Goal: Task Accomplishment & Management: Manage account settings

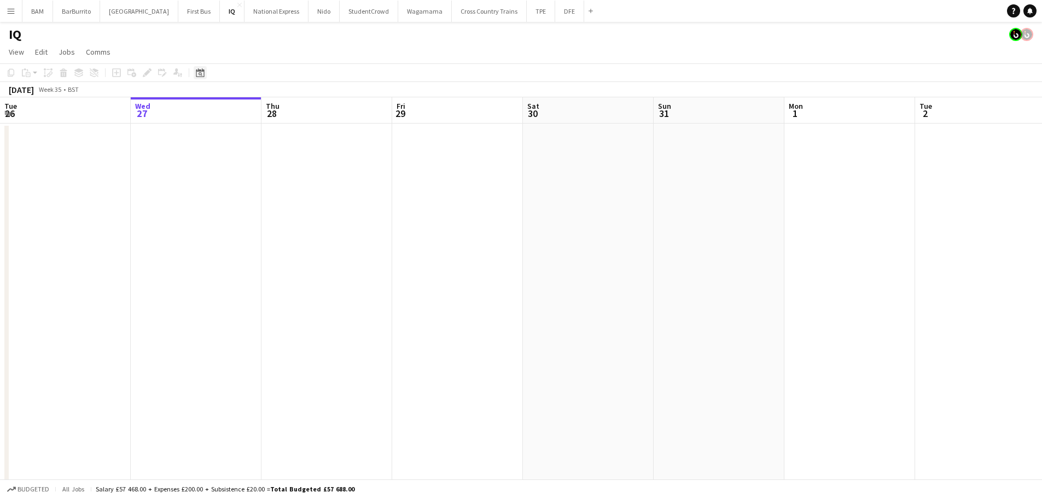
click at [203, 75] on icon "Date picker" at bounding box center [200, 72] width 9 height 9
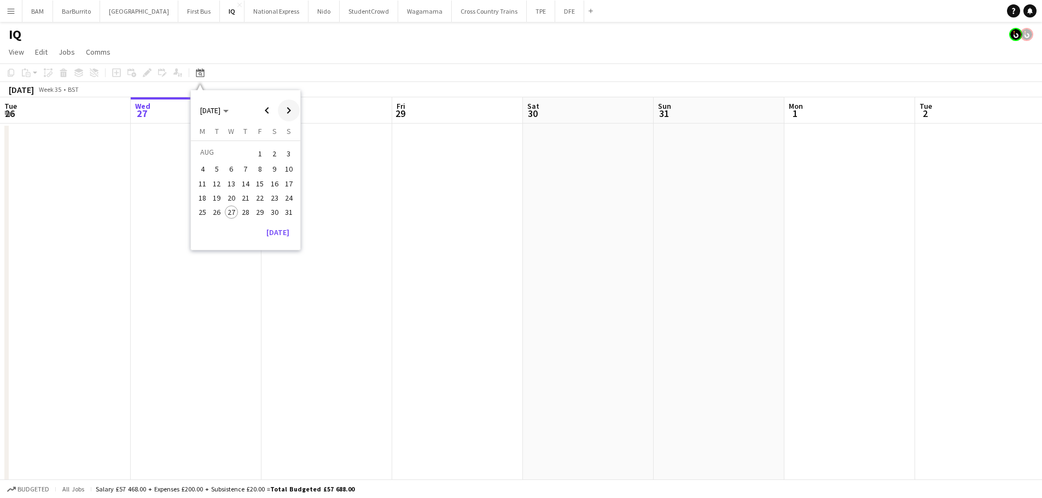
click at [281, 113] on span "Next month" at bounding box center [289, 111] width 22 height 22
click at [244, 196] on span "18" at bounding box center [245, 195] width 13 height 13
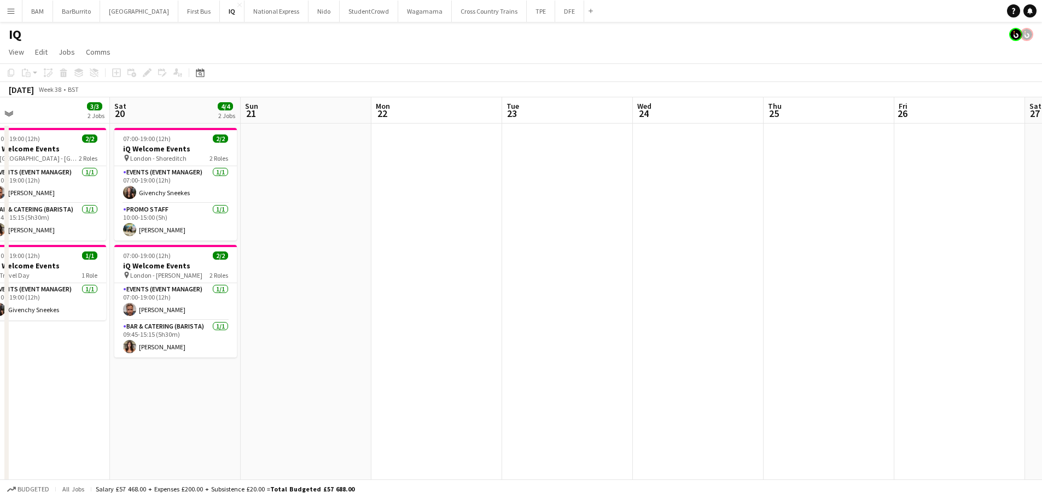
drag, startPoint x: 598, startPoint y: 214, endPoint x: -39, endPoint y: 186, distance: 637.6
click at [0, 186] on html "Menu Boards Boards Boards All jobs Status Workforce Workforce My Workforce Recr…" at bounding box center [521, 395] width 1042 height 791
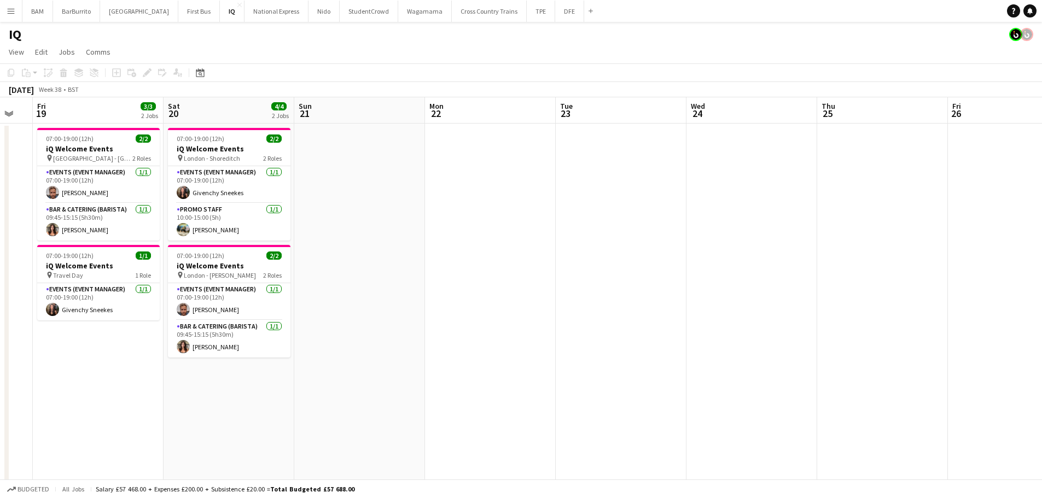
drag, startPoint x: 596, startPoint y: 184, endPoint x: 200, endPoint y: 172, distance: 396.0
click at [207, 186] on app-calendar-viewport "Tue 16 Wed 17 Thu 18 Fri 19 3/3 2 Jobs Sat 20 4/4 2 Jobs Sun 21 Mon 22 Tue 23 W…" at bounding box center [521, 434] width 1042 height 675
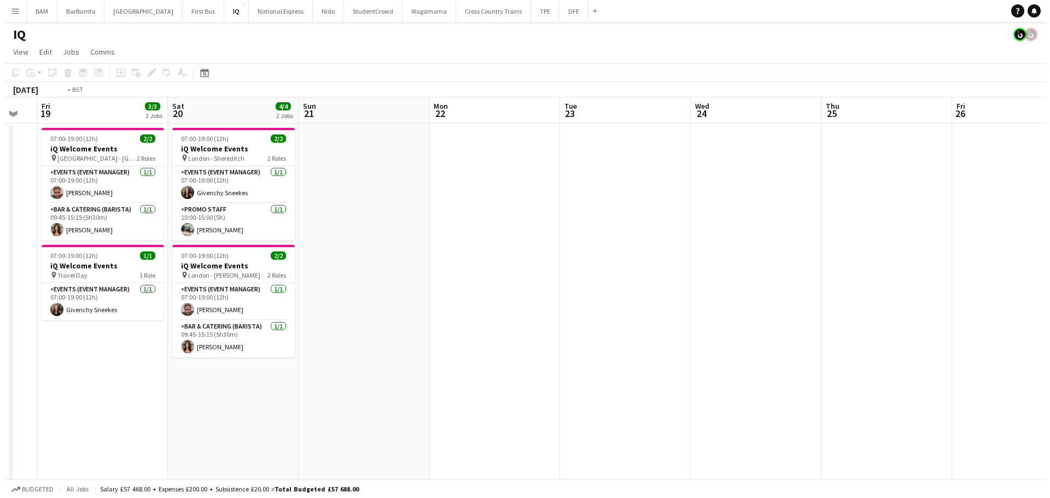
scroll to position [0, 417]
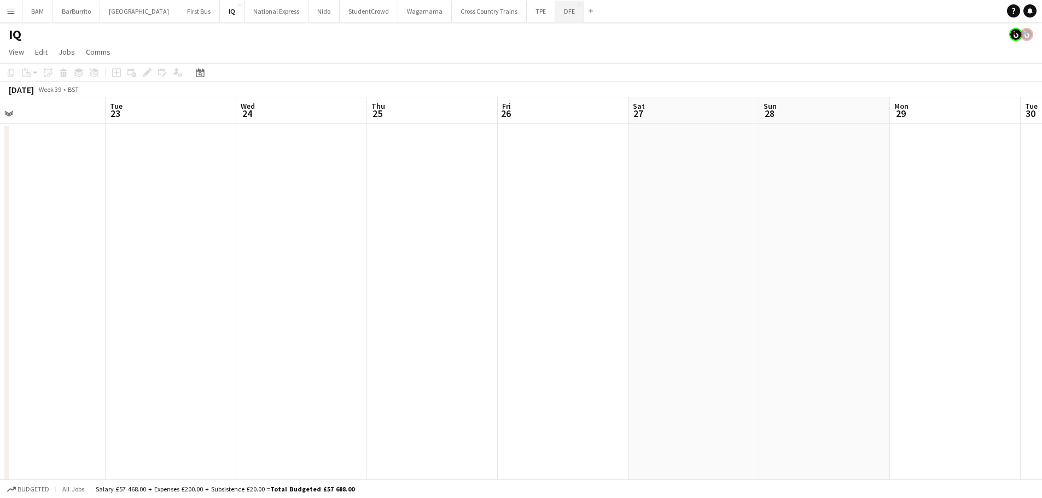
click at [553, 15] on div "BAM Close BarBurrito Close Boux Avenue Close First Bus Close IQ Close National …" at bounding box center [309, 11] width 575 height 22
click at [555, 15] on button "DFE Close" at bounding box center [569, 11] width 29 height 21
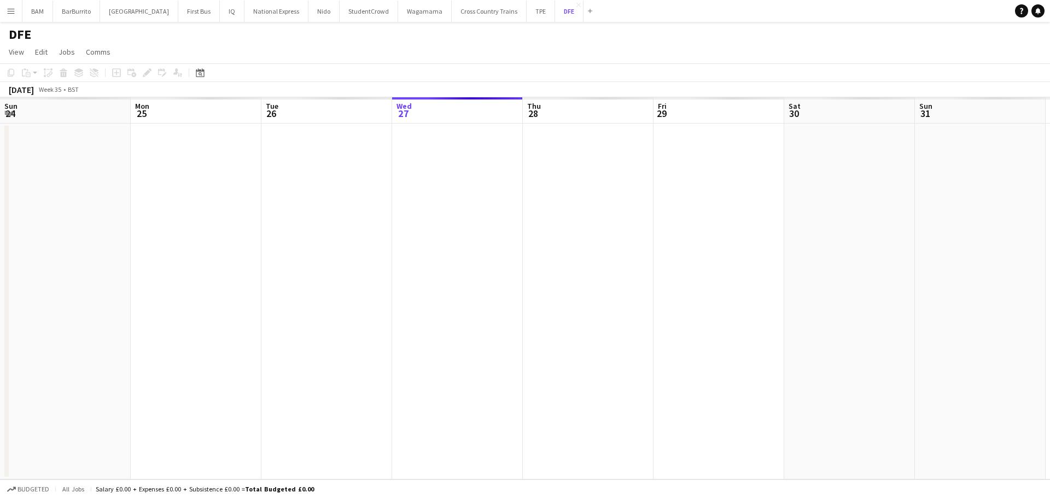
scroll to position [0, 261]
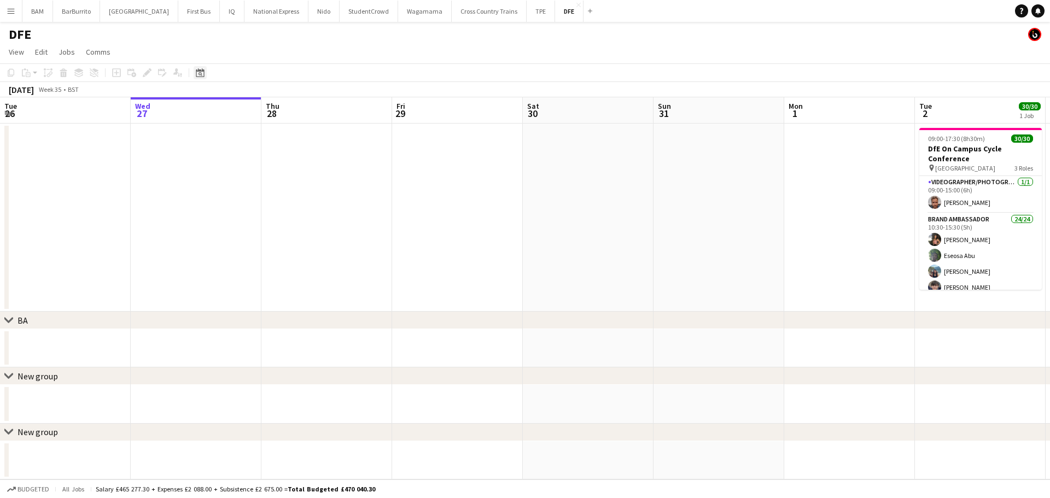
click at [197, 72] on icon "Date picker" at bounding box center [200, 72] width 9 height 9
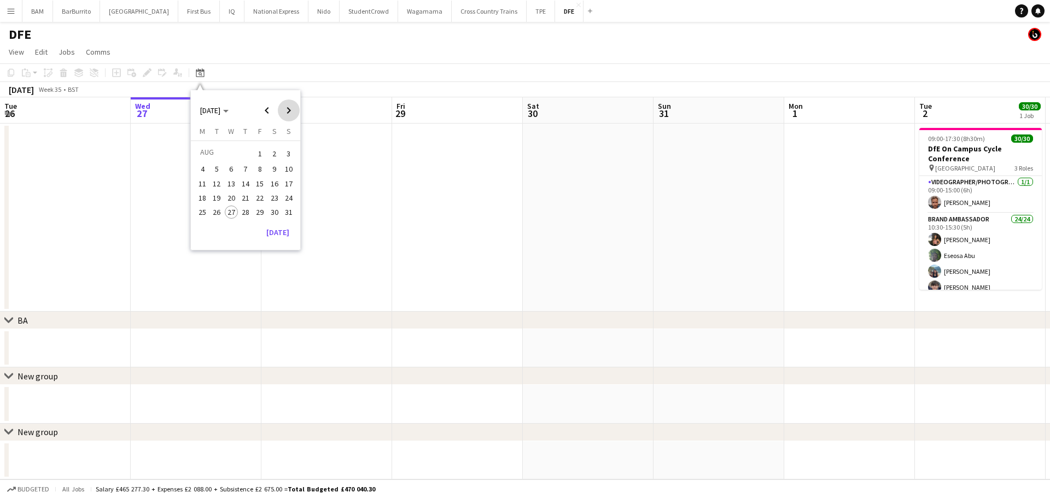
click at [288, 108] on span "Next month" at bounding box center [289, 111] width 22 height 22
click at [242, 195] on span "18" at bounding box center [245, 195] width 13 height 13
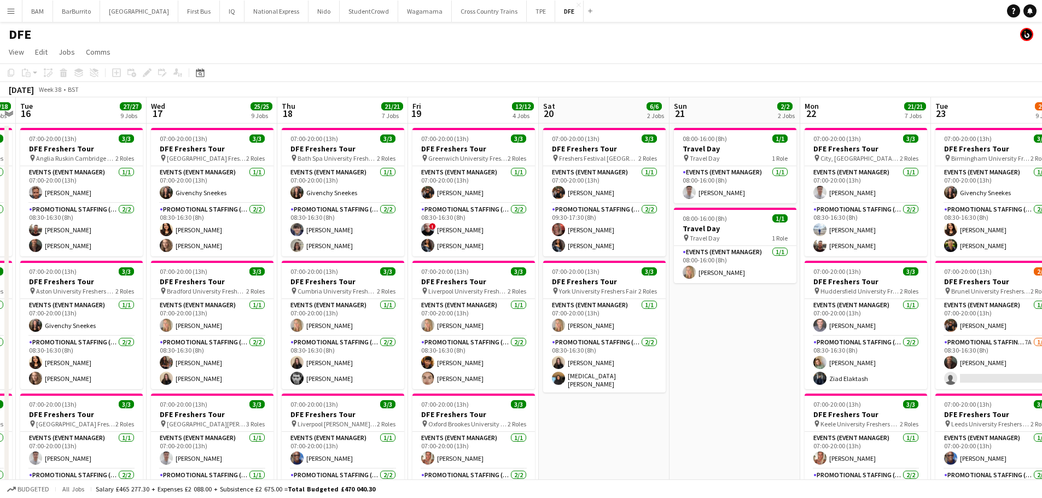
scroll to position [0, 358]
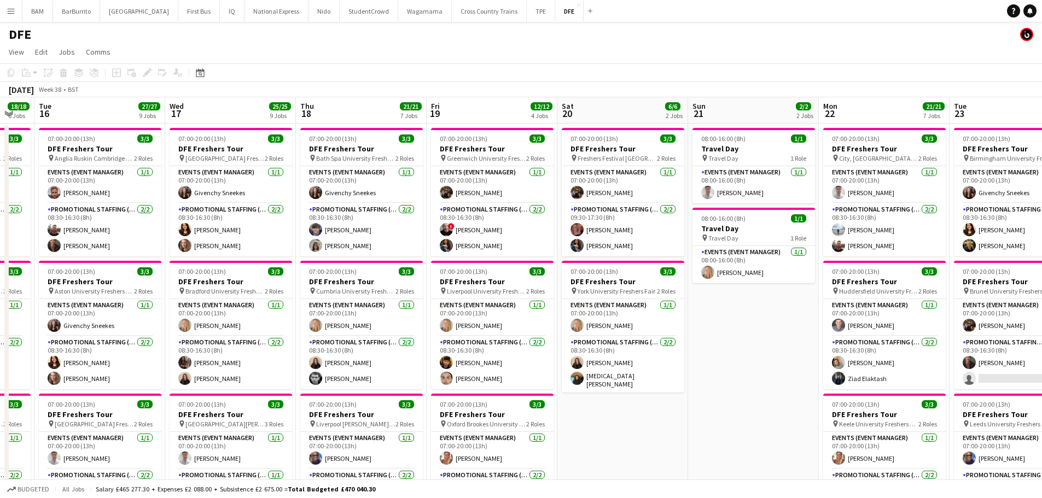
drag, startPoint x: 527, startPoint y: 225, endPoint x: 546, endPoint y: 225, distance: 18.6
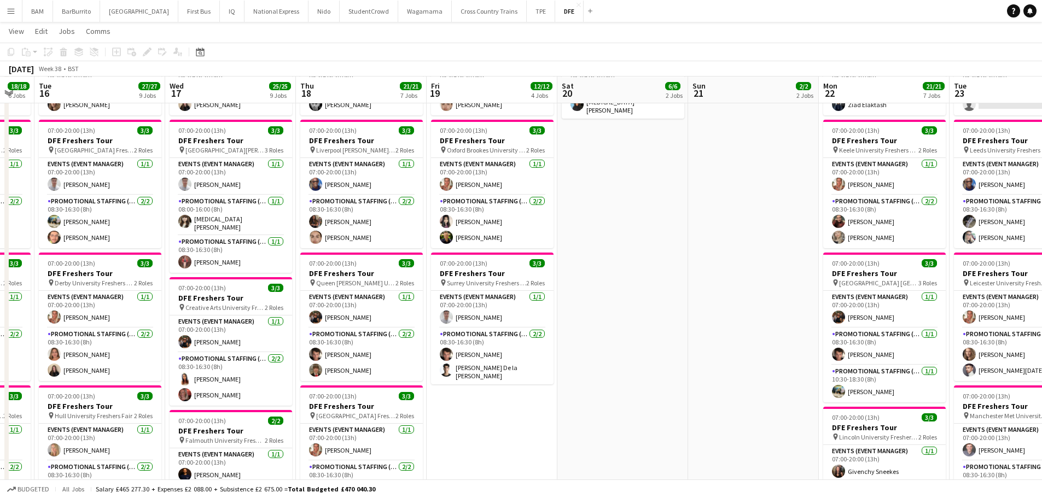
scroll to position [273, 0]
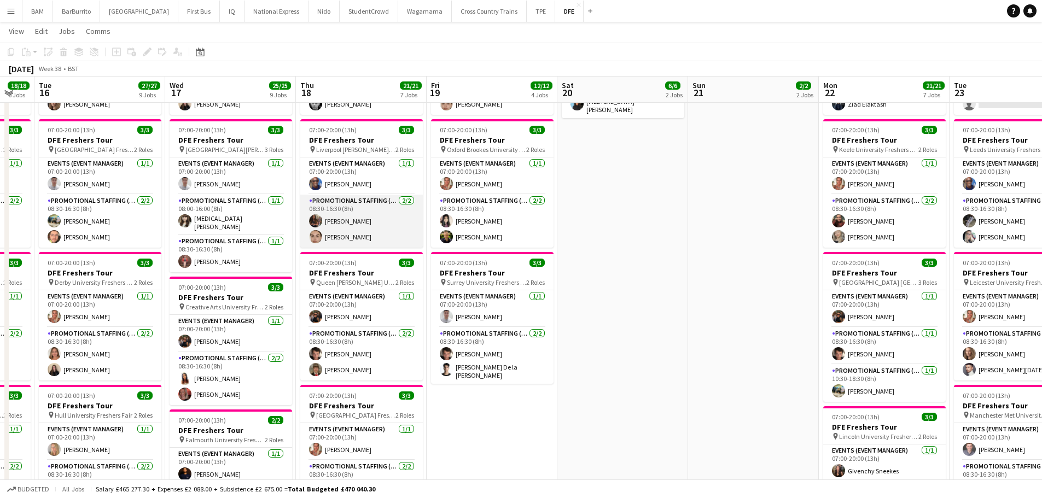
click at [379, 226] on app-card-role "Promotional Staffing (Brand Ambassadors) 2/2 08:30-16:30 (8h) Catryn Philbin Ch…" at bounding box center [361, 221] width 122 height 53
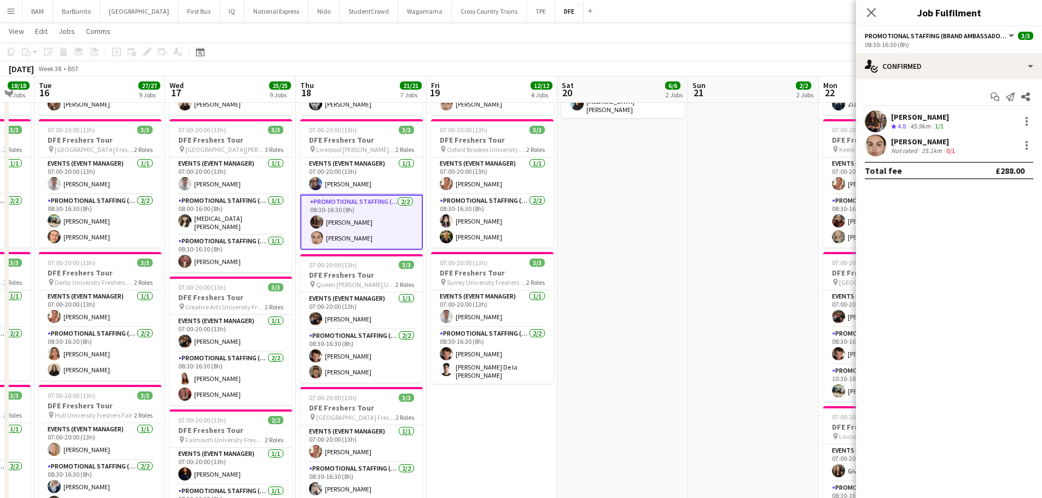
click at [980, 121] on div "Catryn Philbin Crew rating 4.8 45.9km 1/1" at bounding box center [949, 121] width 186 height 22
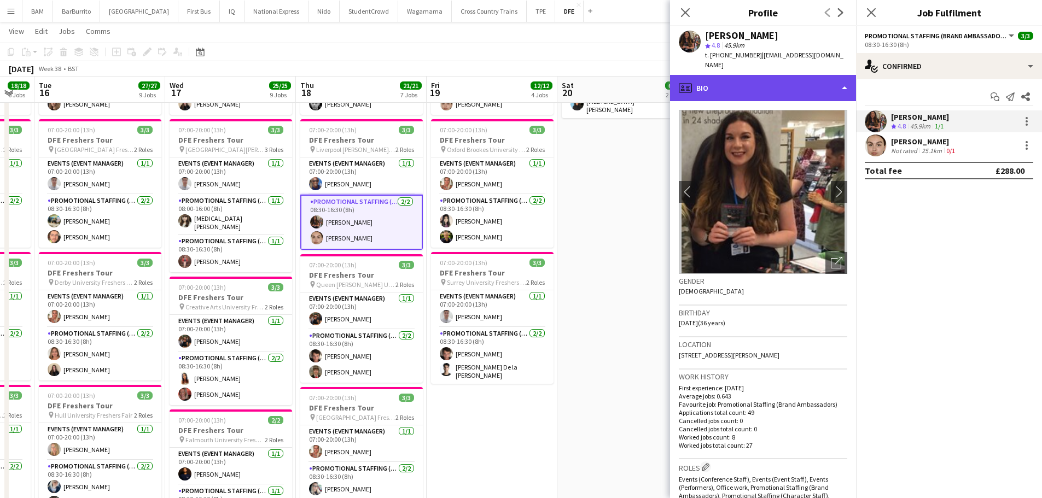
click at [762, 88] on div "profile Bio" at bounding box center [763, 88] width 186 height 26
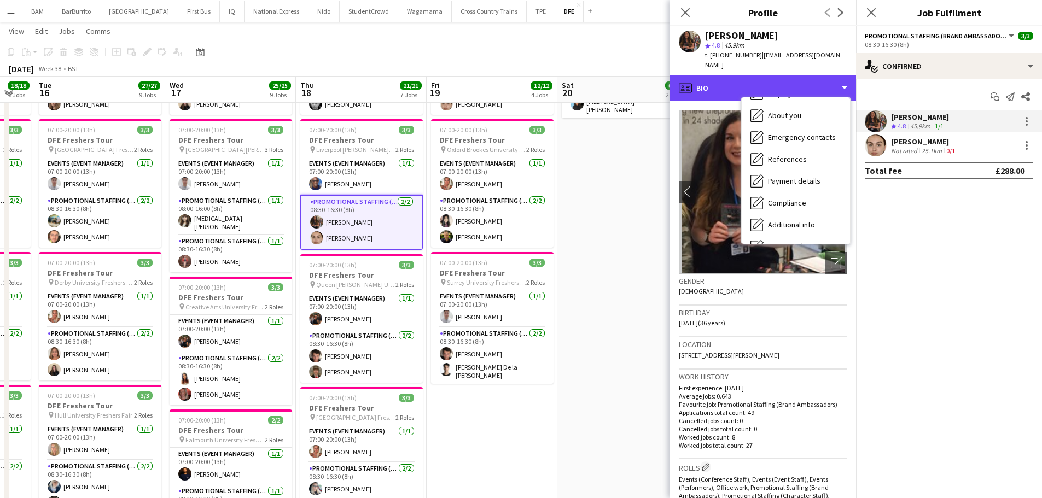
scroll to position [125, 0]
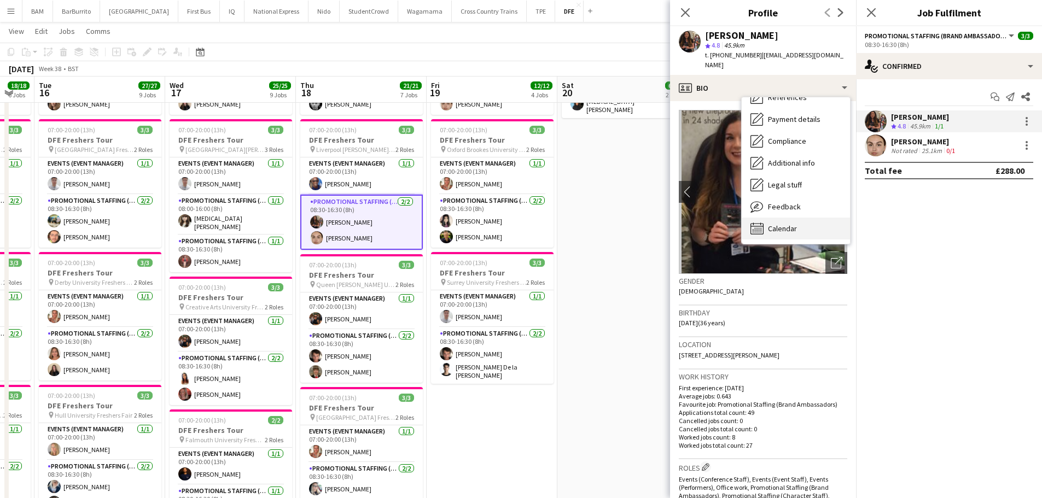
click at [796, 224] on span "Calendar" at bounding box center [782, 229] width 29 height 10
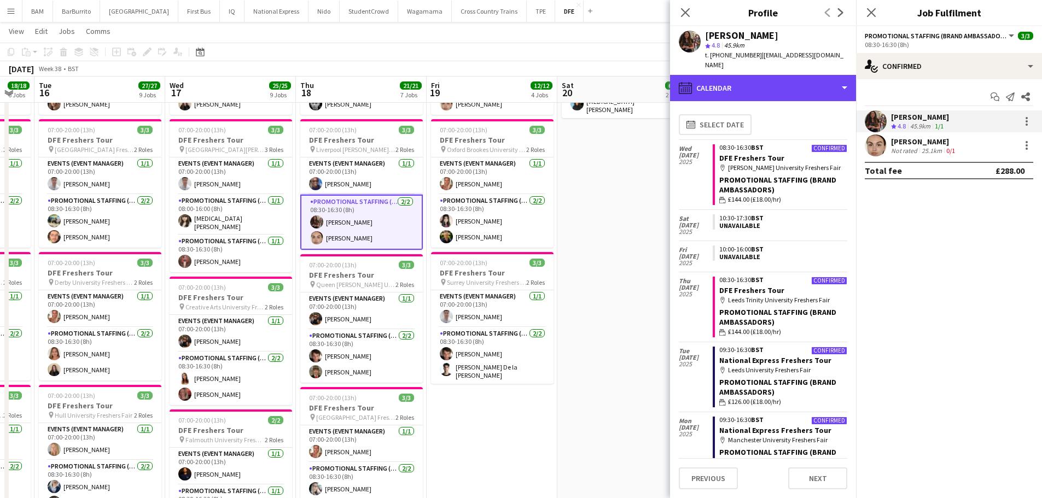
click at [773, 89] on div "calendar-full Calendar" at bounding box center [763, 88] width 186 height 26
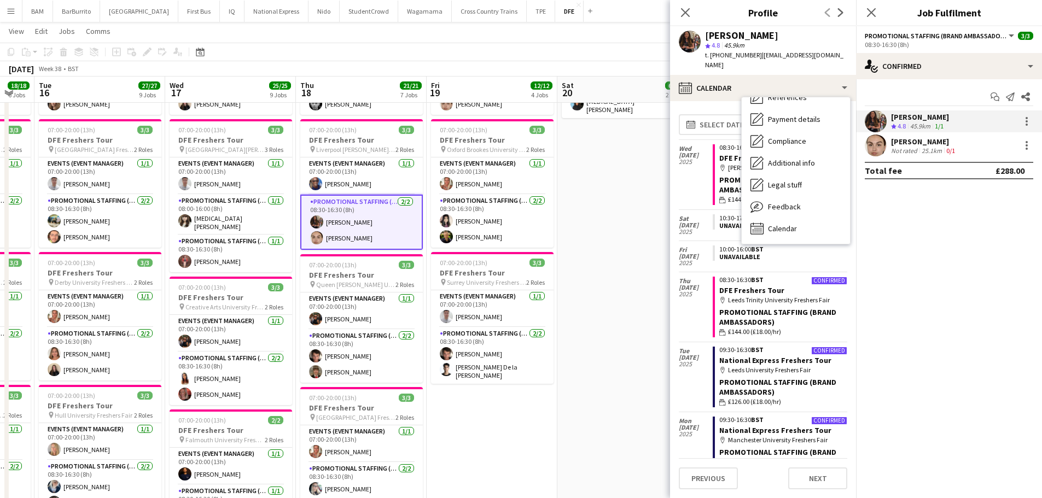
click at [764, 51] on span "| catrynphilbin@gmail.com" at bounding box center [774, 60] width 138 height 18
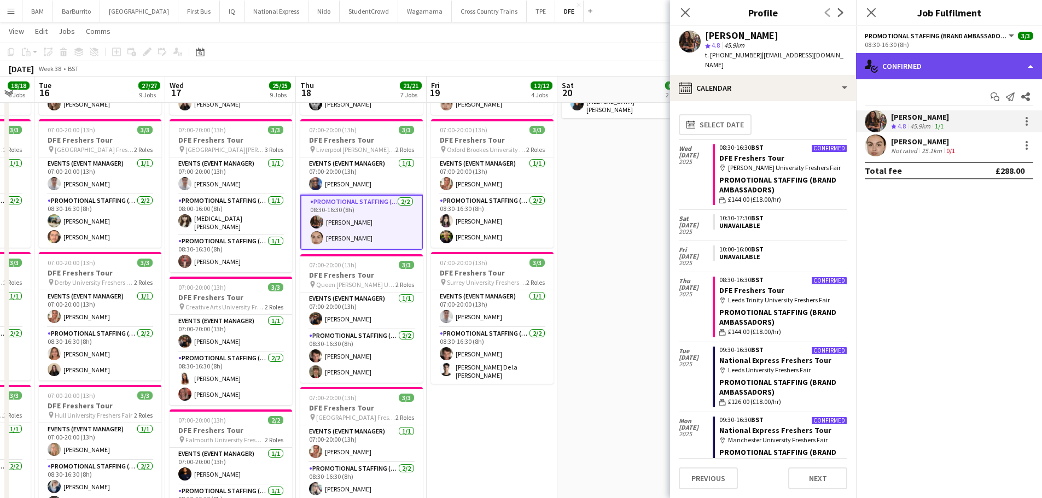
click at [932, 59] on div "single-neutral-actions-check-2 Confirmed" at bounding box center [949, 66] width 186 height 26
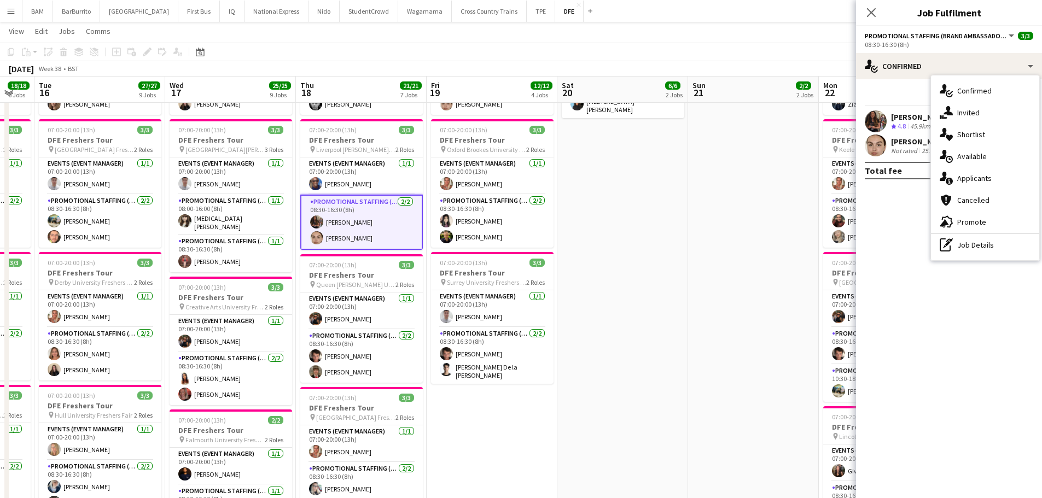
click at [961, 242] on div "pen-write Job Details" at bounding box center [985, 245] width 108 height 22
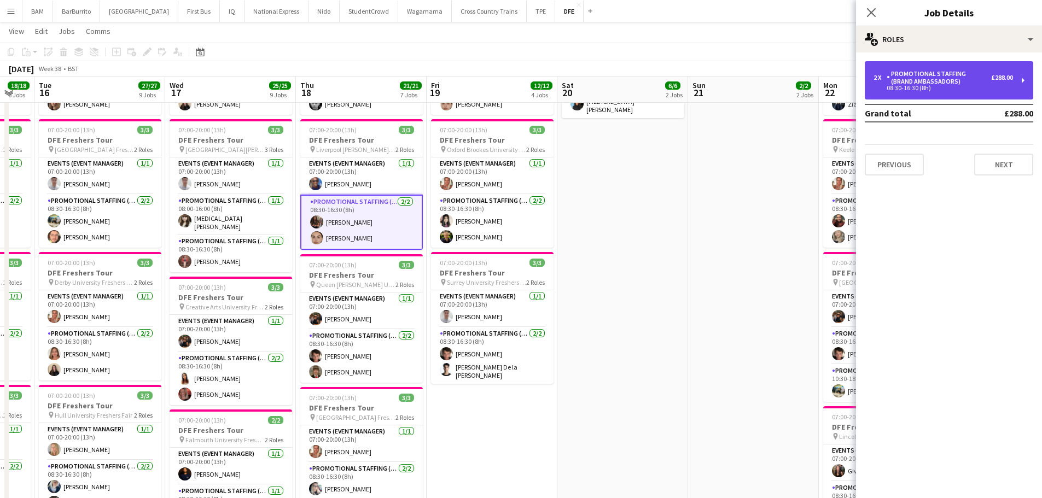
click at [893, 81] on div "Promotional Staffing (Brand Ambassadors)" at bounding box center [938, 77] width 104 height 15
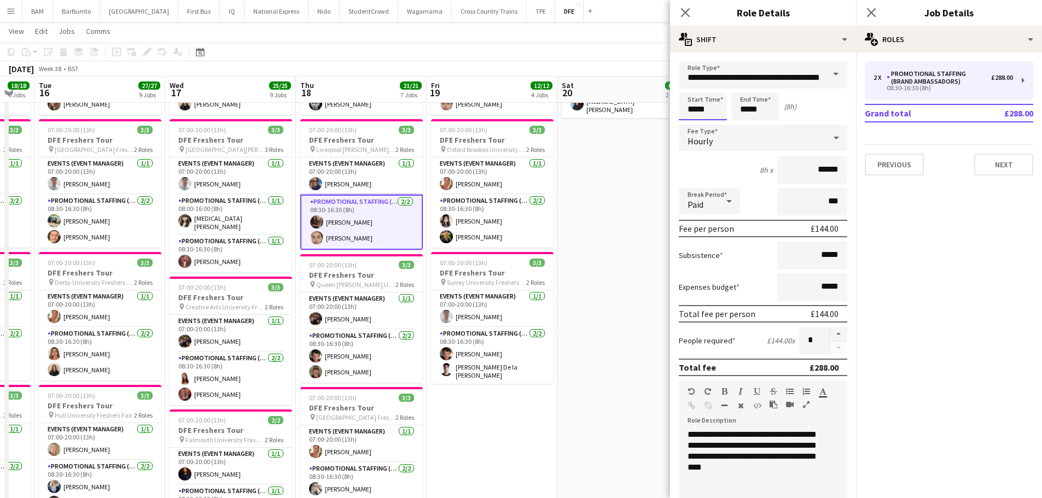
click at [710, 102] on input "*****" at bounding box center [703, 106] width 48 height 27
type input "*****"
click at [699, 85] on div at bounding box center [692, 87] width 22 height 11
click at [746, 113] on input "*****" at bounding box center [755, 106] width 48 height 27
type input "*****"
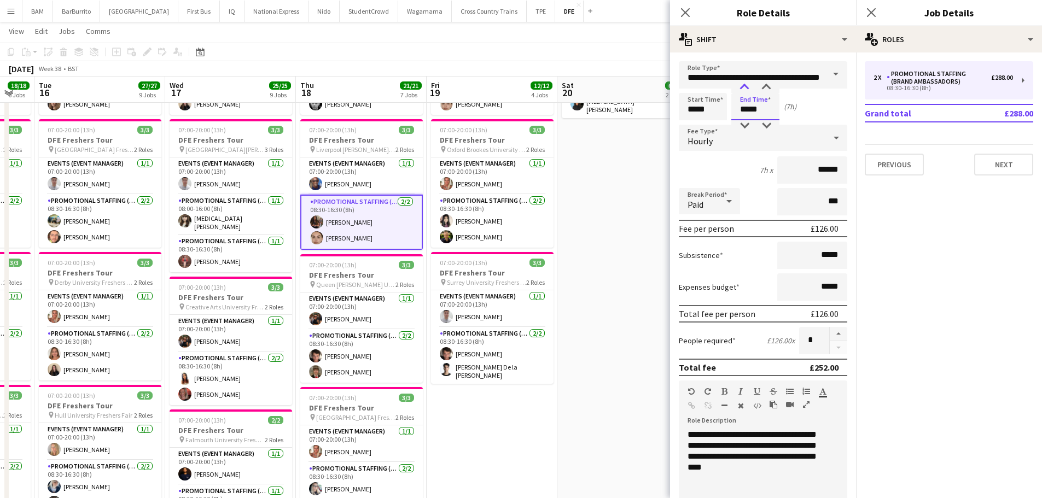
click at [742, 89] on div at bounding box center [744, 87] width 22 height 11
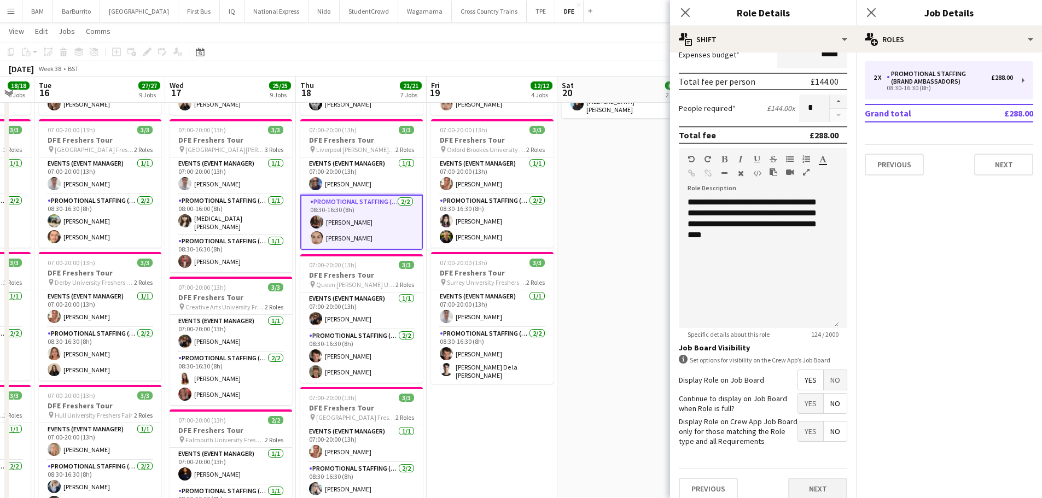
scroll to position [243, 0]
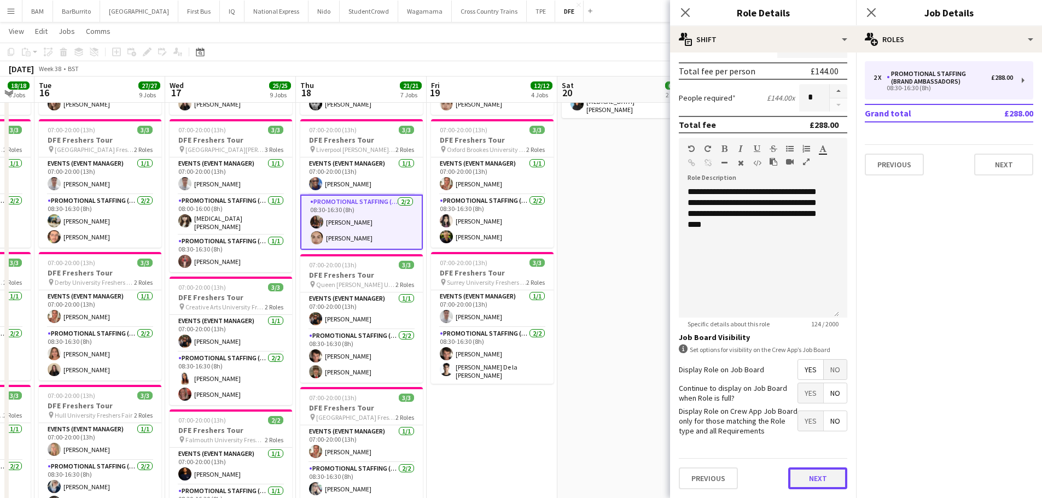
click at [822, 475] on button "Next" at bounding box center [817, 478] width 59 height 22
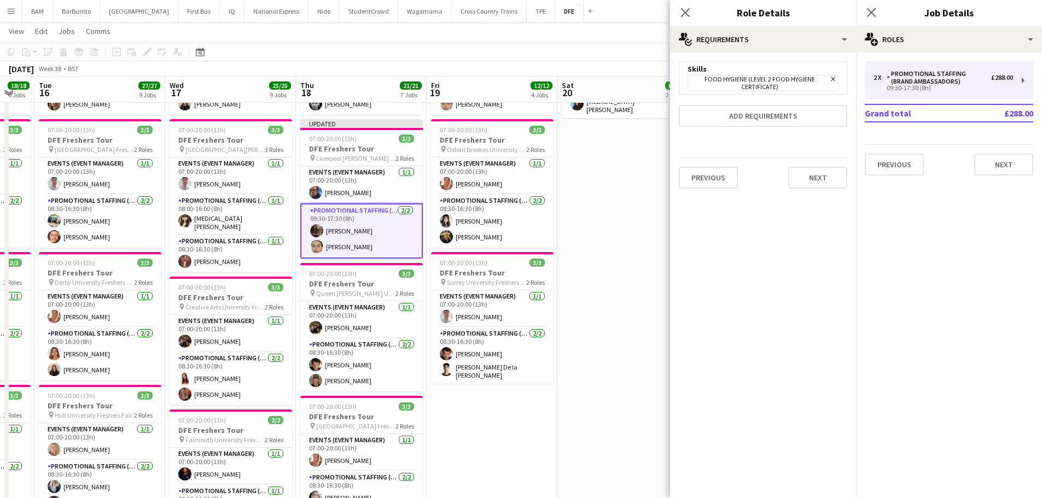
scroll to position [0, 0]
click at [818, 177] on button "Next" at bounding box center [817, 178] width 59 height 22
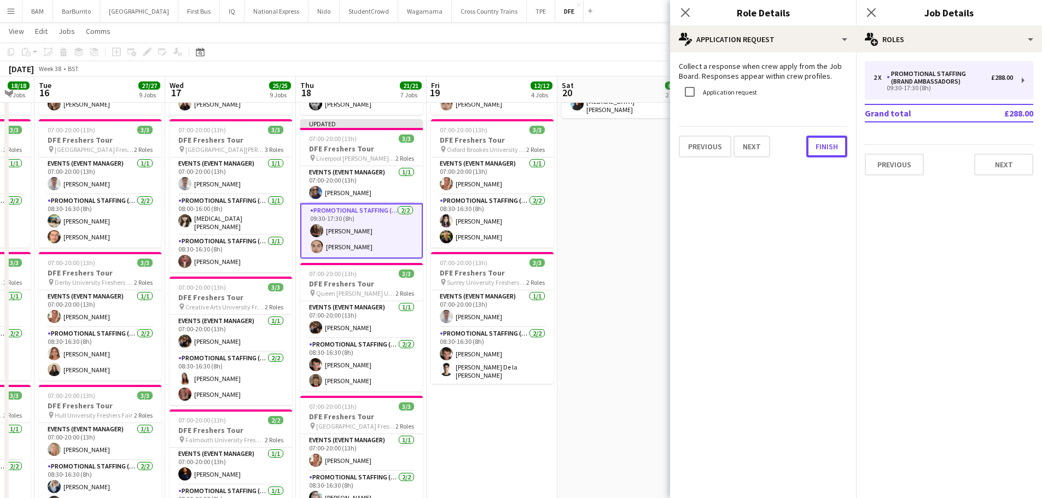
click at [835, 147] on button "Finish" at bounding box center [826, 147] width 41 height 22
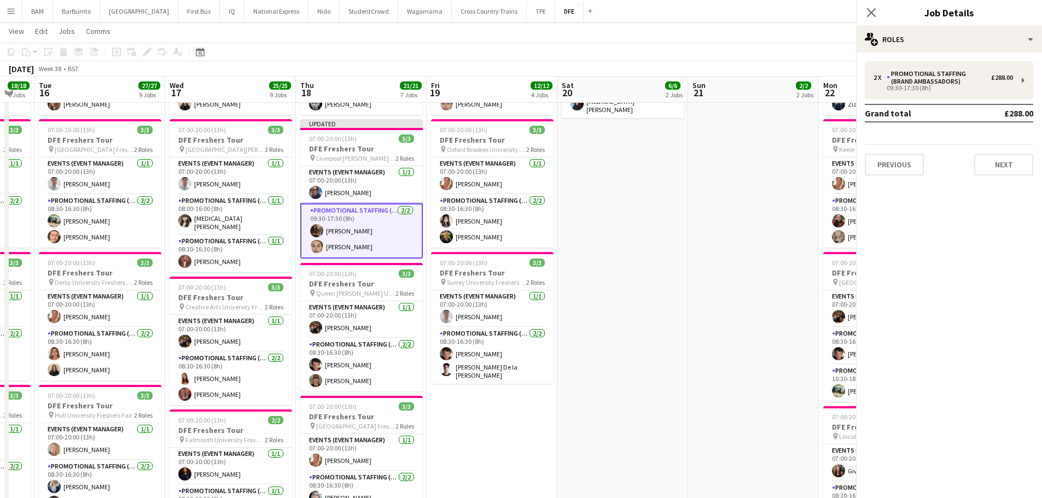
click at [449, 34] on app-page-menu "View Day view expanded Day view collapsed Month view Date picker Jump to today …" at bounding box center [521, 32] width 1042 height 21
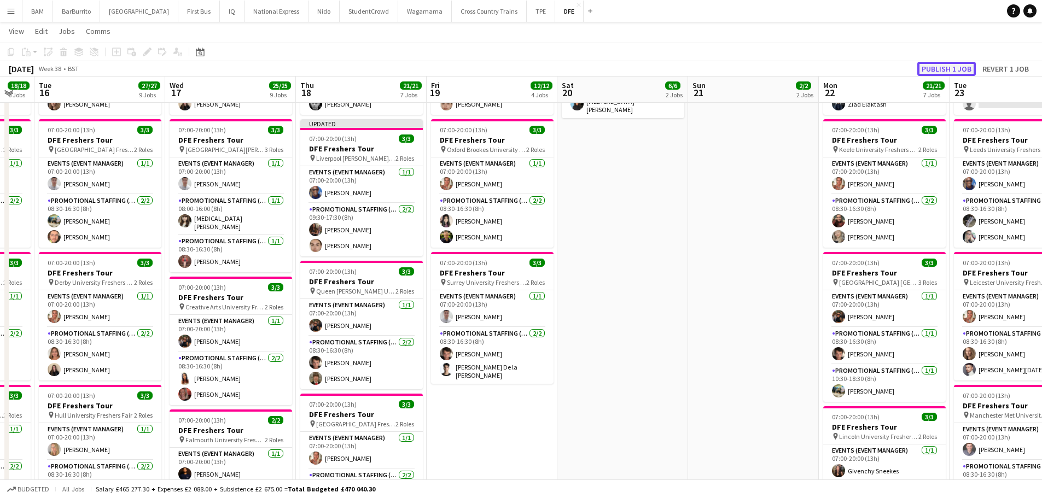
click at [947, 68] on button "Publish 1 job" at bounding box center [946, 69] width 59 height 14
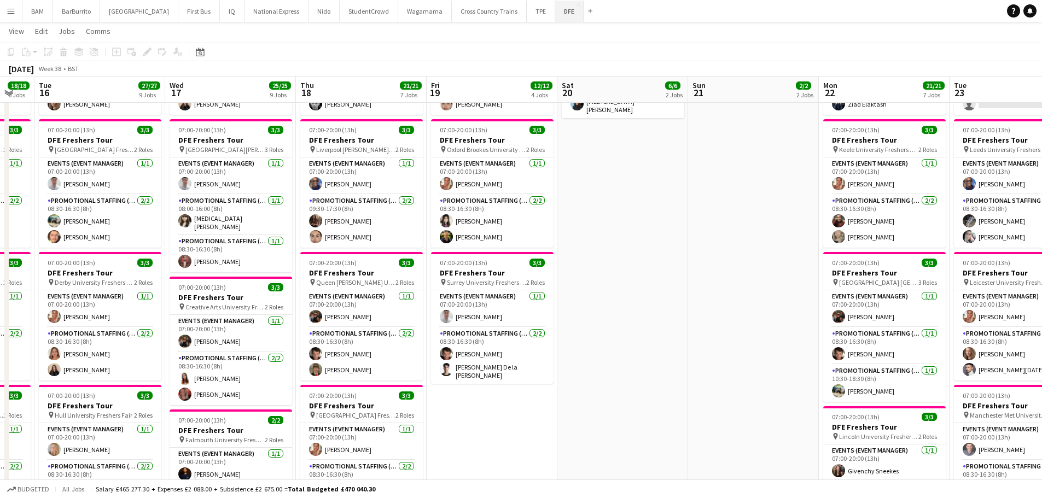
click at [555, 9] on button "DFE Close" at bounding box center [569, 11] width 28 height 21
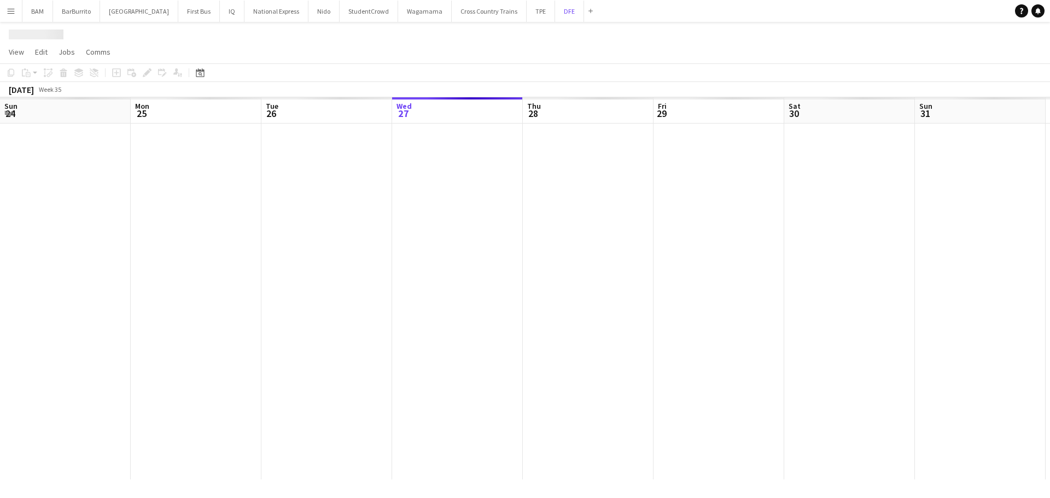
scroll to position [0, 261]
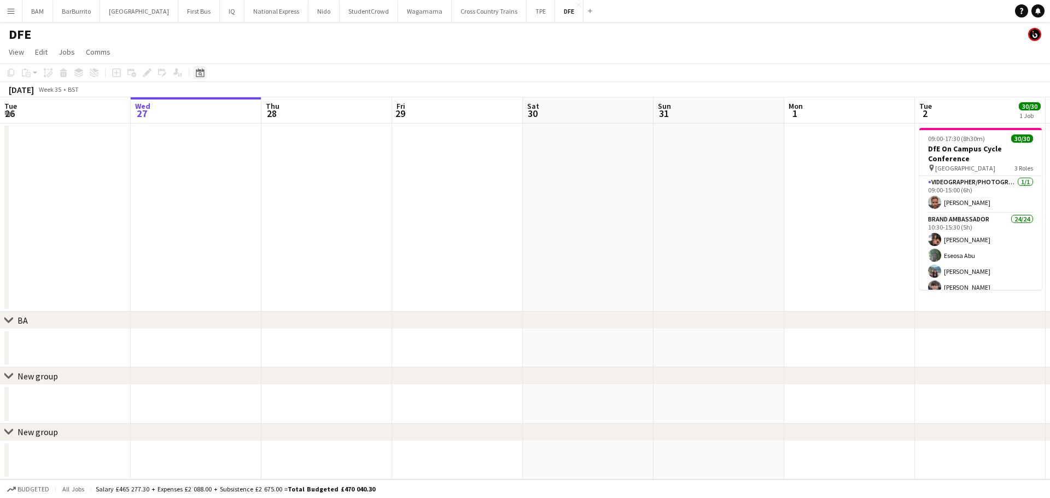
click at [203, 74] on icon "Date picker" at bounding box center [200, 72] width 9 height 9
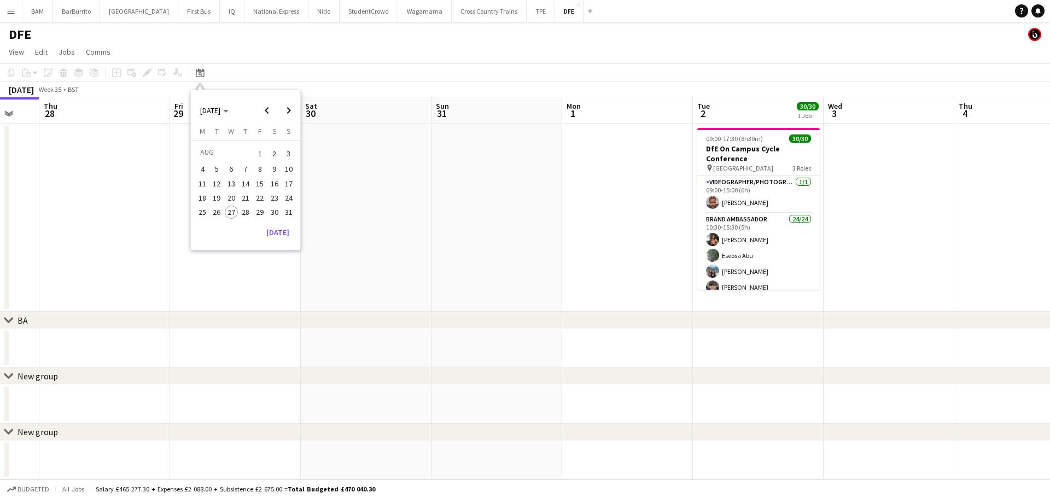
scroll to position [0, 399]
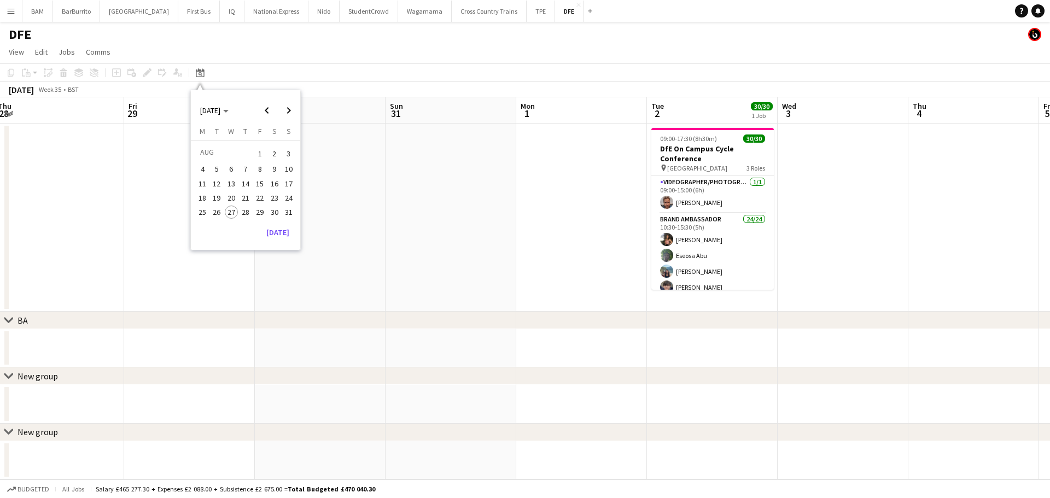
drag, startPoint x: 524, startPoint y: 185, endPoint x: 429, endPoint y: 192, distance: 95.4
click at [214, 179] on app-calendar "Copy Paste Paste Ctrl+V Paste with crew Ctrl+Shift+V Paste linked Job Delete Gr…" at bounding box center [525, 271] width 1050 height 416
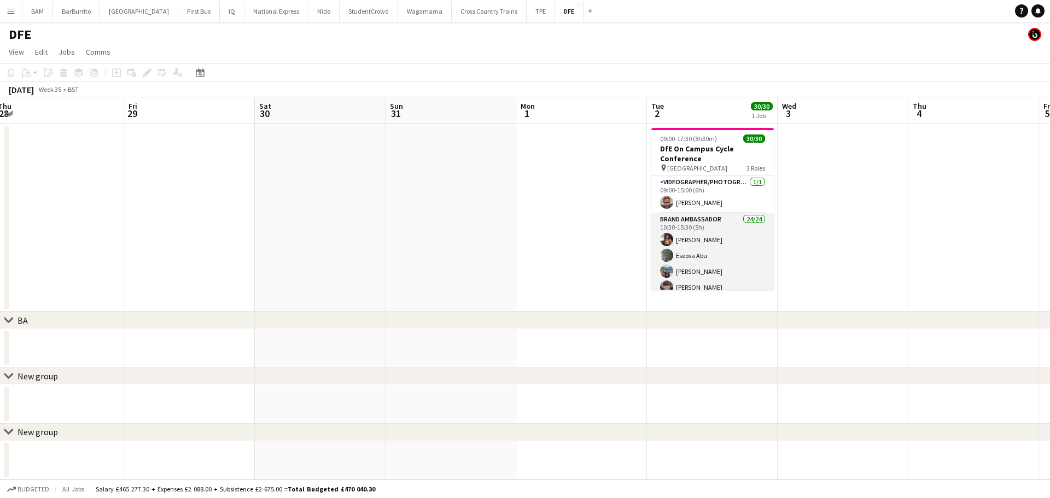
click at [718, 256] on app-card-role "Brand Ambassador 24/24 10:30-15:30 (5h) Cara McGrenaghan Eseosa Abu Hayley Ng O…" at bounding box center [712, 414] width 122 height 402
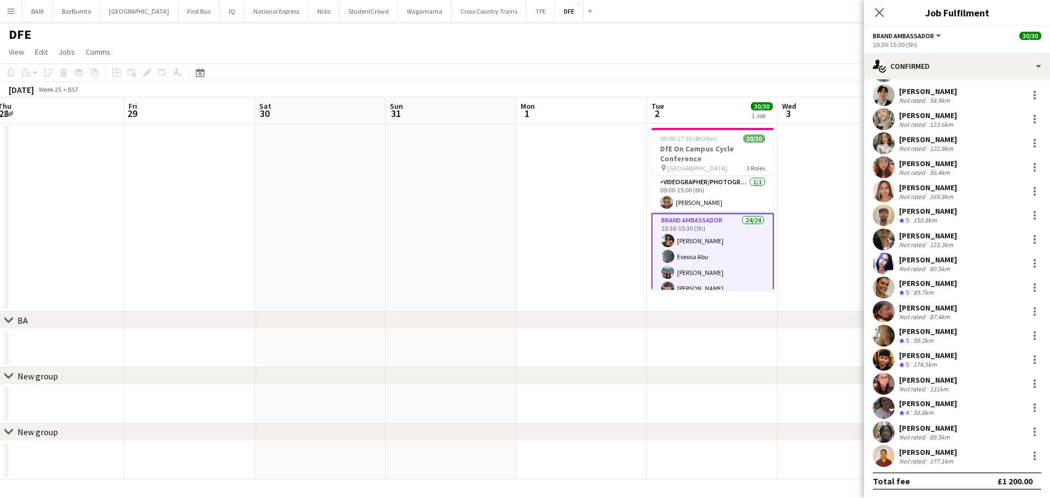
scroll to position [219, 0]
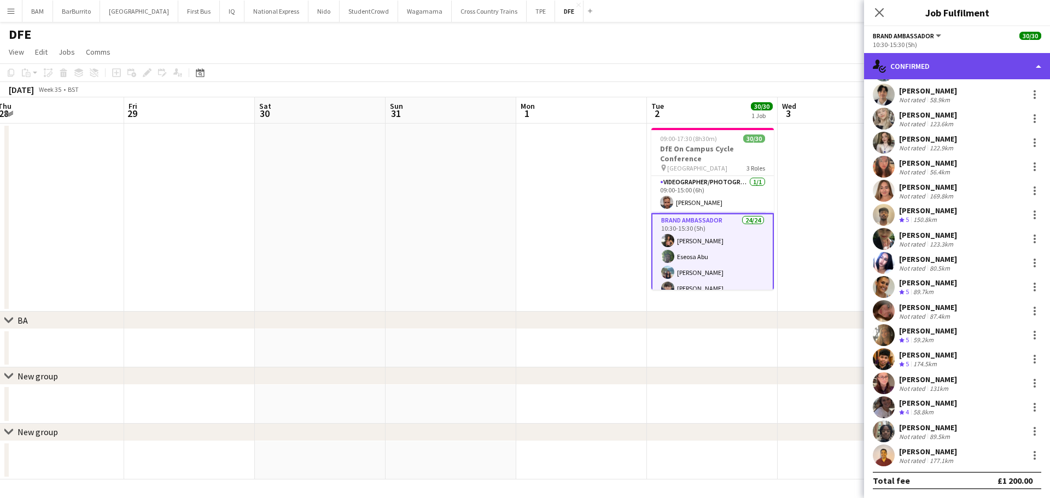
click at [957, 74] on div "single-neutral-actions-check-2 Confirmed" at bounding box center [957, 66] width 186 height 26
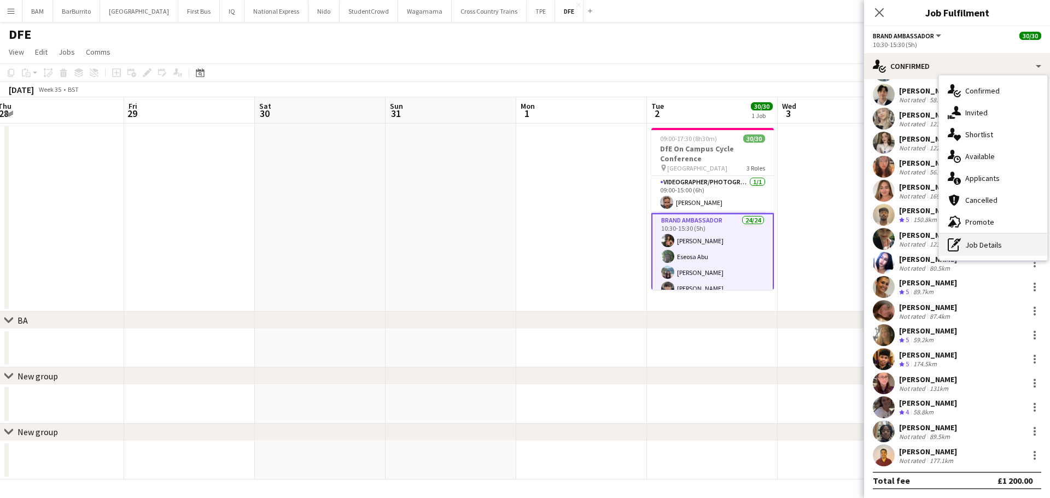
click at [995, 250] on div "pen-write Job Details" at bounding box center [993, 245] width 108 height 22
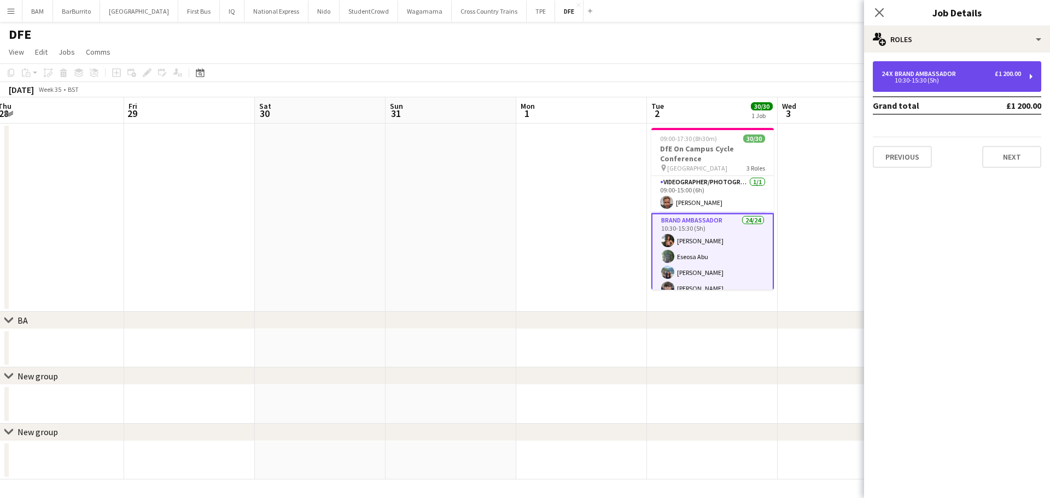
click at [929, 83] on div "10:30-15:30 (5h)" at bounding box center [950, 80] width 139 height 5
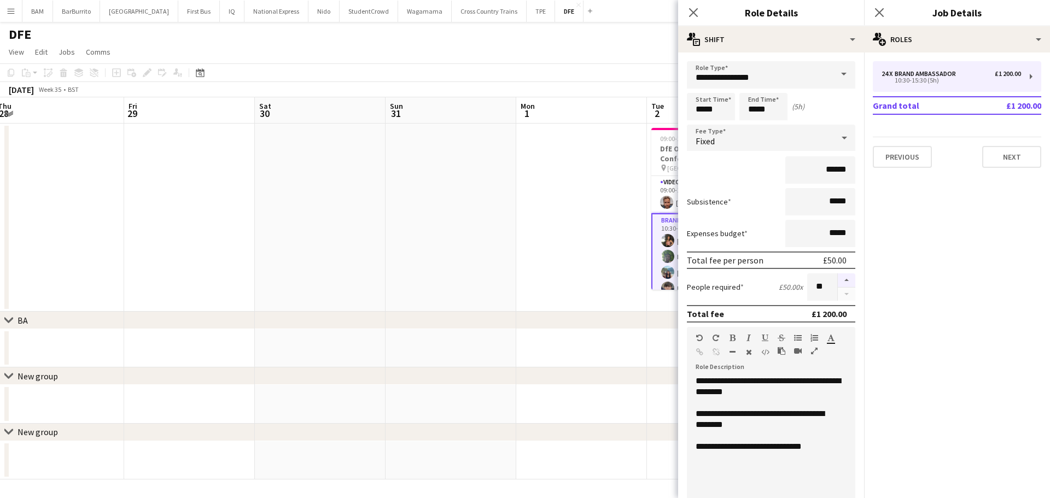
click at [838, 279] on button "button" at bounding box center [846, 280] width 17 height 14
type input "**"
click at [573, 211] on app-date-cell at bounding box center [581, 218] width 131 height 188
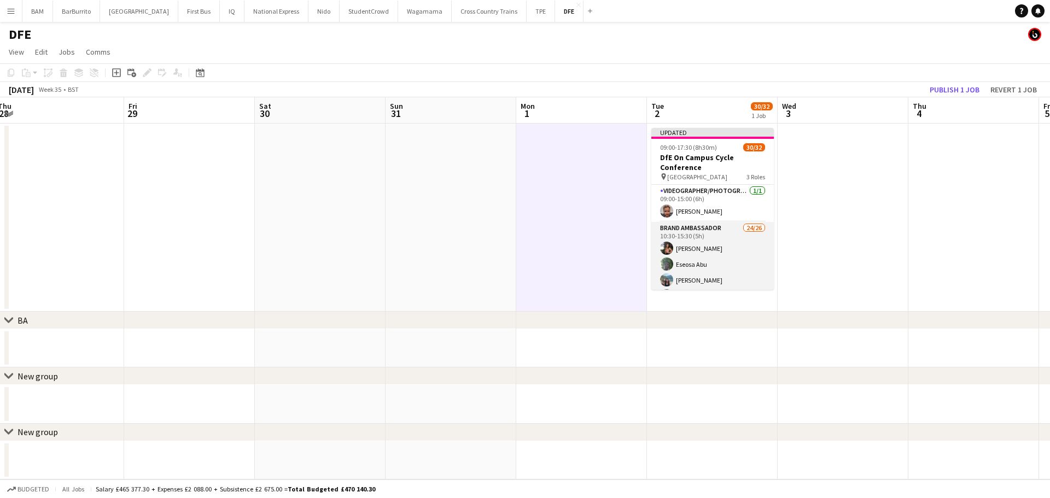
click at [733, 226] on app-card-role "Brand Ambassador 24/26 10:30-15:30 (5h) Cara McGrenaghan Eseosa Abu Hayley Ng O…" at bounding box center [712, 439] width 122 height 434
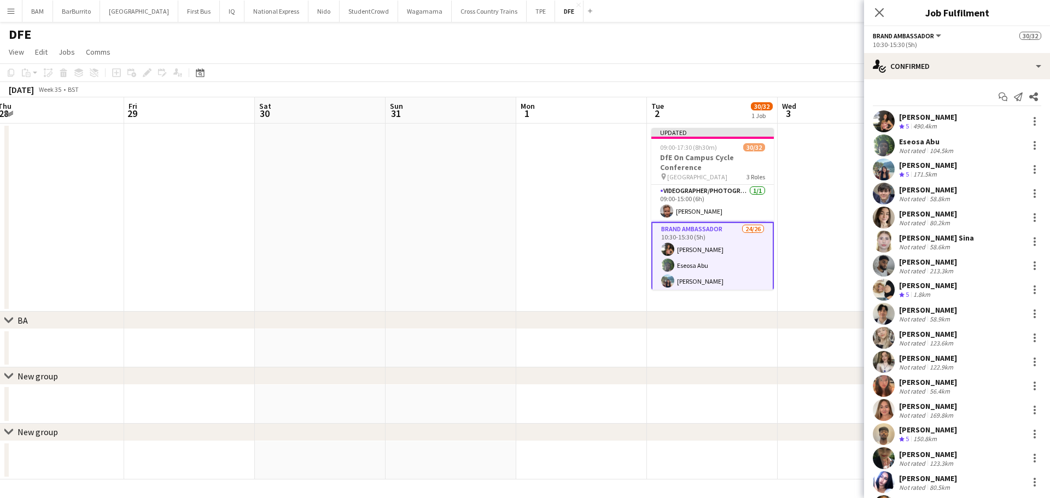
scroll to position [267, 0]
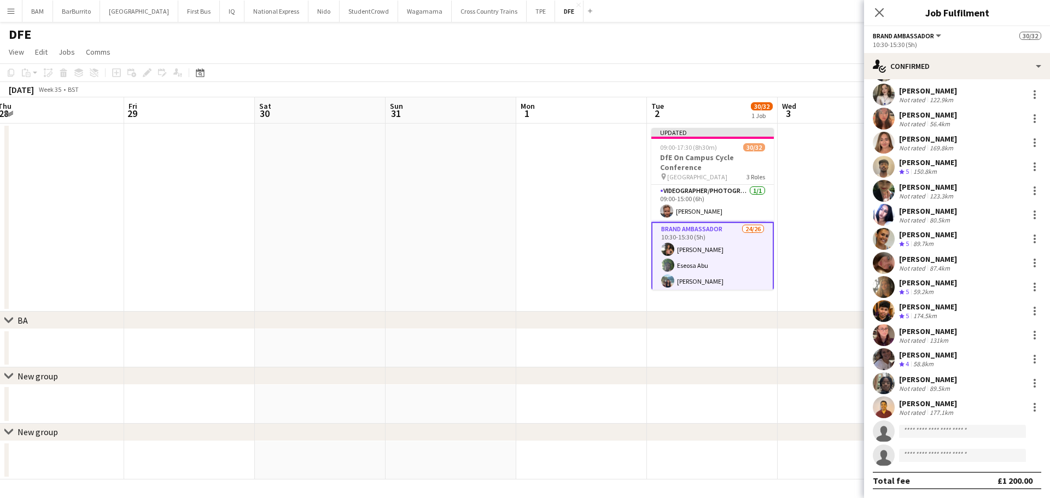
click at [970, 439] on app-invite-slot "single-neutral-actions" at bounding box center [957, 431] width 186 height 22
click at [967, 431] on input at bounding box center [962, 431] width 127 height 13
type input "*****"
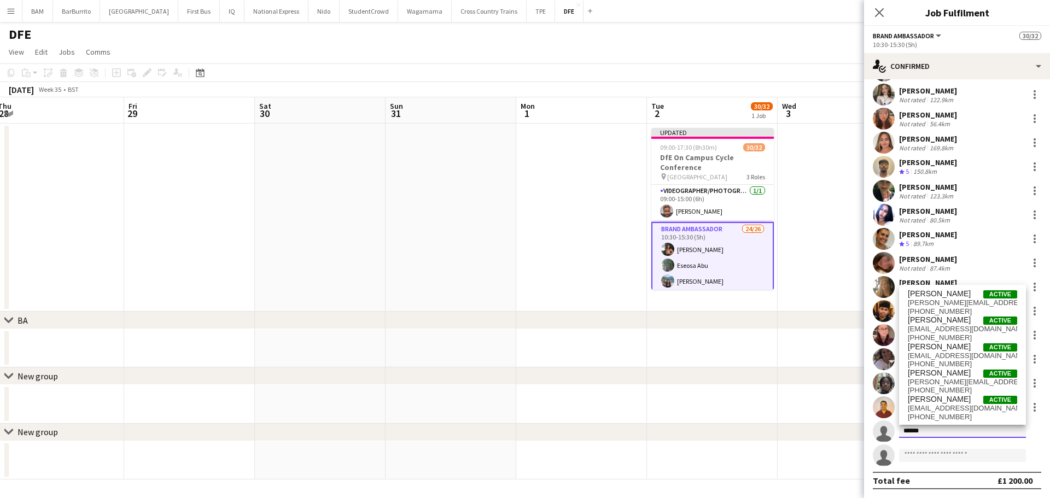
drag, startPoint x: 933, startPoint y: 432, endPoint x: 886, endPoint y: 434, distance: 46.5
click at [886, 434] on app-invite-slot "single-neutral-actions *****" at bounding box center [957, 431] width 186 height 22
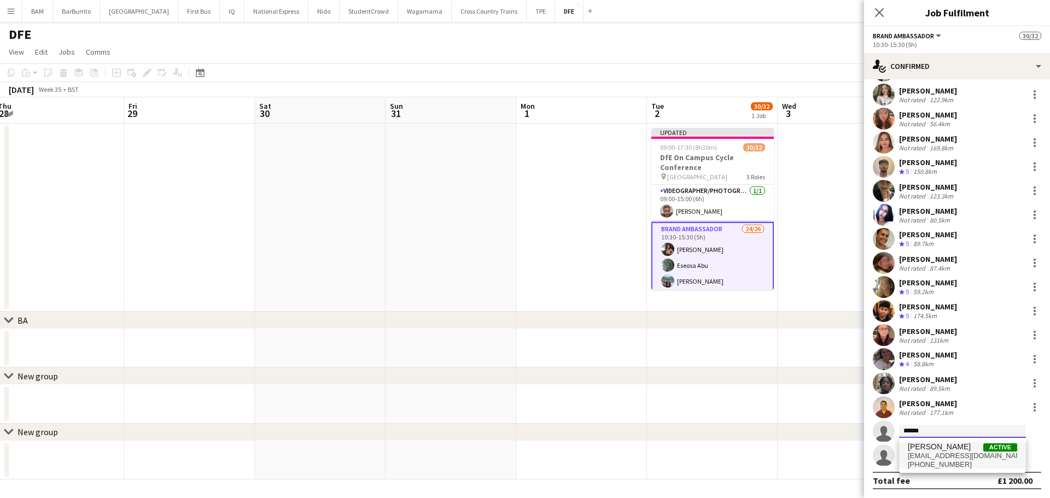
type input "******"
click at [981, 455] on span "glarrajabary@gmail.com" at bounding box center [962, 456] width 109 height 9
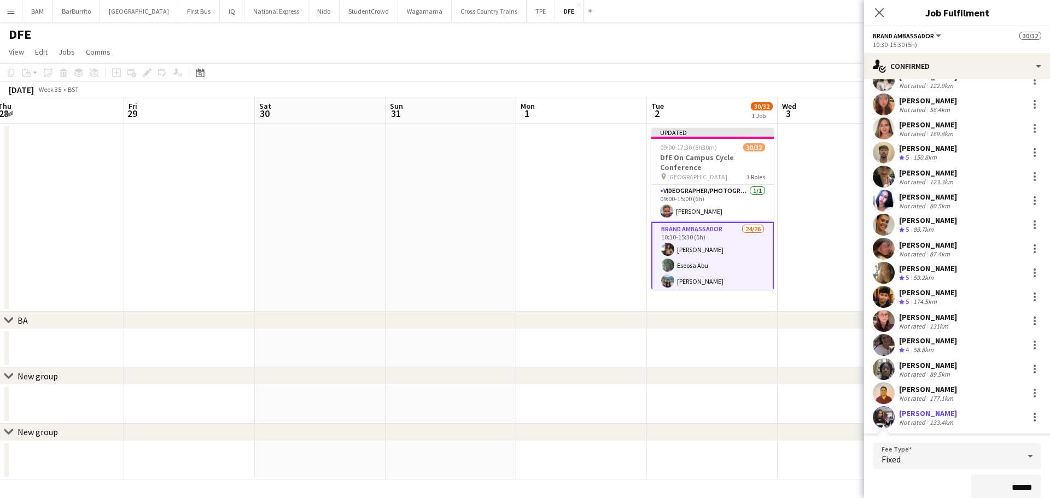
click at [700, 74] on app-toolbar "Copy Paste Paste Ctrl+V Paste with crew Ctrl+Shift+V Paste linked Job Delete Gr…" at bounding box center [525, 72] width 1050 height 19
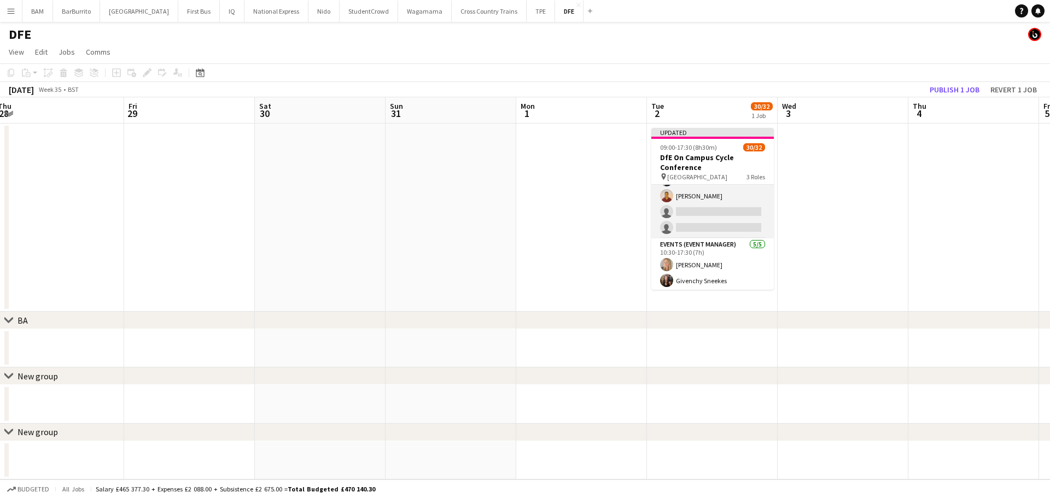
scroll to position [470, 0]
drag, startPoint x: 694, startPoint y: 215, endPoint x: 746, endPoint y: 220, distance: 52.1
click at [694, 215] on app-card-role "Brand Ambassador 24/26 10:30-15:30 (5h) Cara McGrenaghan Eseosa Abu Hayley Ng O…" at bounding box center [712, 24] width 122 height 434
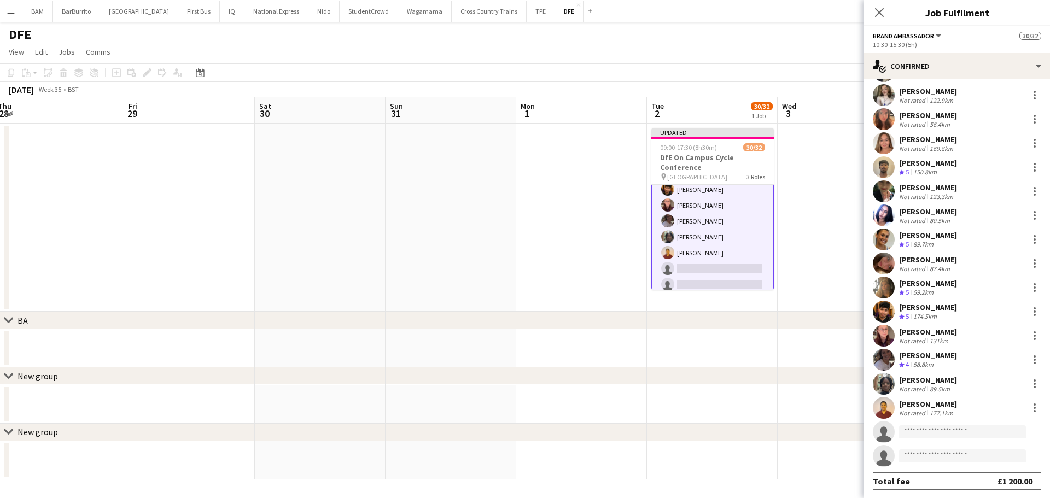
scroll to position [267, 0]
click at [964, 431] on input at bounding box center [962, 431] width 127 height 13
type input "******"
click at [982, 451] on span "Glarra Jabary Active" at bounding box center [962, 446] width 109 height 9
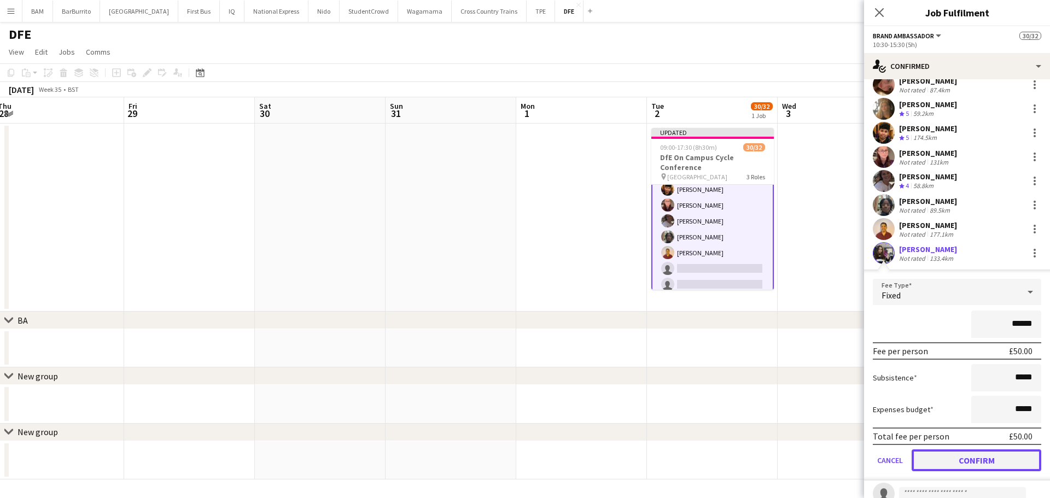
click at [1004, 461] on button "Confirm" at bounding box center [976, 460] width 130 height 22
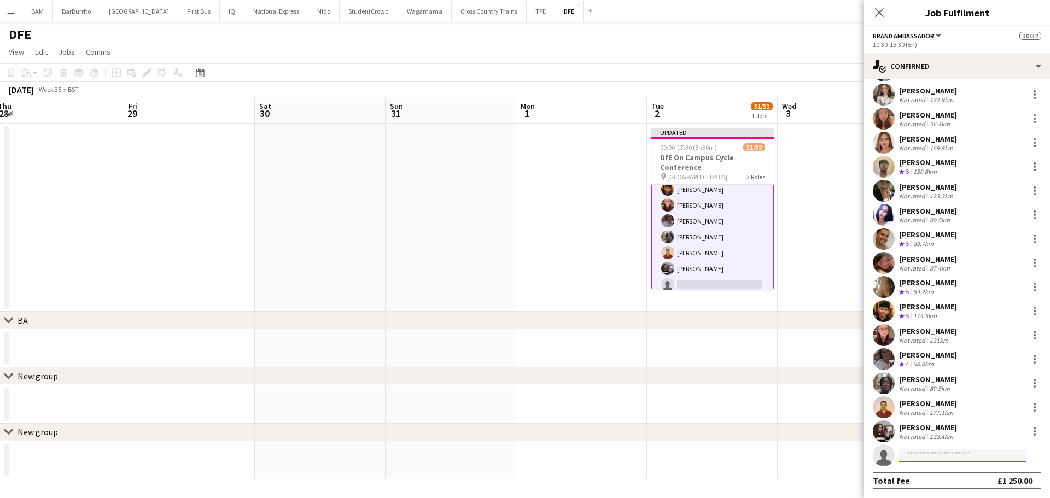
click at [942, 454] on input at bounding box center [962, 455] width 127 height 13
type input "*****"
click at [966, 477] on span "abidahoque47@gmail.com" at bounding box center [962, 480] width 109 height 9
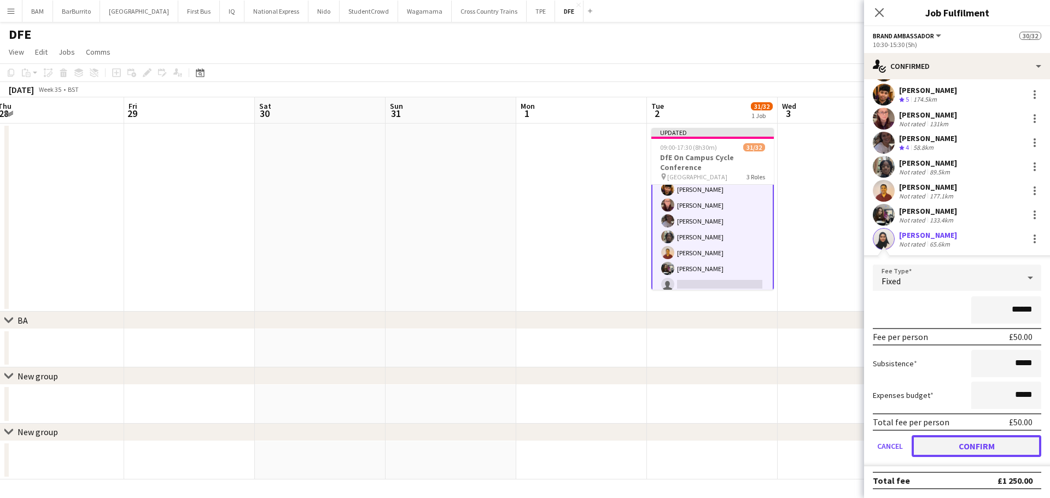
click at [968, 440] on button "Confirm" at bounding box center [976, 446] width 130 height 22
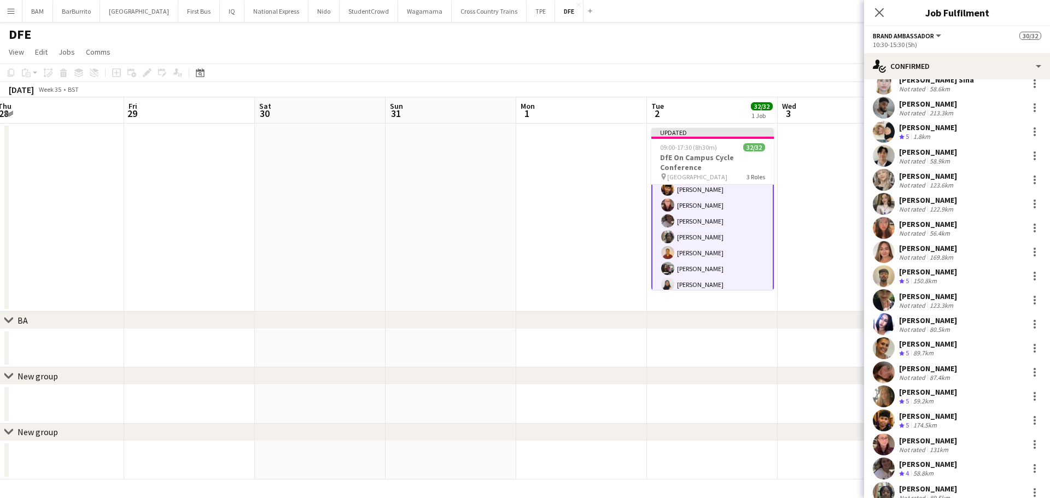
scroll to position [267, 0]
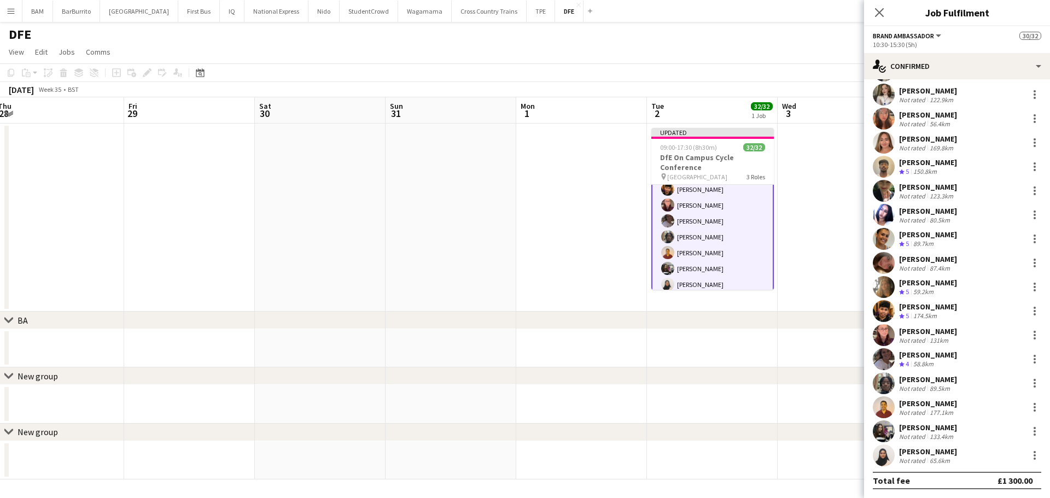
click at [742, 75] on app-toolbar "Copy Paste Paste Ctrl+V Paste with crew Ctrl+Shift+V Paste linked Job Delete Gr…" at bounding box center [525, 72] width 1050 height 19
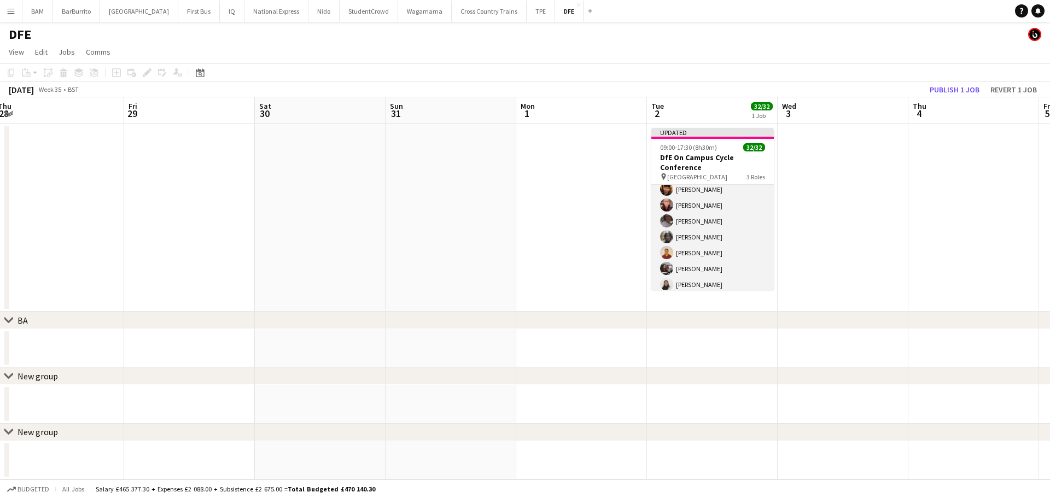
click at [722, 212] on app-card-role "Brand Ambassador 26/26 10:30-15:30 (5h) Cara McGrenaghan Eseosa Abu Hayley Ng O…" at bounding box center [712, 79] width 122 height 434
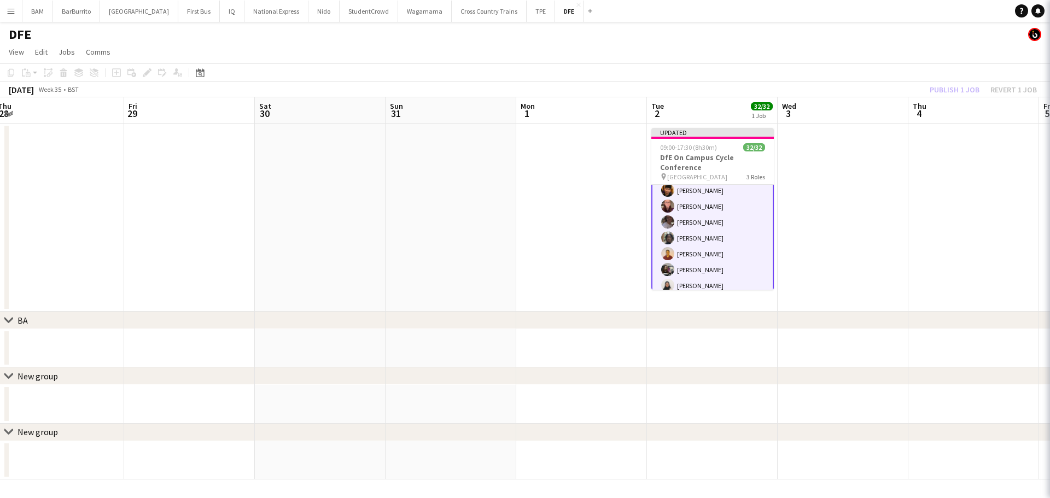
scroll to position [361, 0]
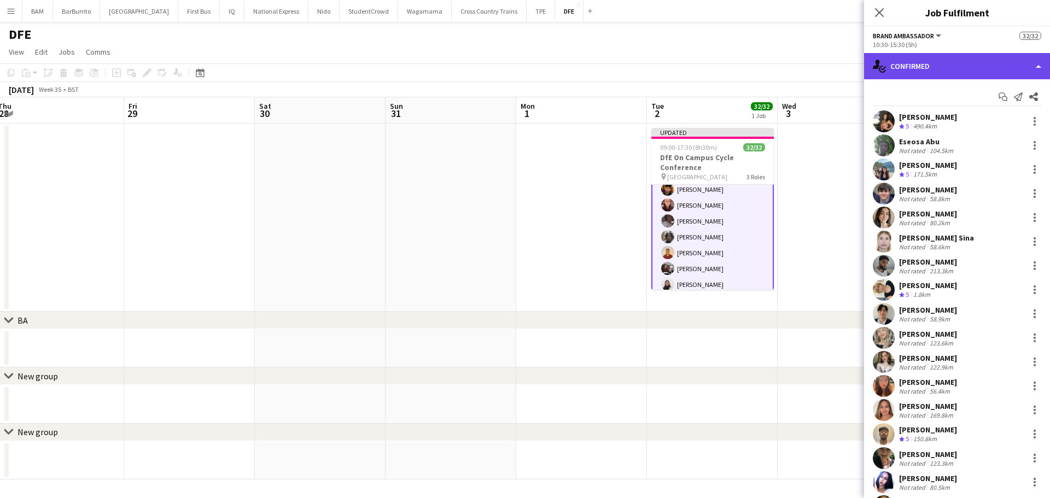
click at [950, 65] on div "single-neutral-actions-check-2 Confirmed" at bounding box center [957, 66] width 186 height 26
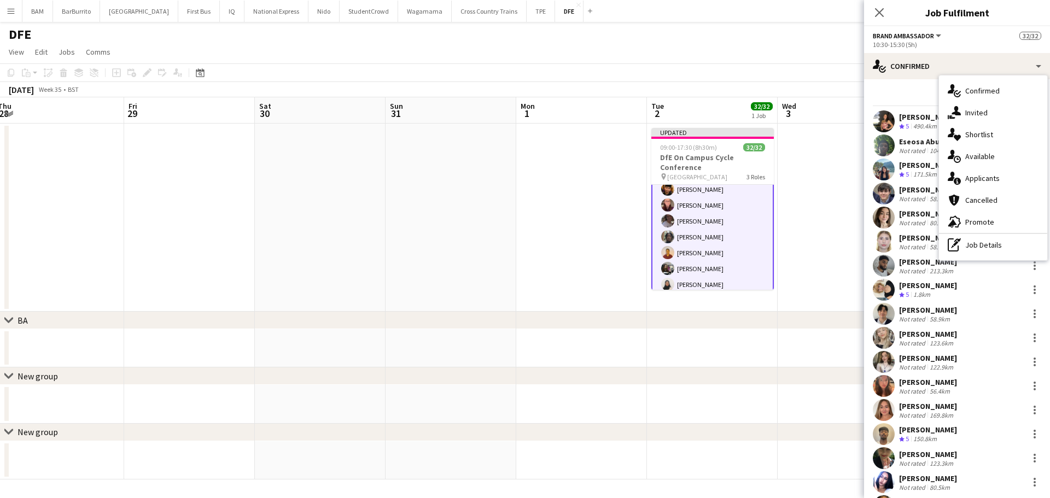
click at [995, 244] on div "pen-write Job Details" at bounding box center [993, 245] width 108 height 22
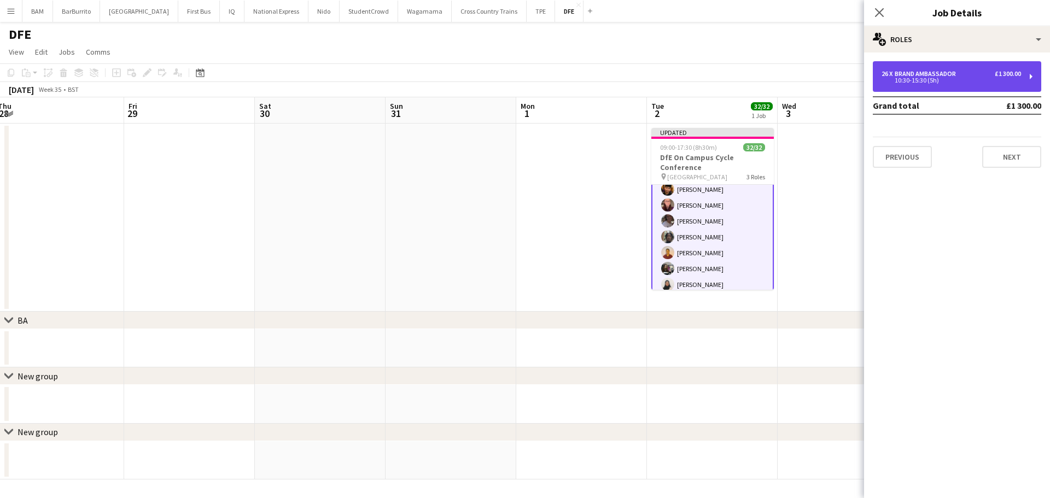
click at [923, 86] on div "26 x Brand Ambassador £1 300.00 10:30-15:30 (5h)" at bounding box center [957, 76] width 168 height 31
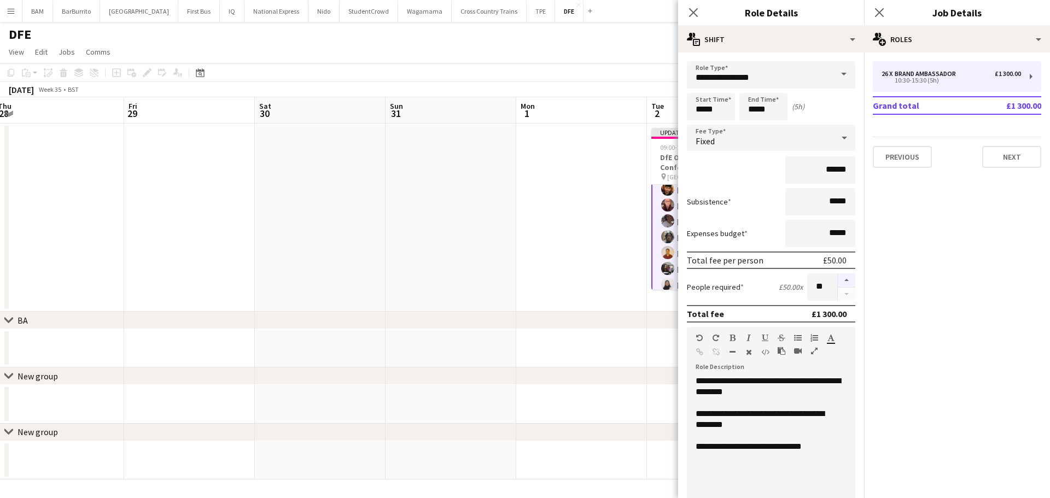
click at [838, 280] on button "button" at bounding box center [846, 280] width 17 height 14
type input "**"
click at [556, 165] on app-date-cell at bounding box center [581, 218] width 131 height 188
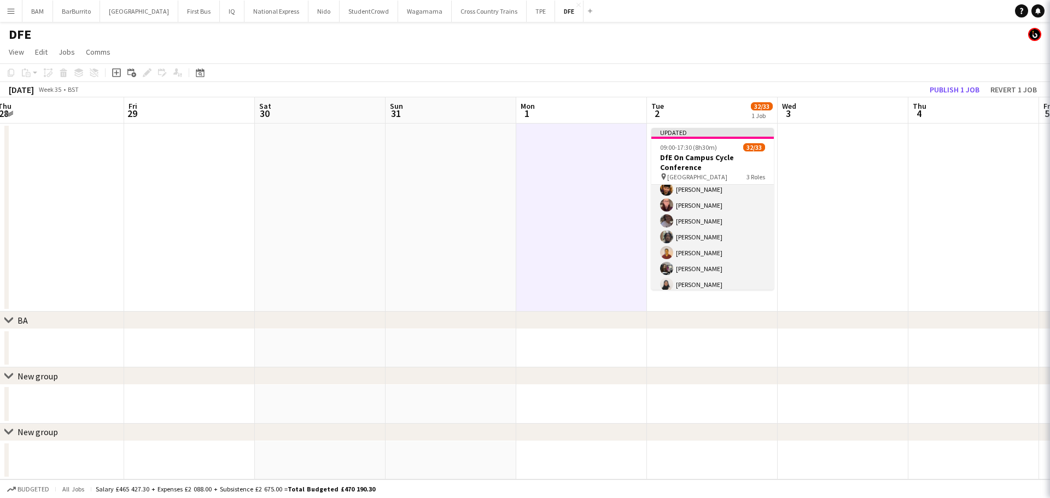
click at [734, 222] on app-card-role "Brand Ambassador 26/27 10:30-15:30 (5h) Cara McGrenaghan Eseosa Abu Hayley Ng O…" at bounding box center [712, 86] width 122 height 449
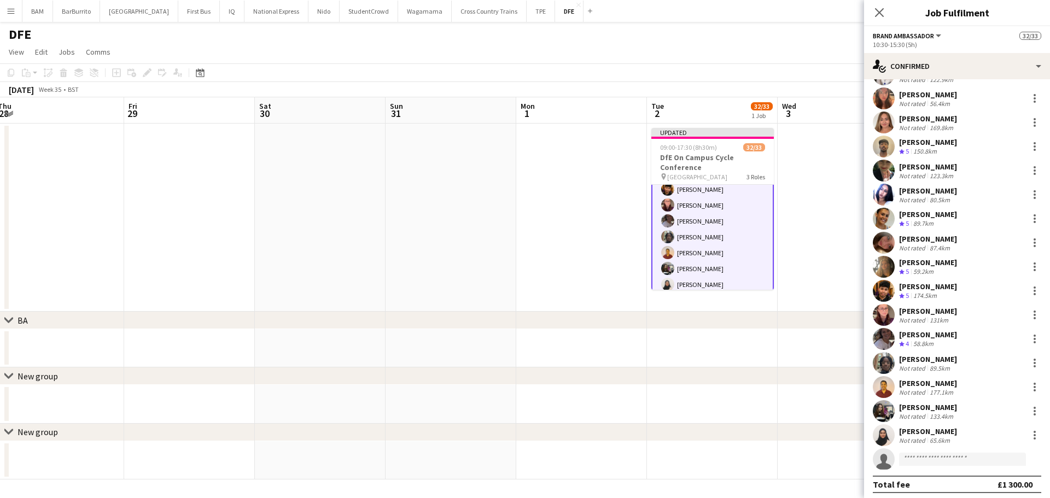
scroll to position [291, 0]
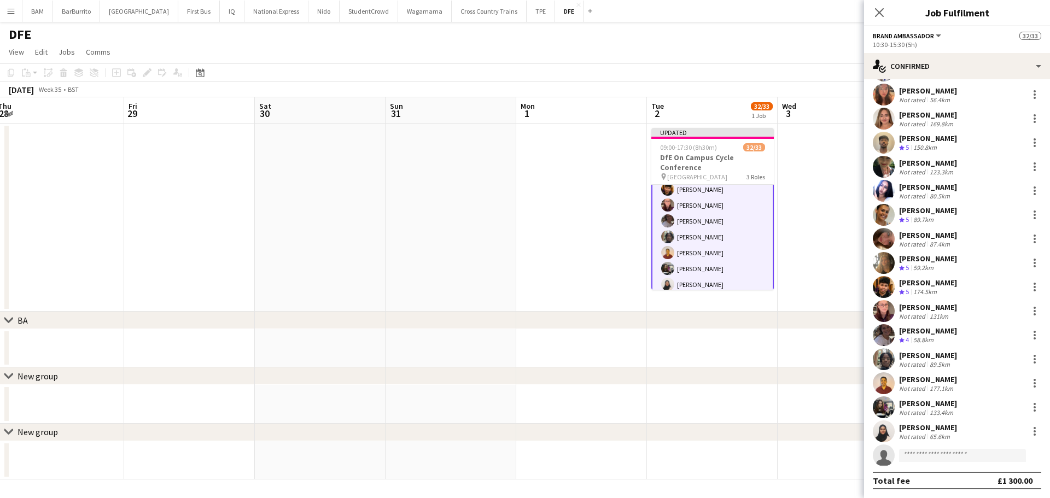
click at [927, 447] on app-invite-slot "single-neutral-actions" at bounding box center [957, 456] width 186 height 22
click at [932, 451] on input at bounding box center [962, 455] width 127 height 13
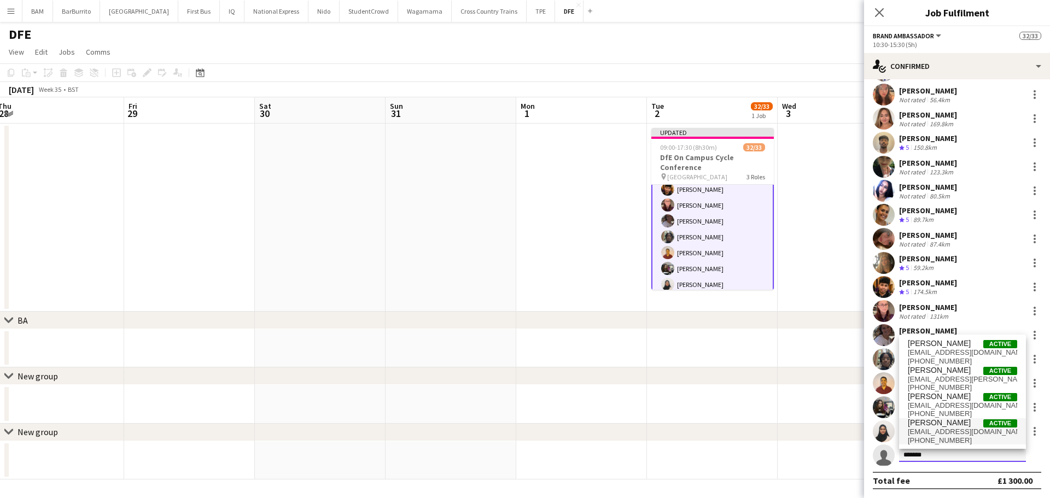
type input "*******"
click at [977, 428] on span "patricuche2006@gmail.com" at bounding box center [962, 432] width 109 height 9
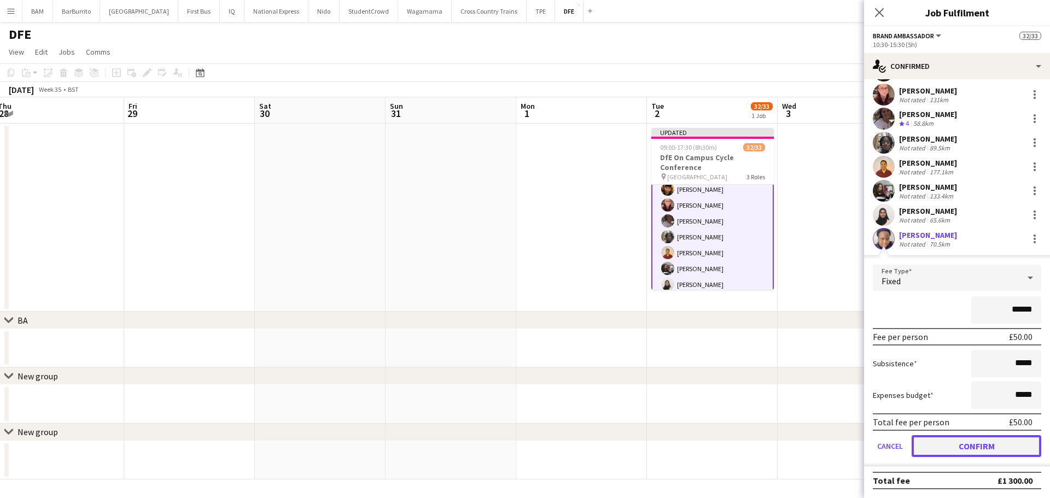
click at [971, 452] on button "Confirm" at bounding box center [976, 446] width 130 height 22
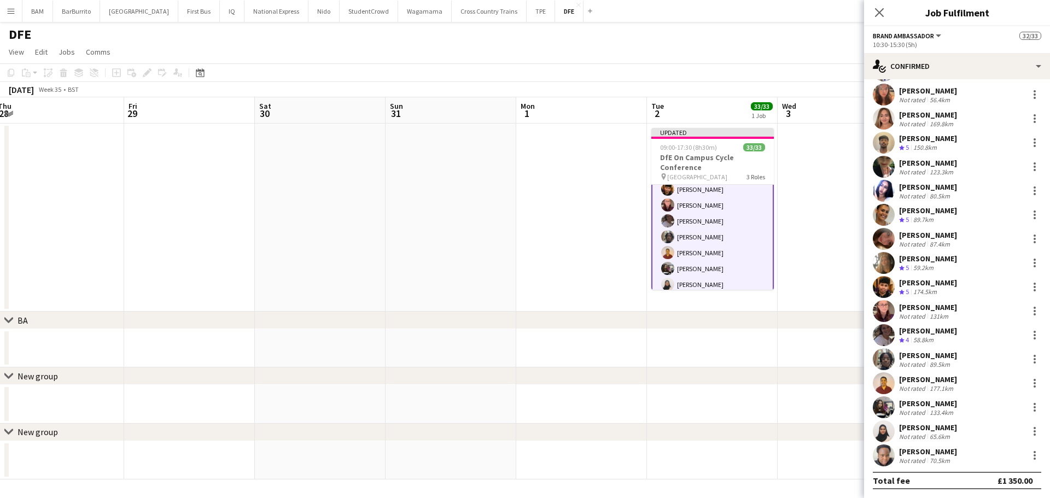
drag, startPoint x: 710, startPoint y: 83, endPoint x: 728, endPoint y: 78, distance: 19.4
click at [710, 83] on div "August 2025 Week 35 • BST Publish 1 job Revert 1 job" at bounding box center [525, 89] width 1050 height 15
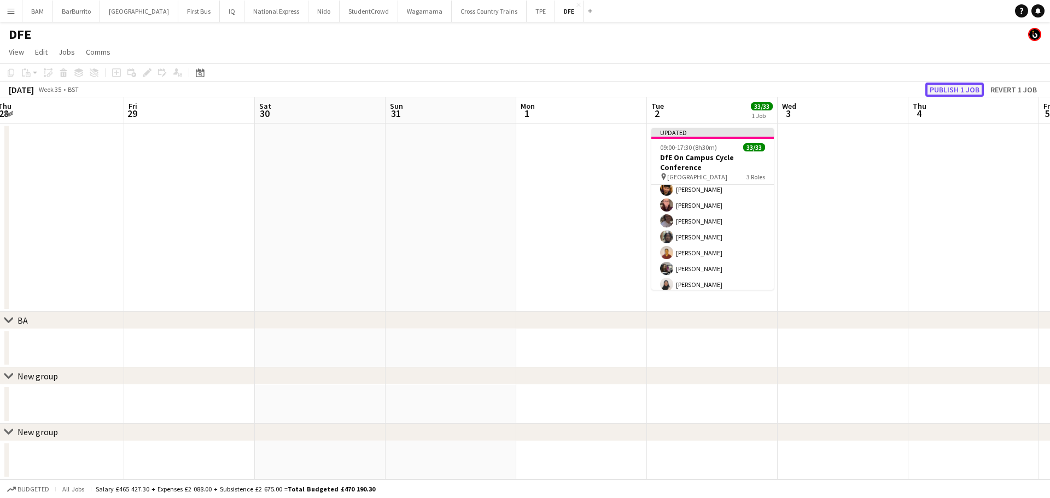
click at [957, 90] on button "Publish 1 job" at bounding box center [954, 90] width 59 height 14
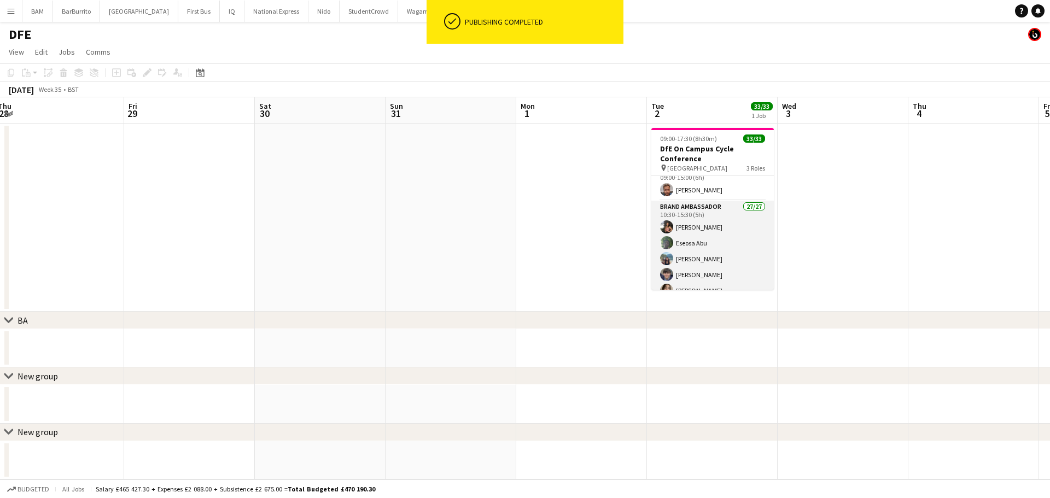
scroll to position [0, 0]
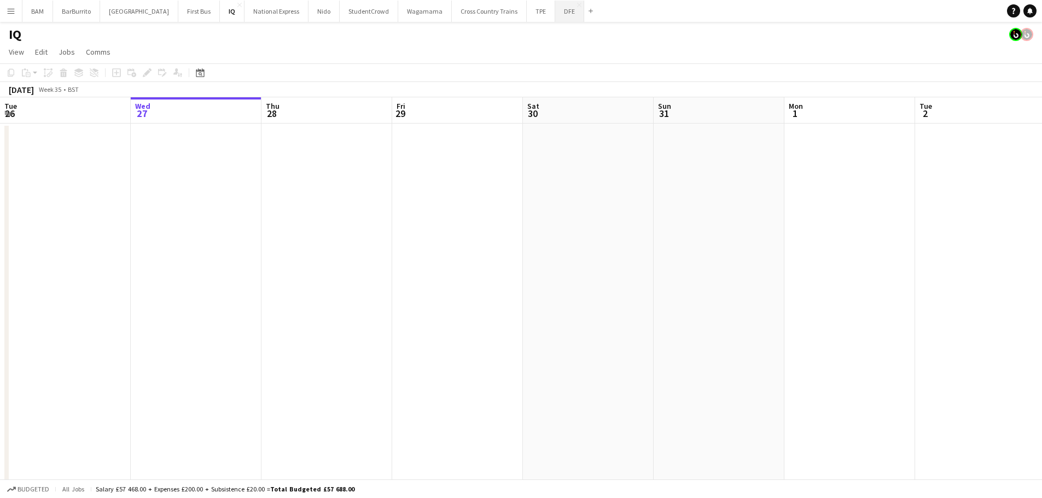
click at [555, 9] on button "DFE Close" at bounding box center [569, 11] width 29 height 21
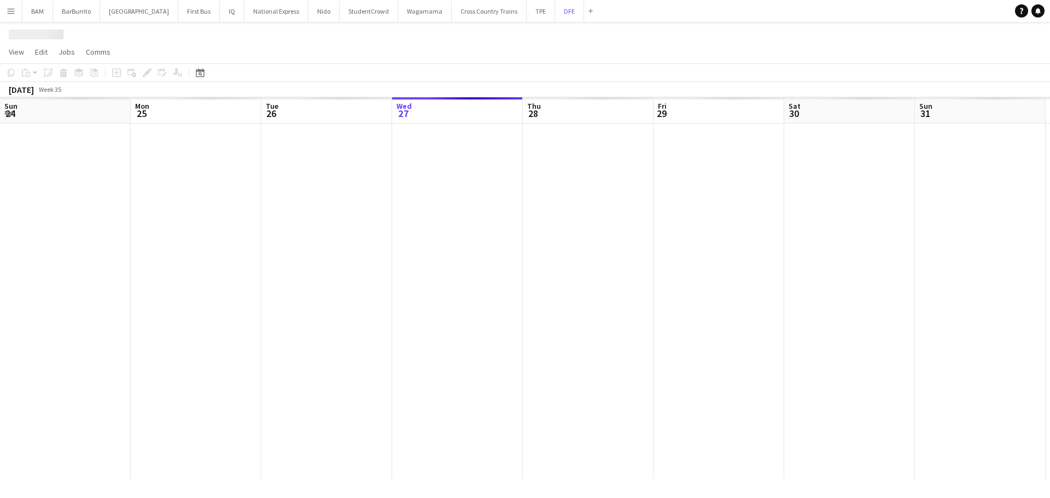
scroll to position [0, 261]
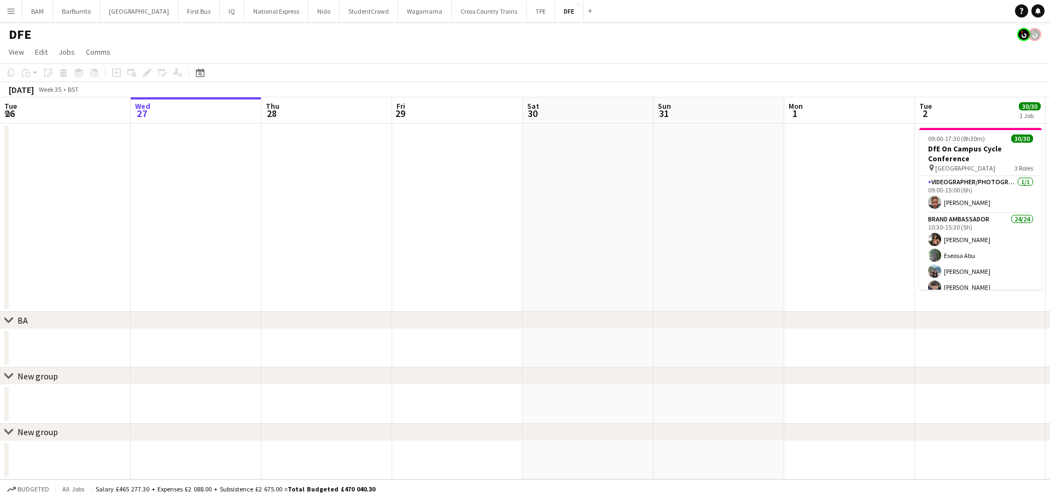
click at [14, 12] on app-icon "Menu" at bounding box center [11, 11] width 9 height 9
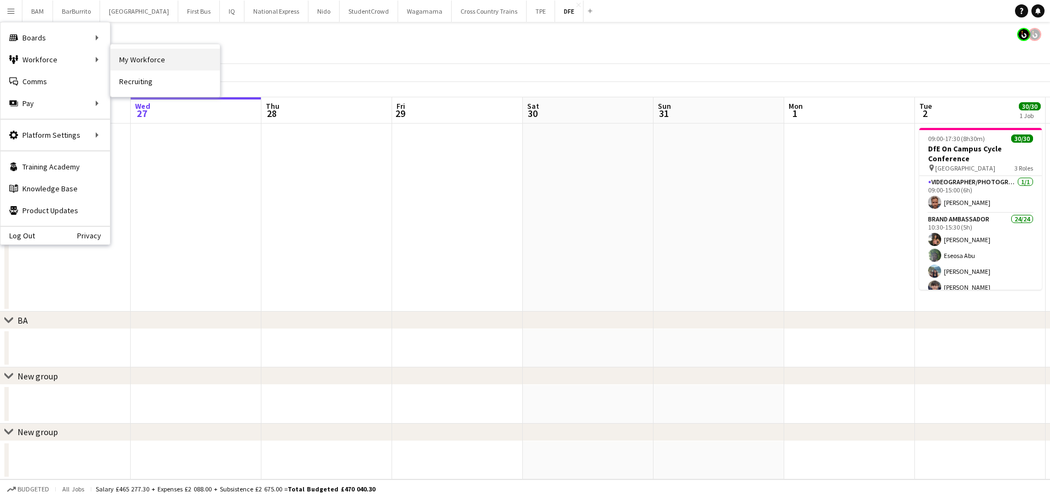
click at [127, 60] on link "My Workforce" at bounding box center [164, 60] width 109 height 22
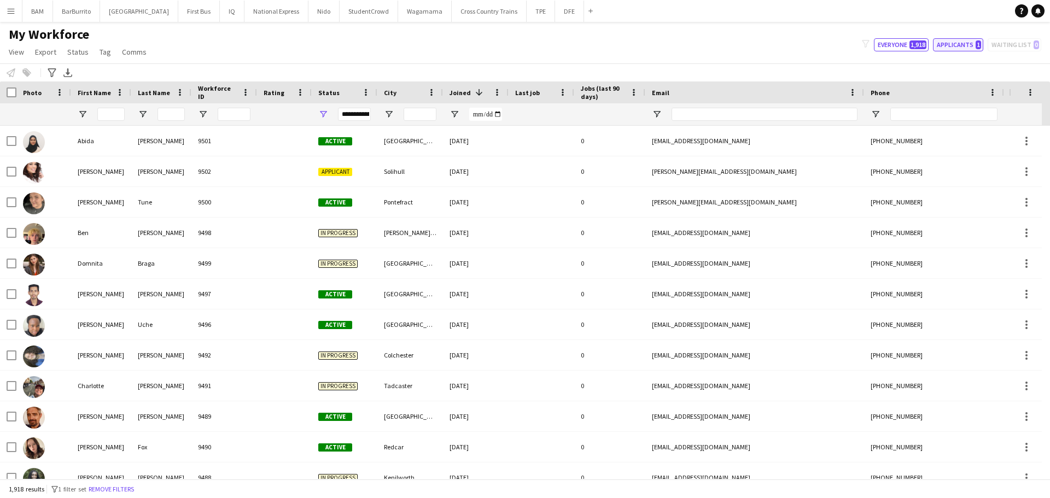
click at [978, 47] on span "1" at bounding box center [977, 44] width 5 height 9
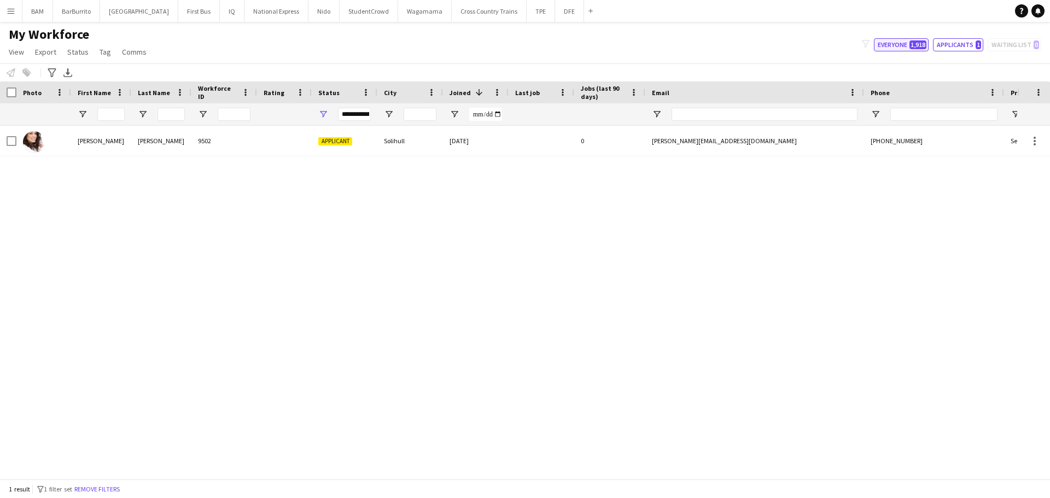
click at [919, 49] on span "1,918" at bounding box center [917, 44] width 17 height 9
type input "**********"
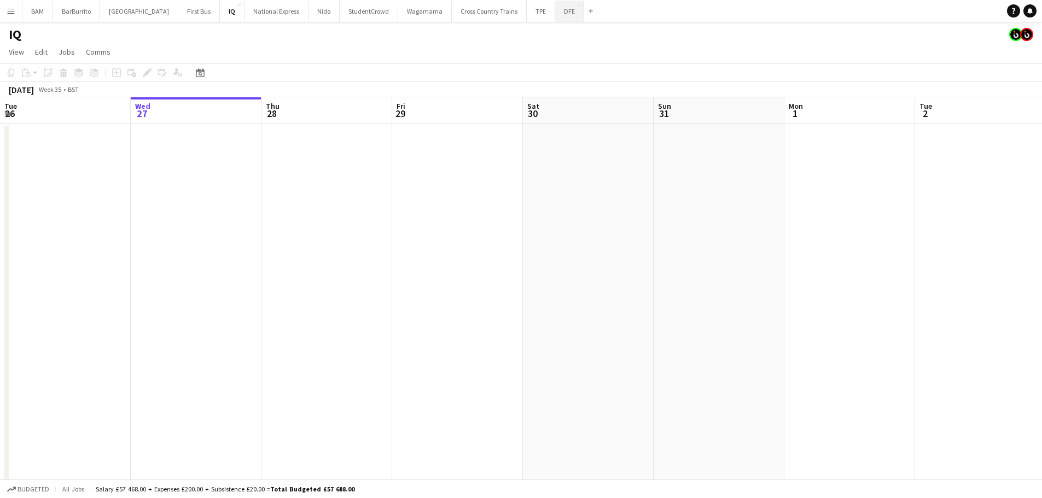
click at [555, 11] on button "DFE Close" at bounding box center [569, 11] width 29 height 21
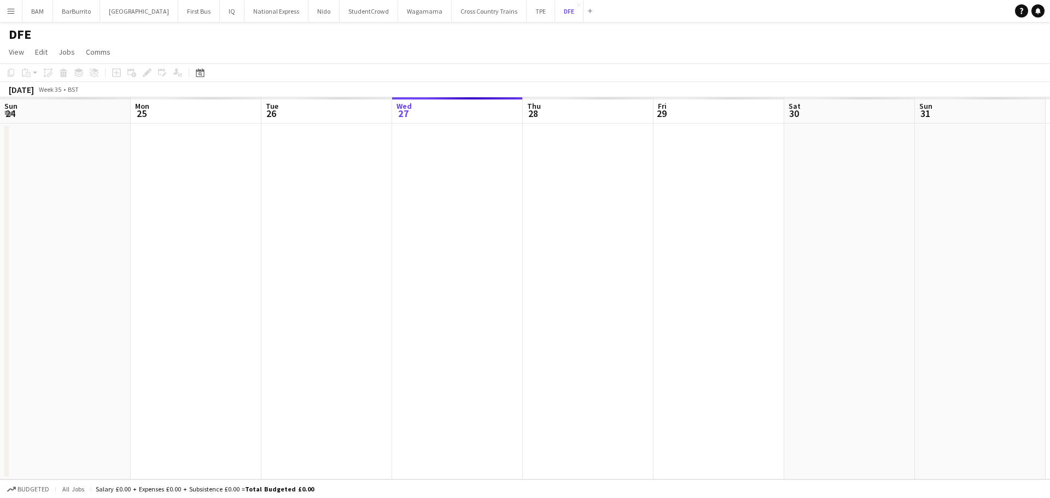
scroll to position [0, 261]
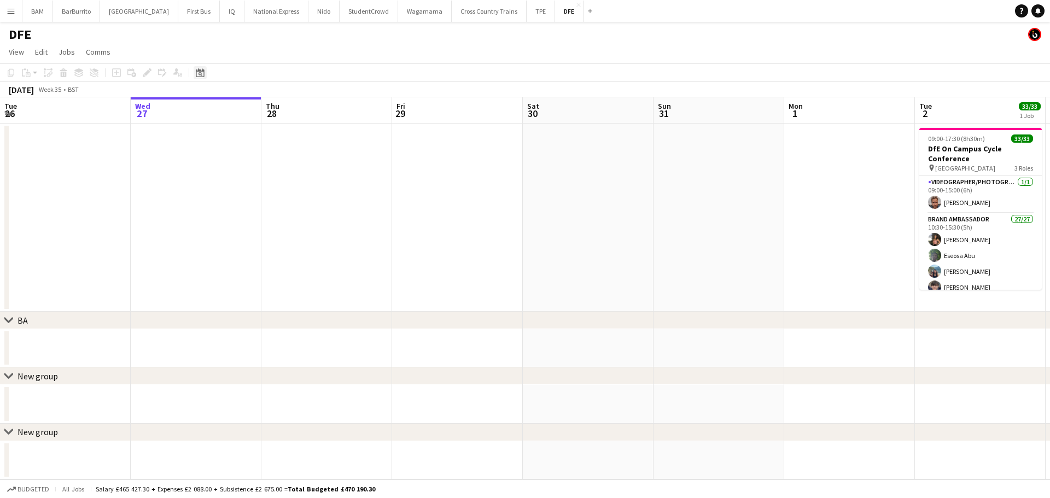
click at [200, 75] on icon at bounding box center [200, 74] width 4 height 4
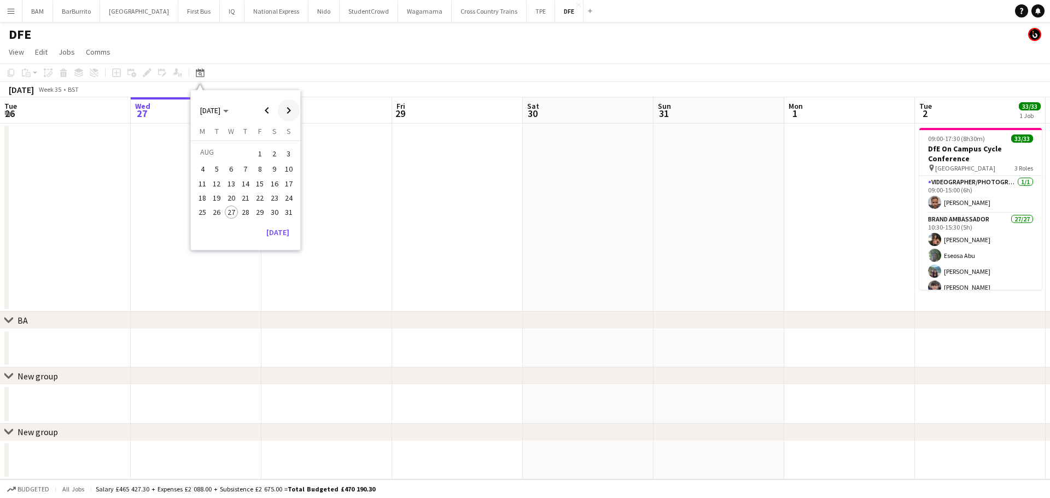
click at [292, 114] on span "Next month" at bounding box center [289, 111] width 22 height 22
click at [289, 118] on span "Next month" at bounding box center [289, 111] width 22 height 22
click at [238, 173] on button "2" at bounding box center [245, 166] width 14 height 14
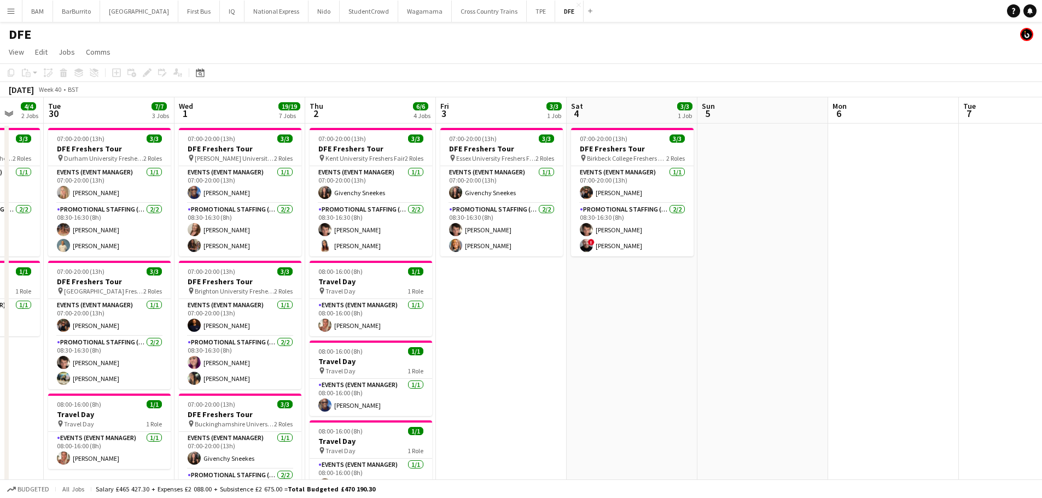
scroll to position [0, 308]
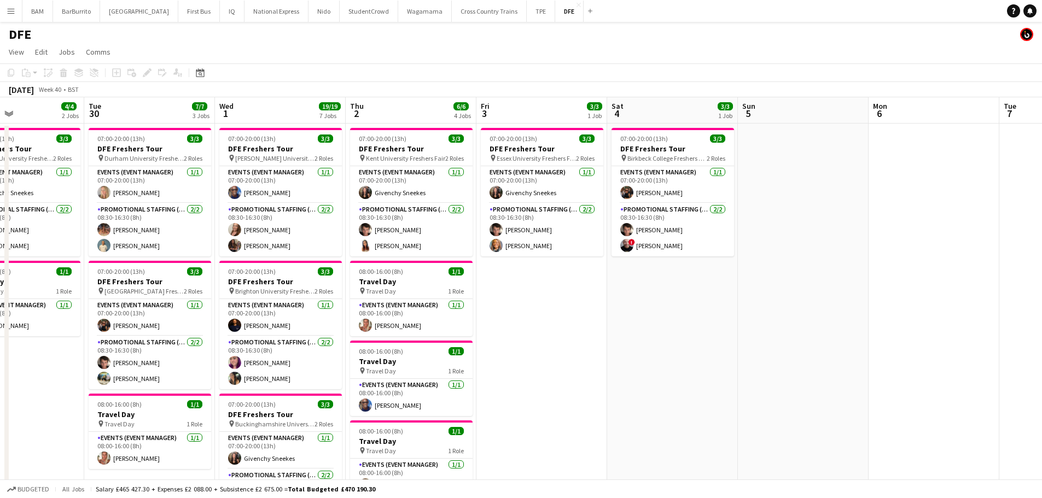
drag, startPoint x: 225, startPoint y: 158, endPoint x: 290, endPoint y: 163, distance: 64.7
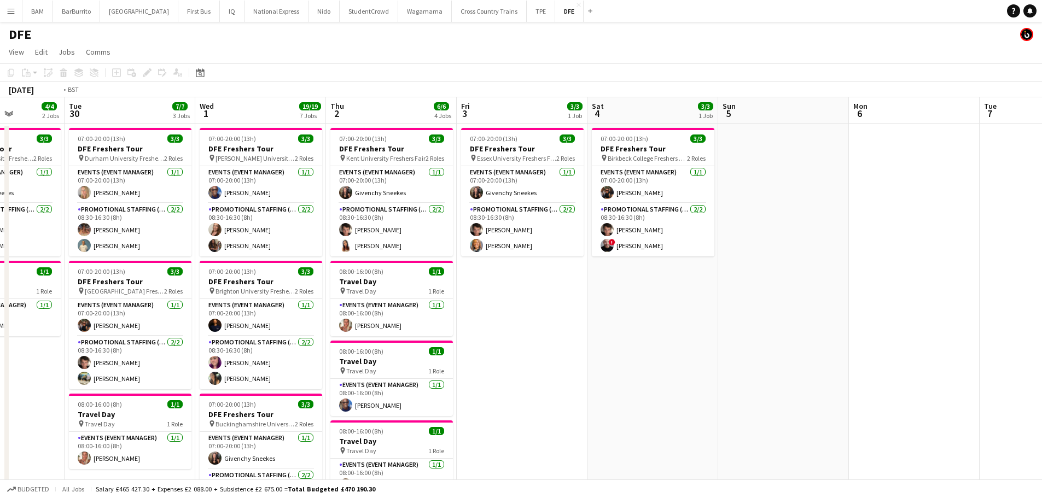
drag, startPoint x: 300, startPoint y: 265, endPoint x: 411, endPoint y: 267, distance: 111.6
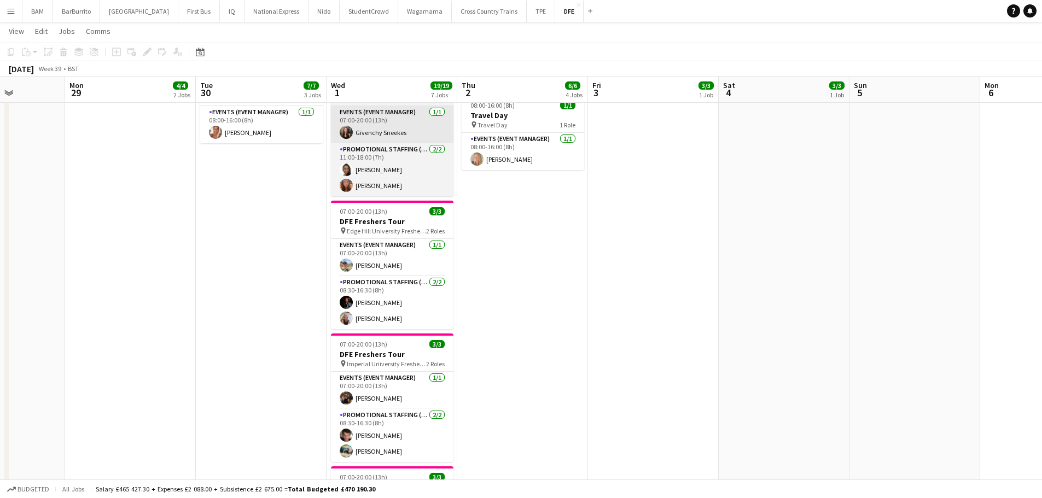
scroll to position [328, 0]
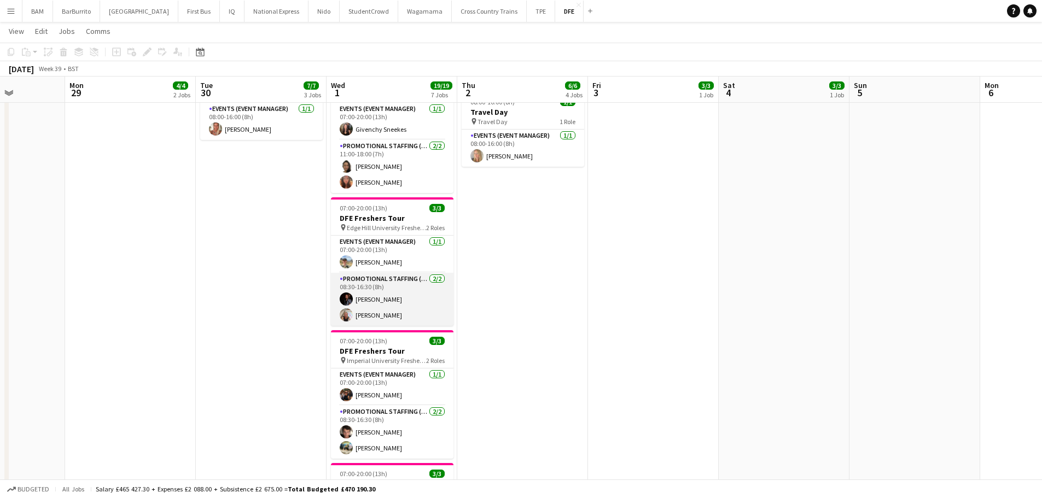
click at [410, 306] on app-card-role "Promotional Staffing (Brand Ambassadors) 2/2 08:30-16:30 (8h) Richard Walker Ly…" at bounding box center [392, 299] width 122 height 53
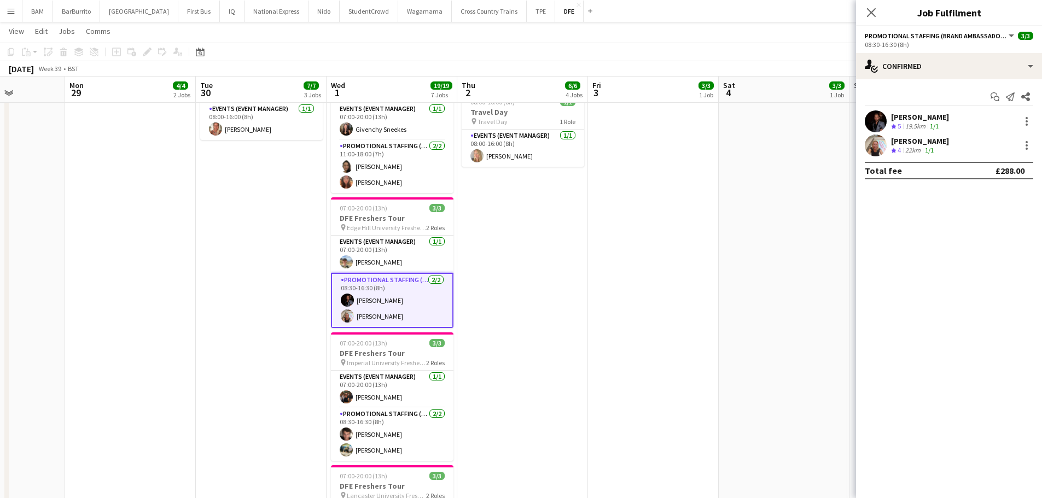
click at [870, 8] on icon "Close pop-in" at bounding box center [871, 12] width 9 height 9
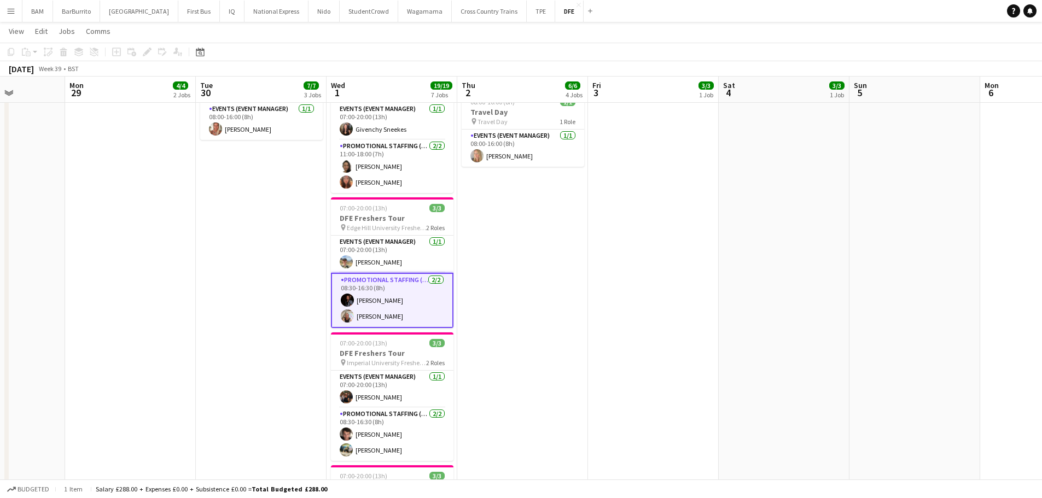
click at [399, 298] on app-card-role "Promotional Staffing (Brand Ambassadors) 2/2 08:30-16:30 (8h) Richard Walker Ly…" at bounding box center [392, 300] width 122 height 55
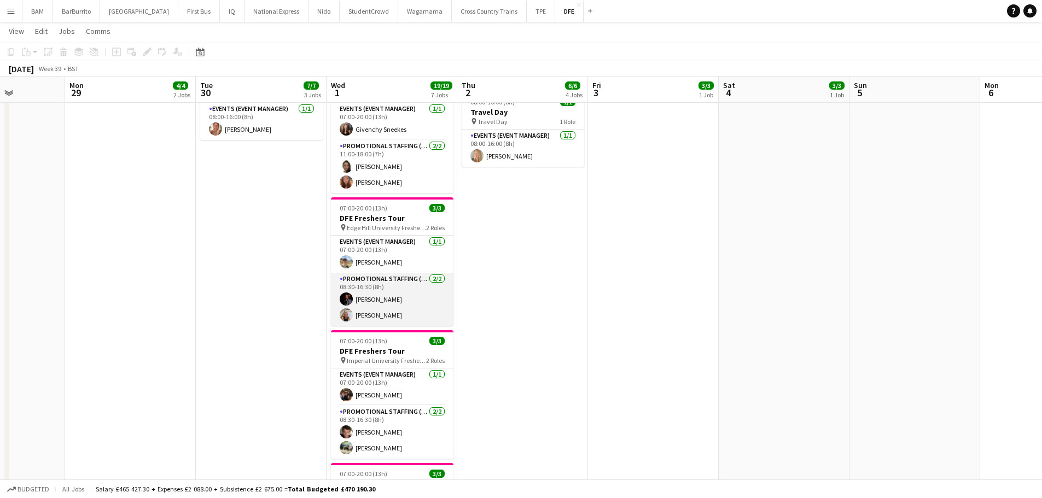
drag, startPoint x: 400, startPoint y: 306, endPoint x: 421, endPoint y: 295, distance: 23.5
click at [401, 306] on app-card-role "Promotional Staffing (Brand Ambassadors) 2/2 08:30-16:30 (8h) Richard Walker Ly…" at bounding box center [392, 299] width 122 height 53
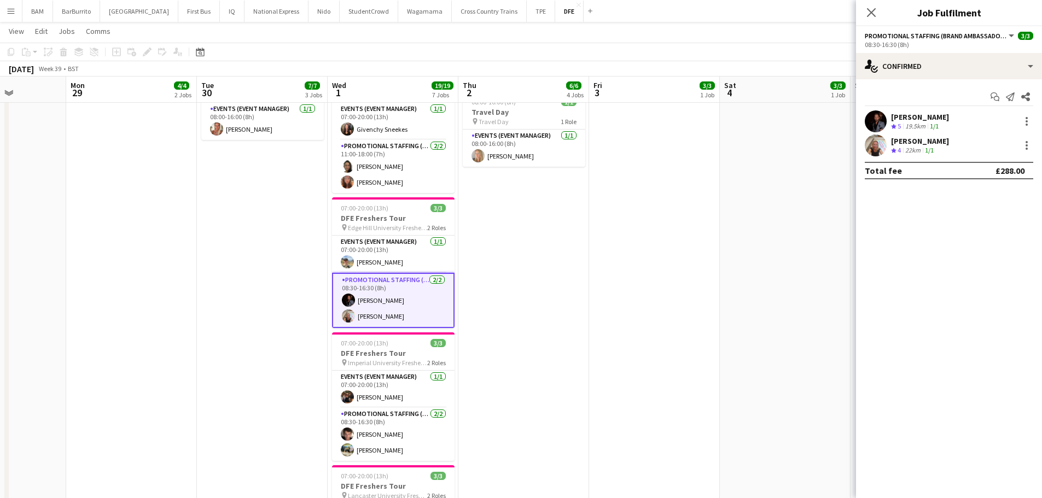
click at [935, 149] on div "1/1" at bounding box center [928, 150] width 13 height 9
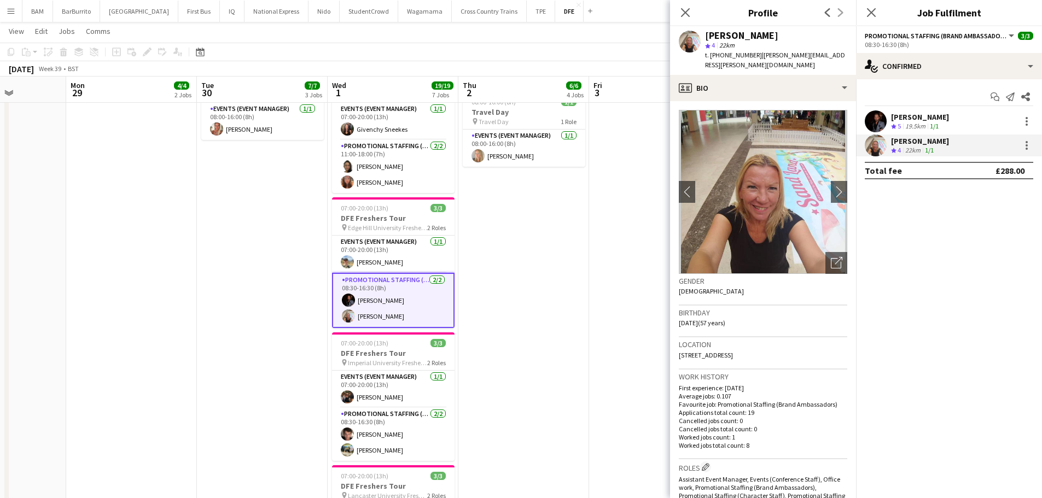
click at [704, 35] on div "Lynne Dwyer star 4 22km t. +447807067341 | dwyer.lynne@googlemail.com" at bounding box center [763, 50] width 186 height 49
click at [931, 126] on app-skills-label "1/1" at bounding box center [933, 126] width 9 height 8
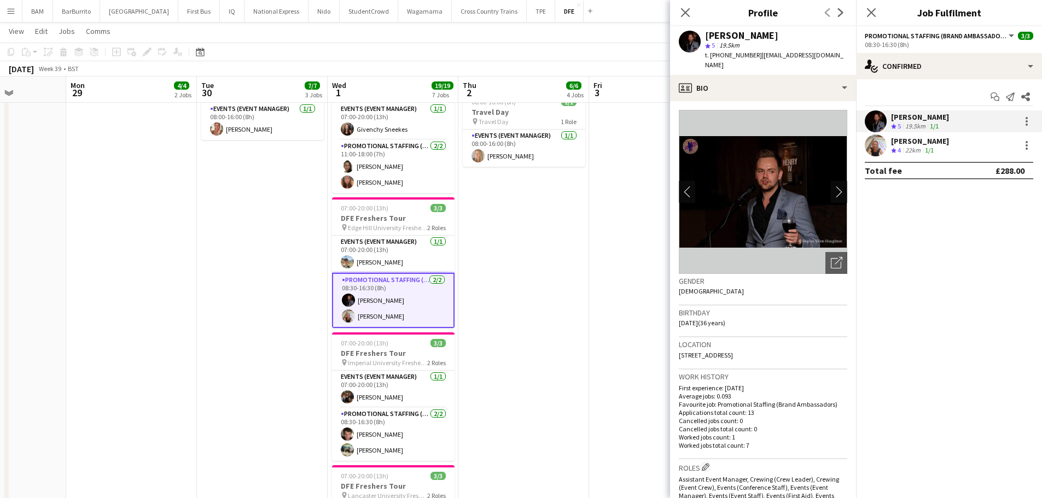
drag, startPoint x: 707, startPoint y: 34, endPoint x: 795, endPoint y: 34, distance: 88.0
click at [795, 34] on div "Richard Walker" at bounding box center [776, 36] width 142 height 10
copy div "Richard Walker"
drag, startPoint x: 757, startPoint y: 55, endPoint x: 861, endPoint y: 59, distance: 104.0
click at [861, 59] on body "Menu Boards Boards Boards All jobs Status Workforce Workforce My Workforce Recr…" at bounding box center [521, 270] width 1042 height 1197
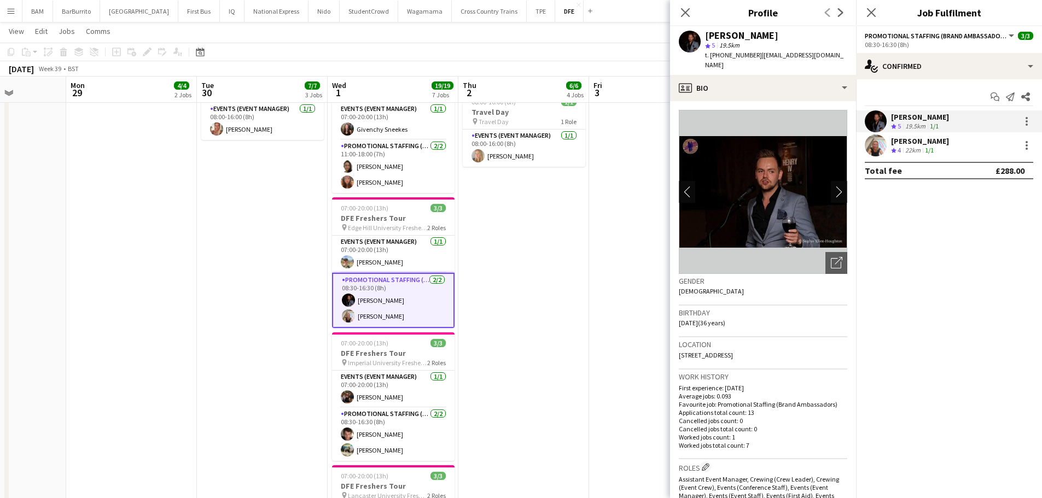
click at [779, 54] on span "| richardultm@aol.com" at bounding box center [774, 60] width 138 height 18
drag, startPoint x: 756, startPoint y: 55, endPoint x: 814, endPoint y: 56, distance: 58.0
click at [814, 56] on span "| richardultm@aol.com" at bounding box center [774, 60] width 138 height 18
copy span "richardultm@aol.co"
drag, startPoint x: 831, startPoint y: 53, endPoint x: 755, endPoint y: 56, distance: 75.5
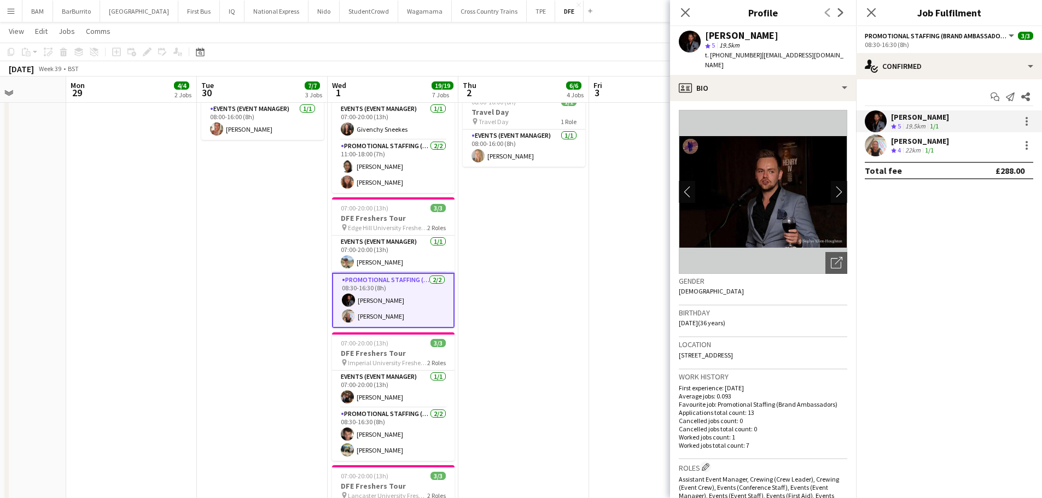
click at [755, 56] on app-profile-header "Richard Walker star 5 19.5km t. +447876491323 | richardultm@aol.com" at bounding box center [763, 50] width 186 height 49
copy span "richardultm@aol.com"
drag, startPoint x: 721, startPoint y: 54, endPoint x: 752, endPoint y: 56, distance: 31.2
click at [752, 56] on span "t. +447876491323" at bounding box center [733, 55] width 57 height 8
copy span "7876491323"
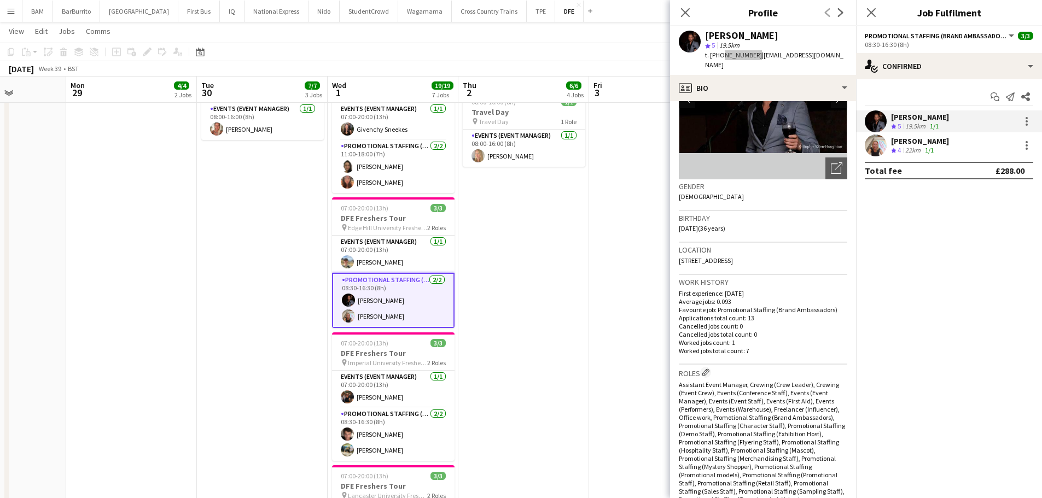
scroll to position [164, 0]
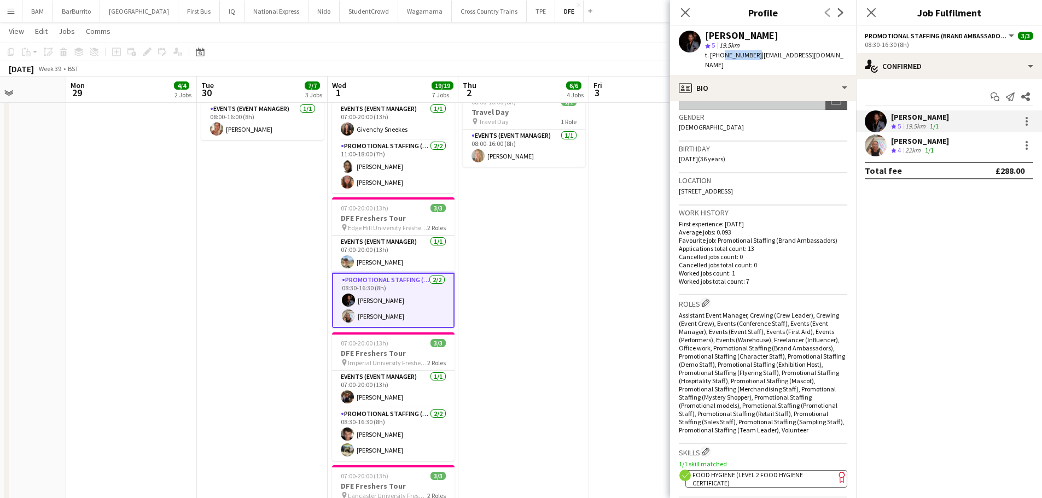
click at [759, 470] on app-spec-pill "ok-circled2 background Layer 1 cross-circle-red background Layer 1 Food Hygiene…" at bounding box center [766, 478] width 162 height 17
click at [689, 7] on app-icon "Close pop-in" at bounding box center [685, 13] width 16 height 16
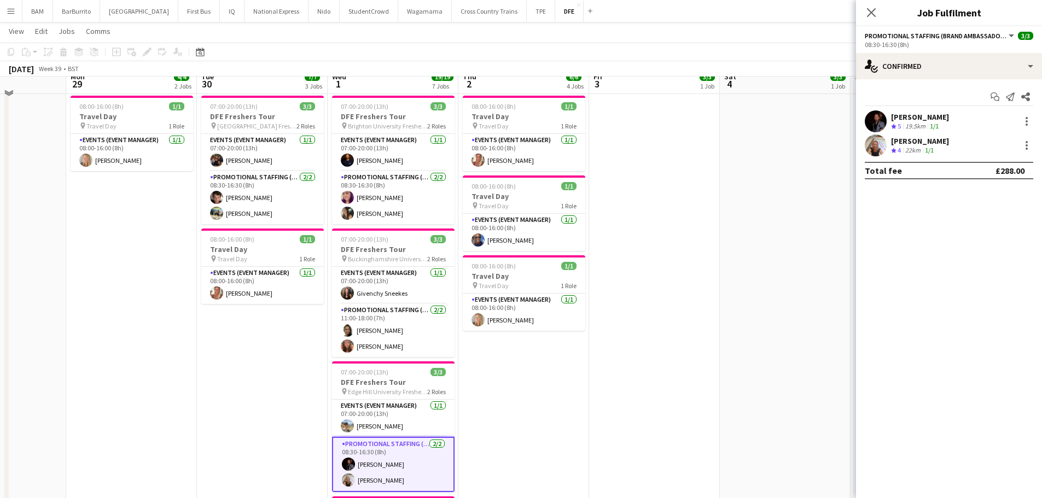
scroll to position [0, 0]
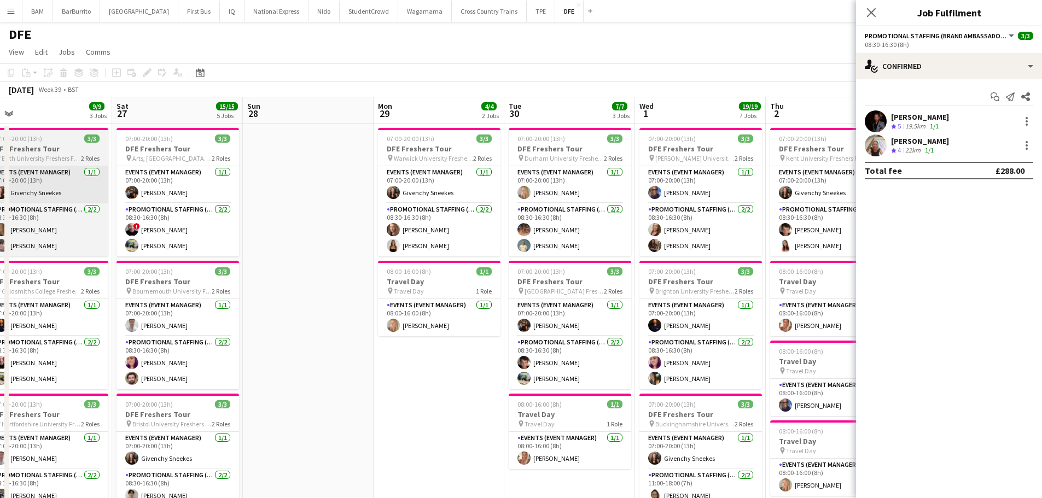
drag, startPoint x: 215, startPoint y: 182, endPoint x: 162, endPoint y: 195, distance: 54.8
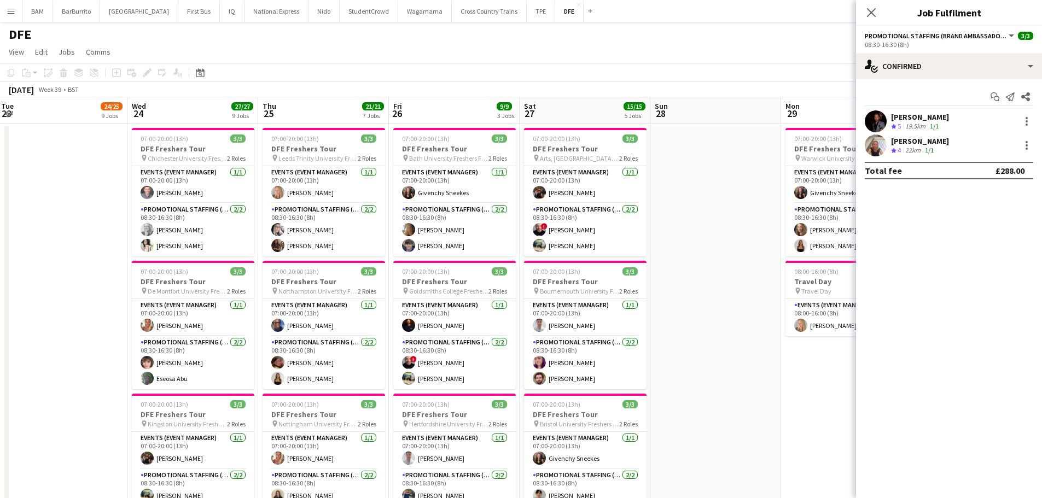
drag, startPoint x: 167, startPoint y: 194, endPoint x: 505, endPoint y: 194, distance: 337.9
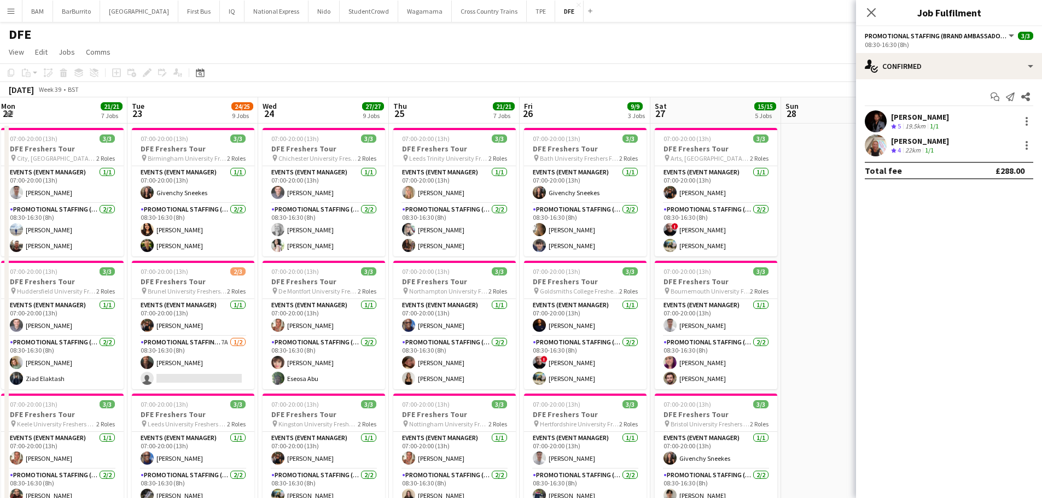
scroll to position [0, 252]
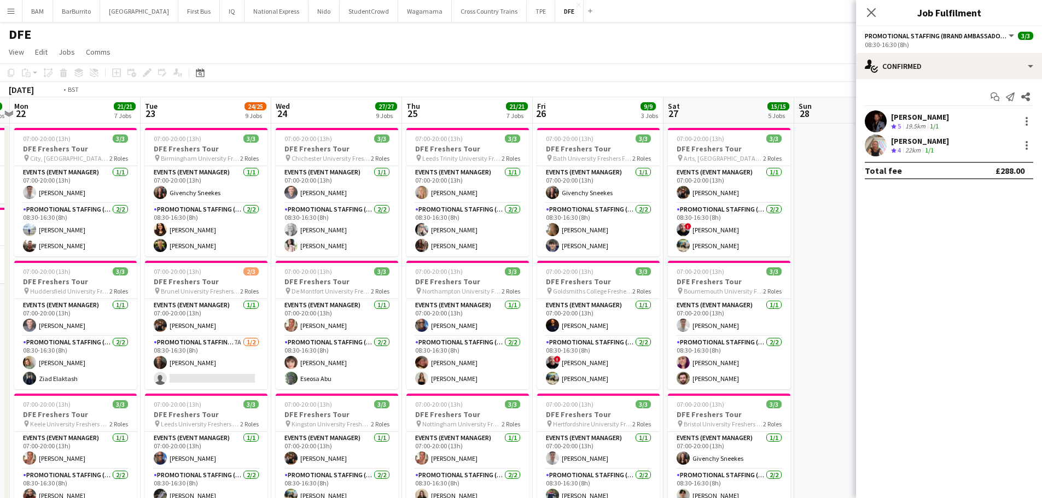
click at [382, 62] on app-page-menu "View Day view expanded Day view collapsed Month view Date picker Jump to today …" at bounding box center [521, 53] width 1042 height 21
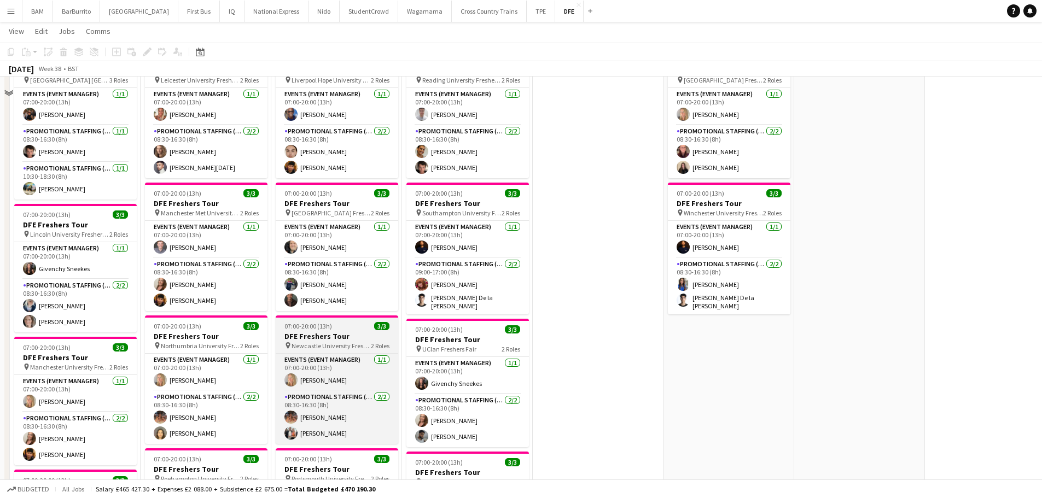
scroll to position [492, 0]
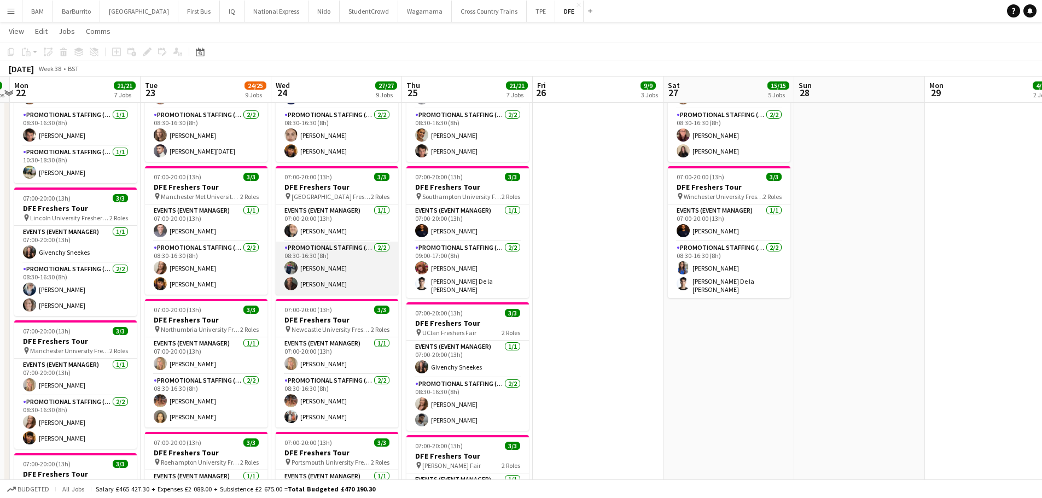
click at [348, 282] on app-card-role "Promotional Staffing (Brand Ambassadors) 2/2 08:30-16:30 (8h) Ved Jadhav Colin …" at bounding box center [337, 268] width 122 height 53
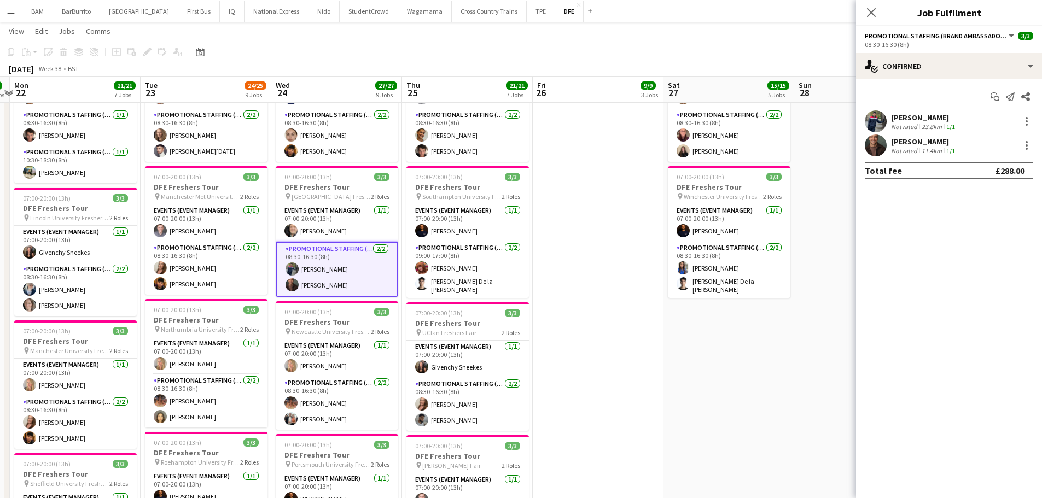
click at [902, 149] on div "Not rated" at bounding box center [905, 151] width 28 height 8
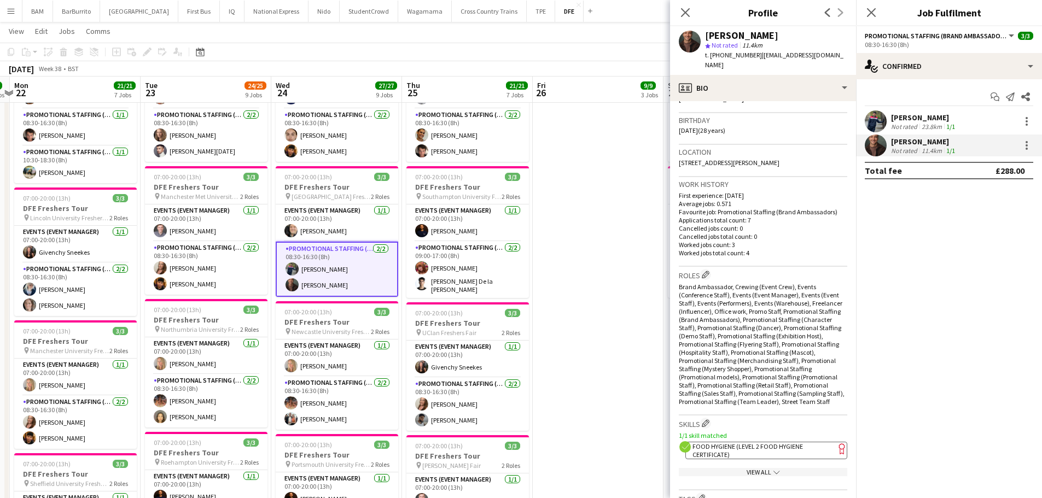
scroll to position [219, 0]
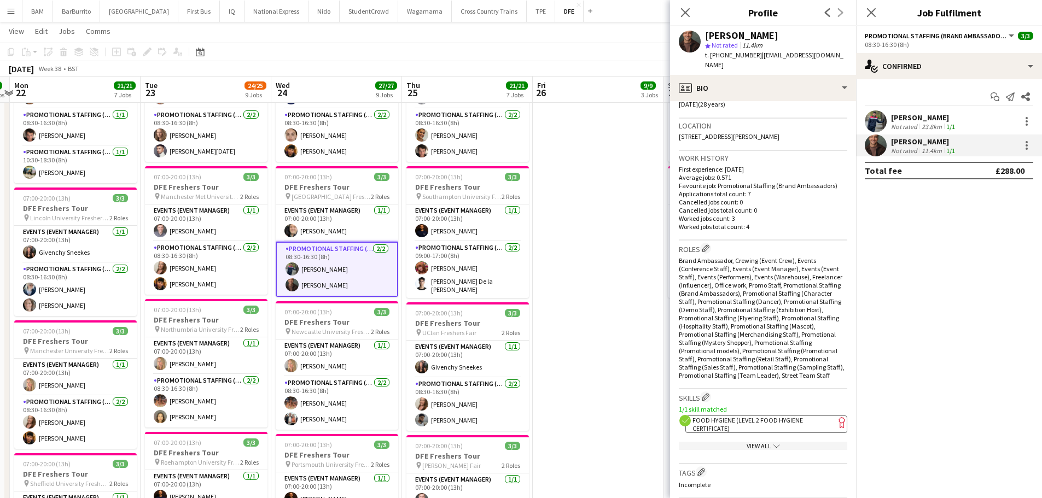
click at [746, 431] on span "Food Hygiene (Level 2 Food Hygiene Certificate)" at bounding box center [747, 424] width 110 height 16
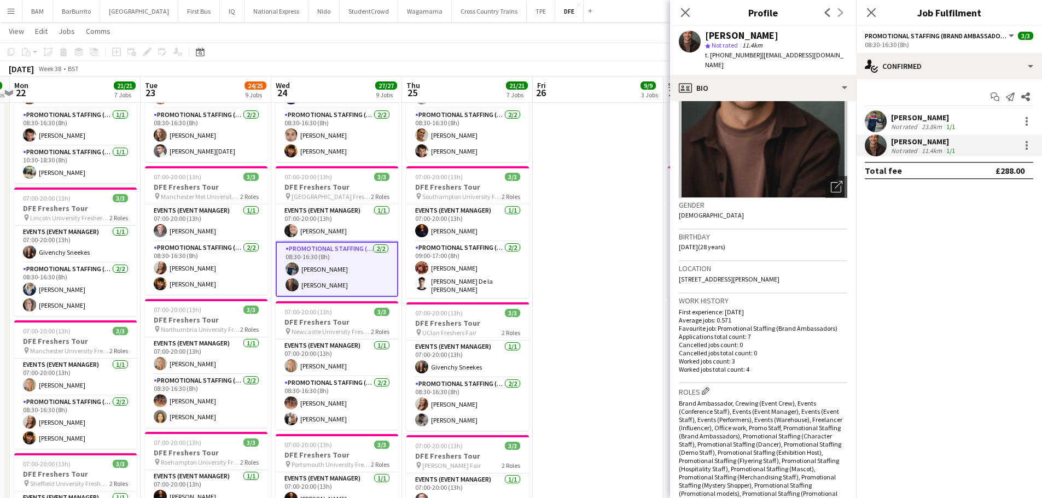
scroll to position [0, 0]
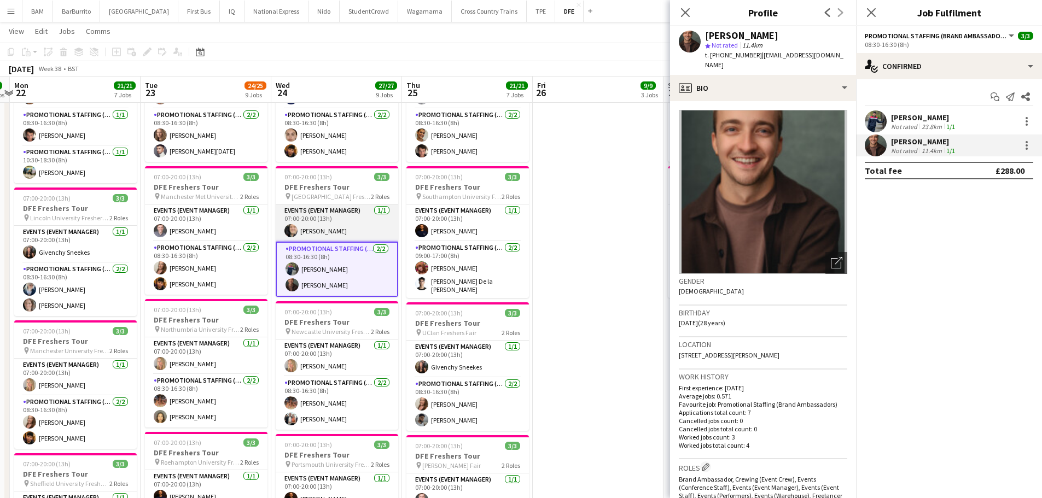
click at [354, 223] on app-card-role "Events (Event Manager) 1/1 07:00-20:00 (13h) Chris Guest" at bounding box center [337, 222] width 122 height 37
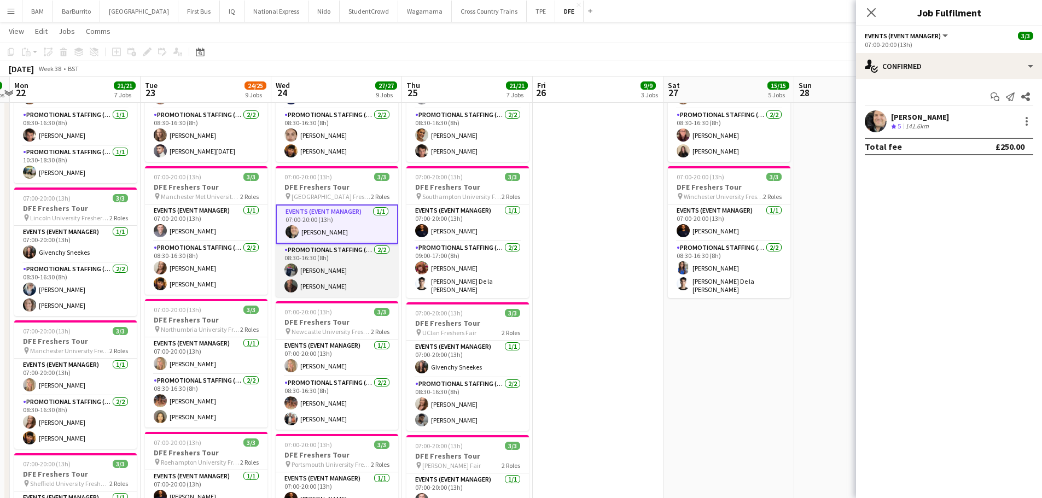
click at [366, 268] on app-card-role "Promotional Staffing (Brand Ambassadors) 2/2 08:30-16:30 (8h) Ved Jadhav Colin …" at bounding box center [337, 270] width 122 height 53
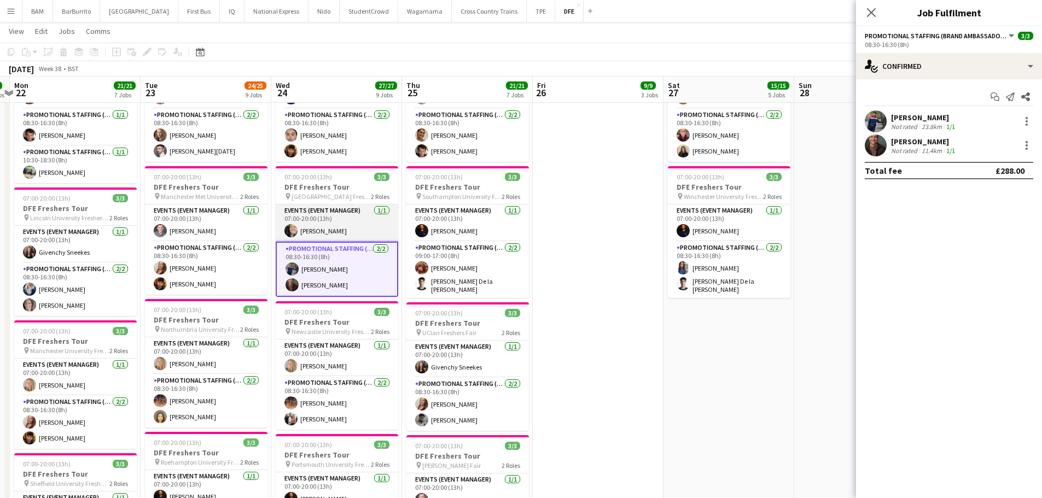
click at [334, 222] on app-card-role "Events (Event Manager) 1/1 07:00-20:00 (13h) Chris Guest" at bounding box center [337, 222] width 122 height 37
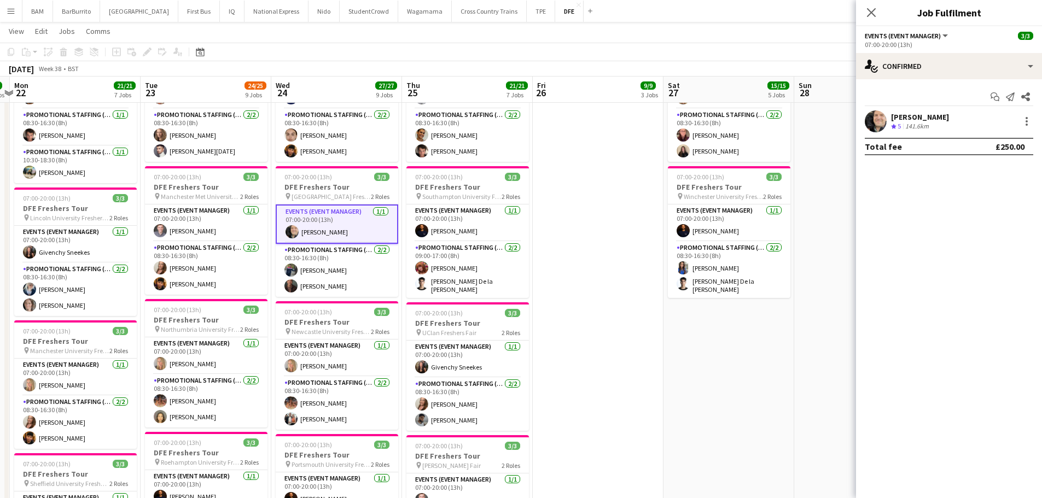
click at [940, 123] on div "Chris Guest Crew rating 5 141.6km" at bounding box center [949, 121] width 186 height 22
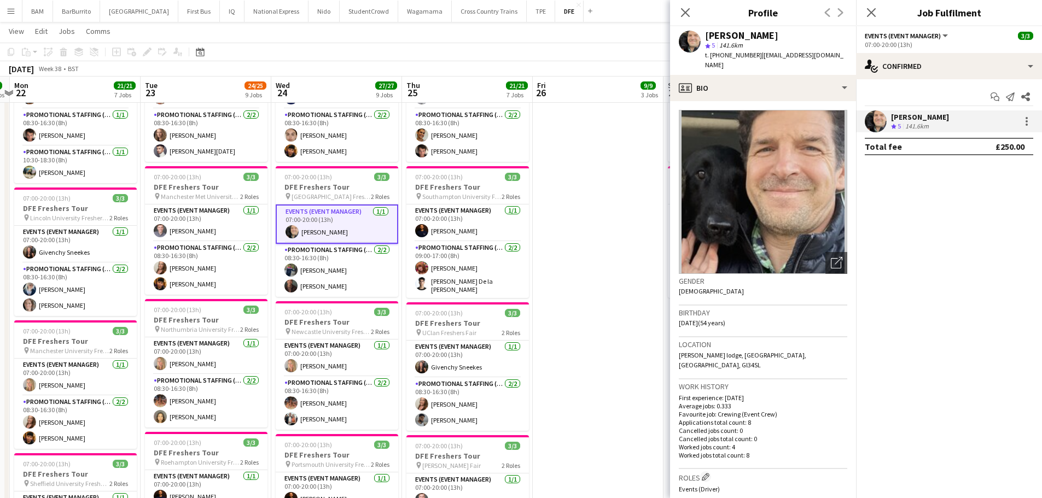
drag, startPoint x: 720, startPoint y: 57, endPoint x: 756, endPoint y: 60, distance: 36.2
click at [756, 60] on div "t. +4407977075415 | chrismguest@gmail.com" at bounding box center [776, 60] width 142 height 20
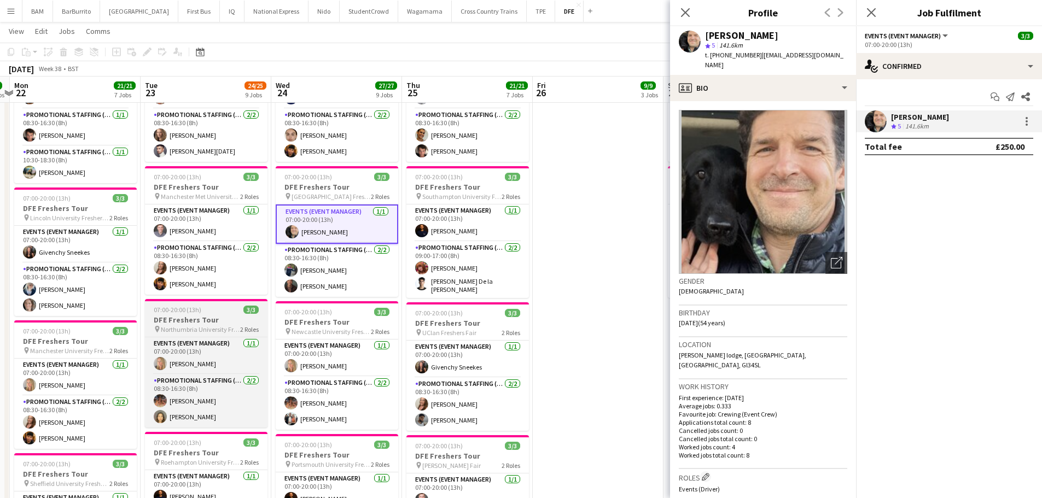
copy span "07977075415"
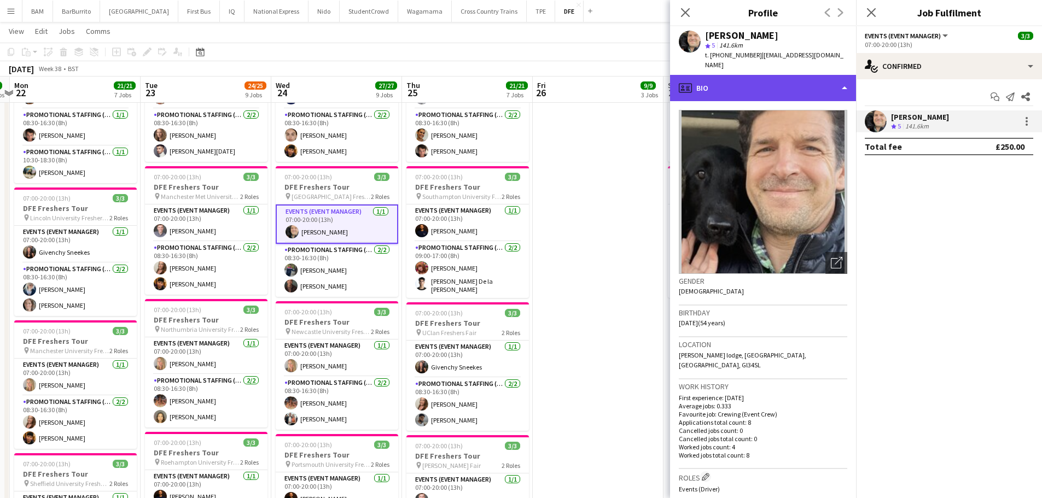
click at [765, 75] on div "profile Bio" at bounding box center [763, 88] width 186 height 26
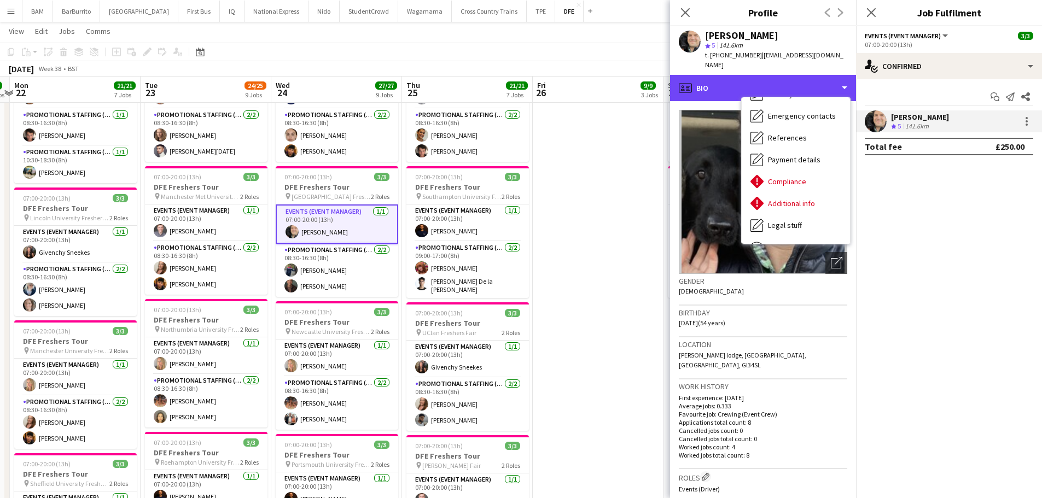
scroll to position [125, 0]
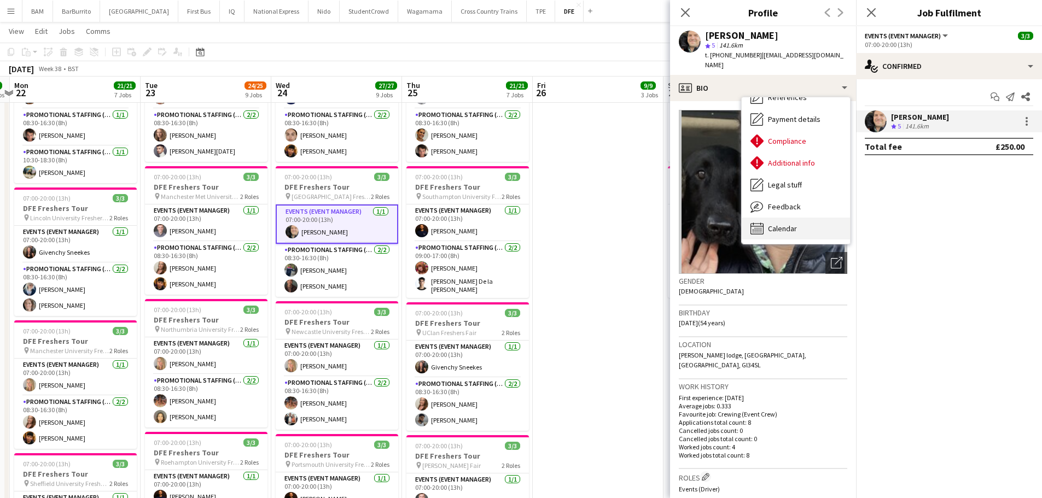
click at [800, 218] on div "Calendar Calendar" at bounding box center [795, 229] width 108 height 22
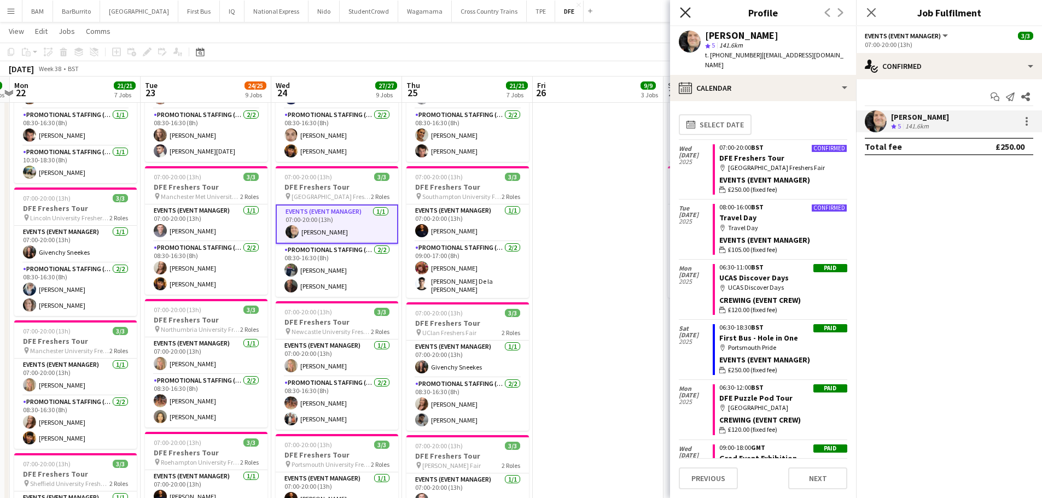
click at [685, 10] on icon "Close pop-in" at bounding box center [685, 12] width 10 height 10
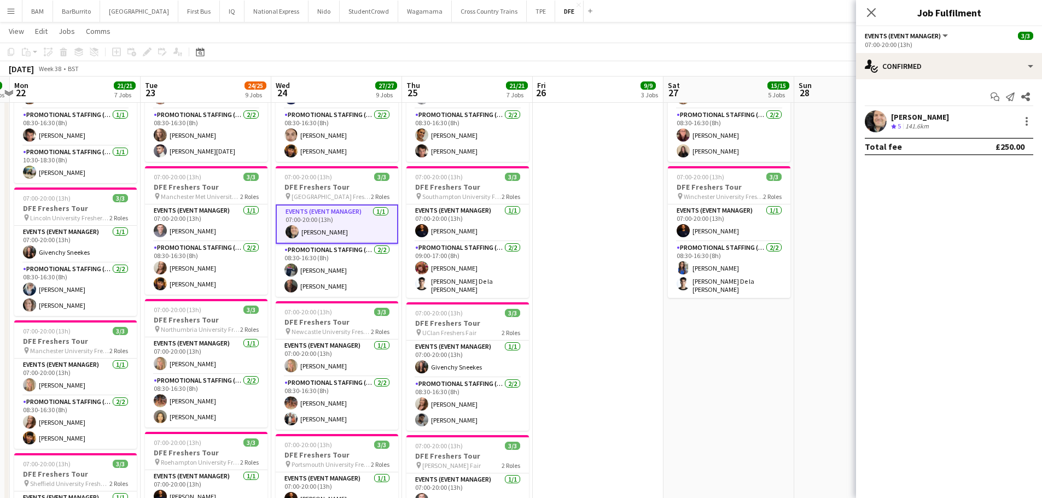
click at [504, 69] on div "September 2025 Week 38 • BST" at bounding box center [521, 68] width 1042 height 15
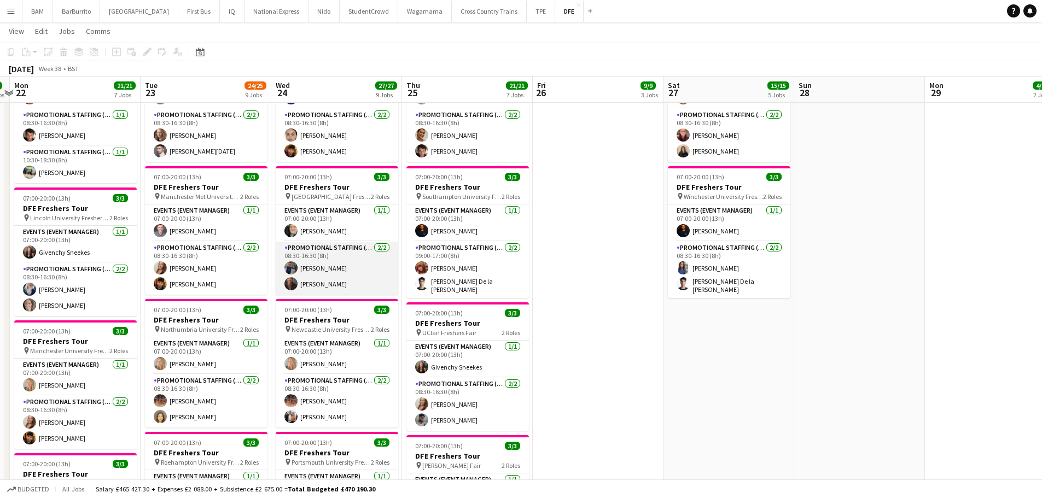
click at [341, 265] on app-card-role "Promotional Staffing (Brand Ambassadors) 2/2 08:30-16:30 (8h) Ved Jadhav Colin …" at bounding box center [337, 268] width 122 height 53
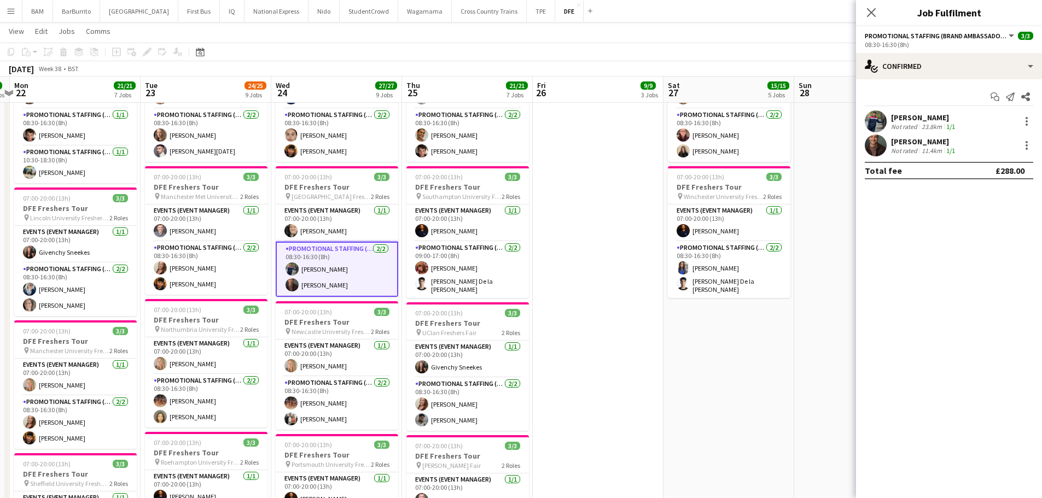
click at [932, 121] on div "Ved Jadhav" at bounding box center [924, 118] width 66 height 10
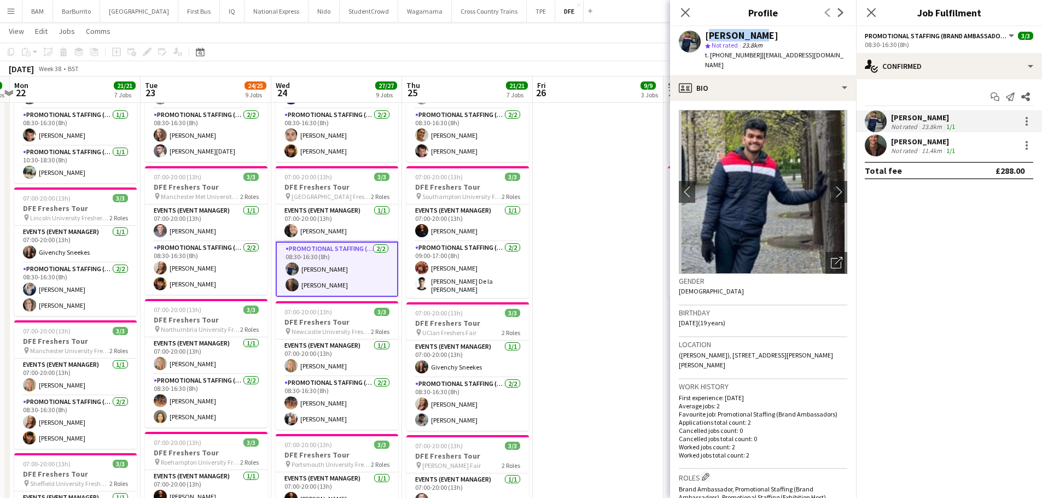
drag, startPoint x: 705, startPoint y: 33, endPoint x: 767, endPoint y: 36, distance: 61.3
click at [767, 36] on div "Ved Jadhav" at bounding box center [776, 36] width 142 height 10
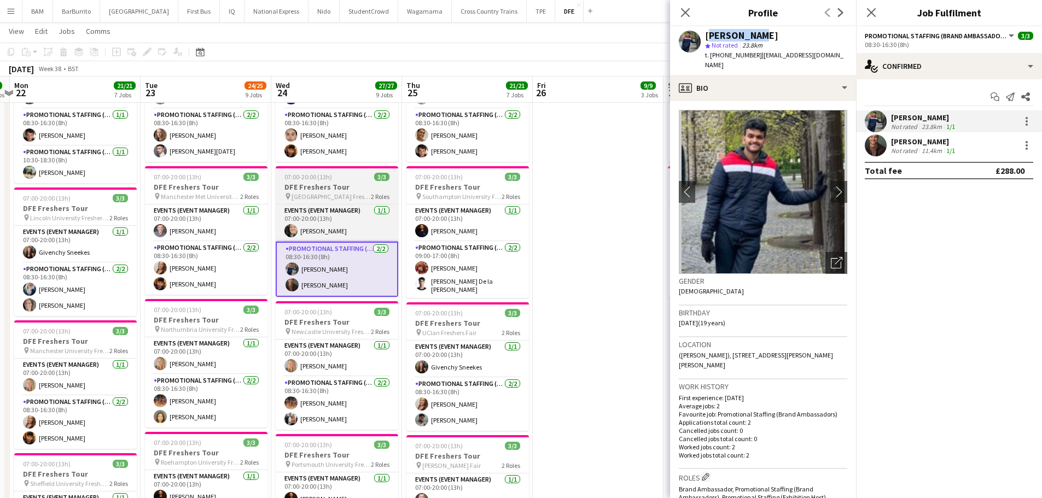
copy div "Ved Jadhav"
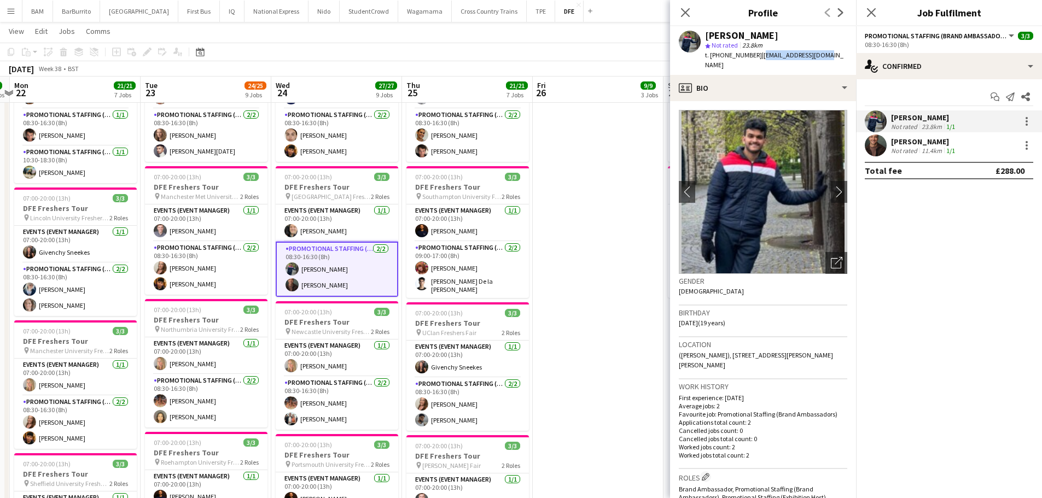
drag, startPoint x: 762, startPoint y: 55, endPoint x: 843, endPoint y: 56, distance: 80.4
click at [843, 56] on app-profile-header "Ved Jadhav star Not rated 23.8km t. +4407949912875 | meved2006@gmail.com" at bounding box center [763, 50] width 186 height 49
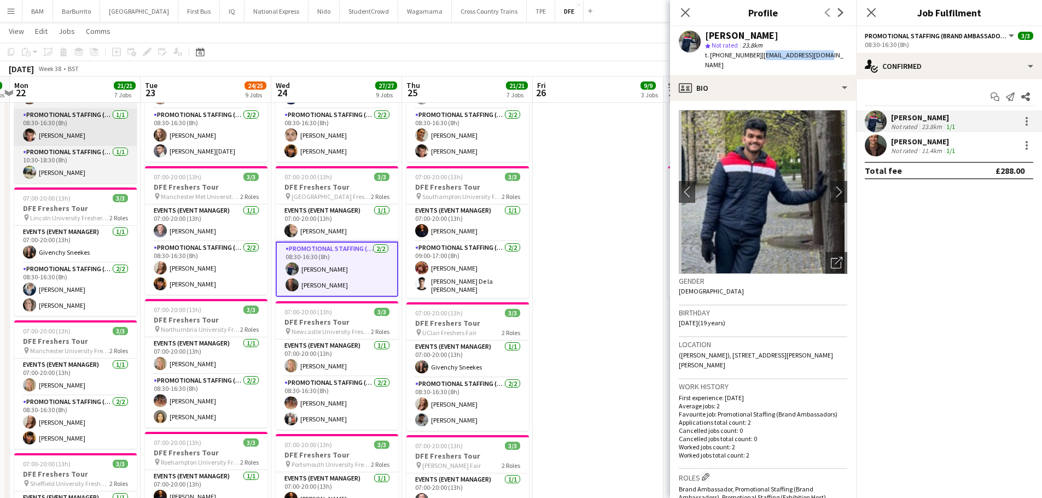
copy span "meved2006@gmail.com"
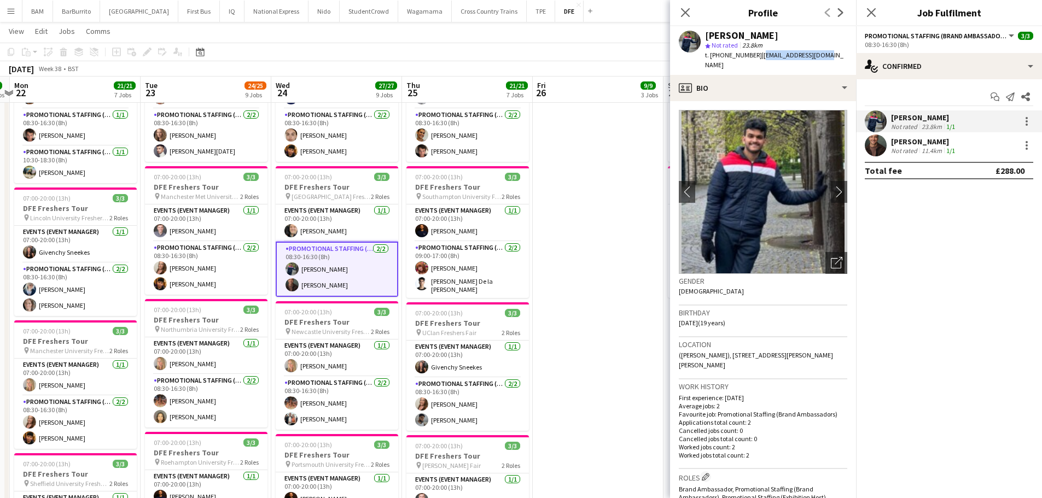
drag, startPoint x: 722, startPoint y: 56, endPoint x: 756, endPoint y: 56, distance: 33.4
click at [756, 56] on span "t. +4407949912875" at bounding box center [733, 55] width 57 height 8
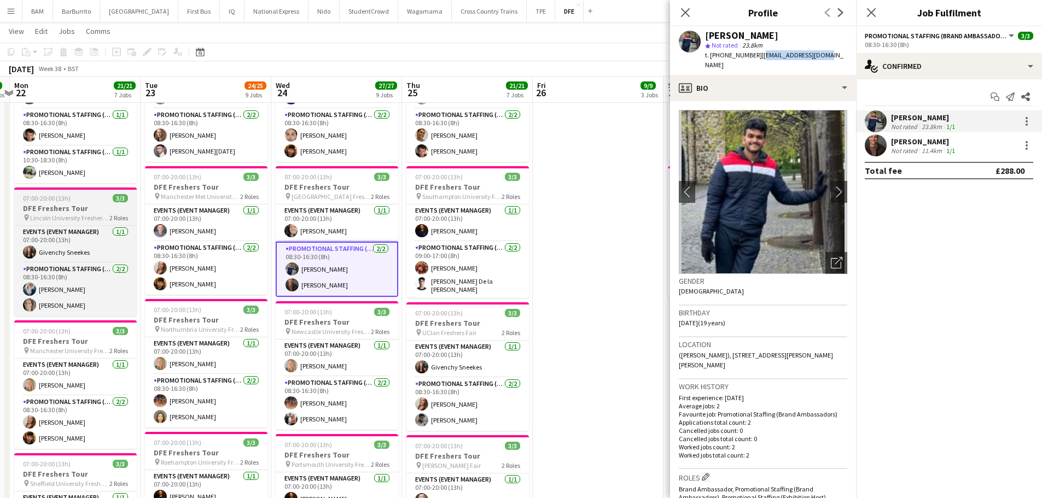
copy span "7949912875"
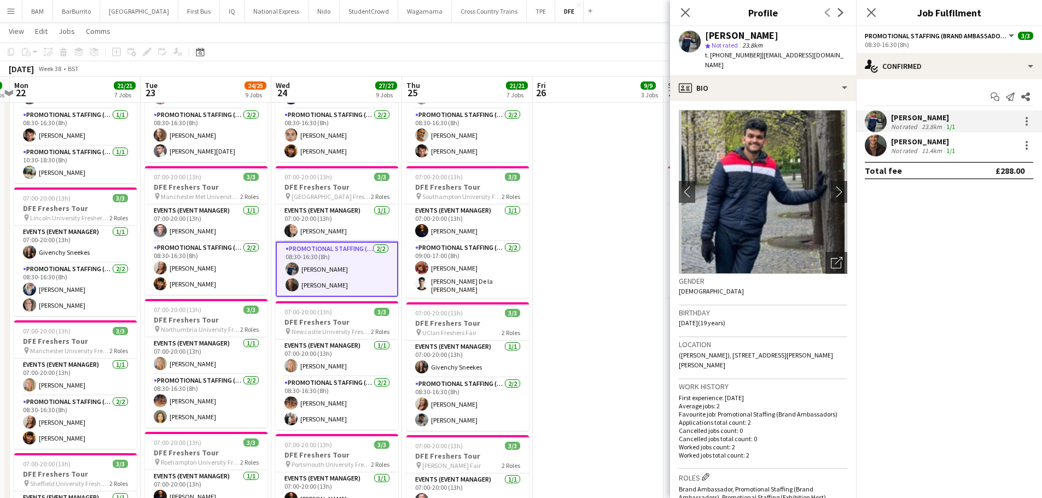
drag, startPoint x: 944, startPoint y: 151, endPoint x: 923, endPoint y: 150, distance: 20.3
click at [944, 151] on div "1/1" at bounding box center [950, 151] width 13 height 8
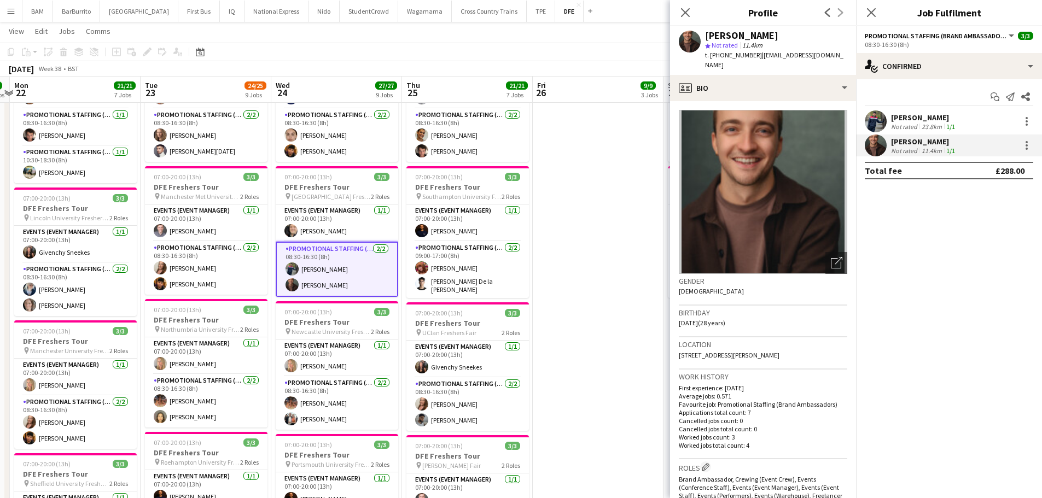
drag, startPoint x: 705, startPoint y: 39, endPoint x: 770, endPoint y: 38, distance: 65.1
click at [770, 38] on div "Colin Marshall" at bounding box center [776, 36] width 142 height 10
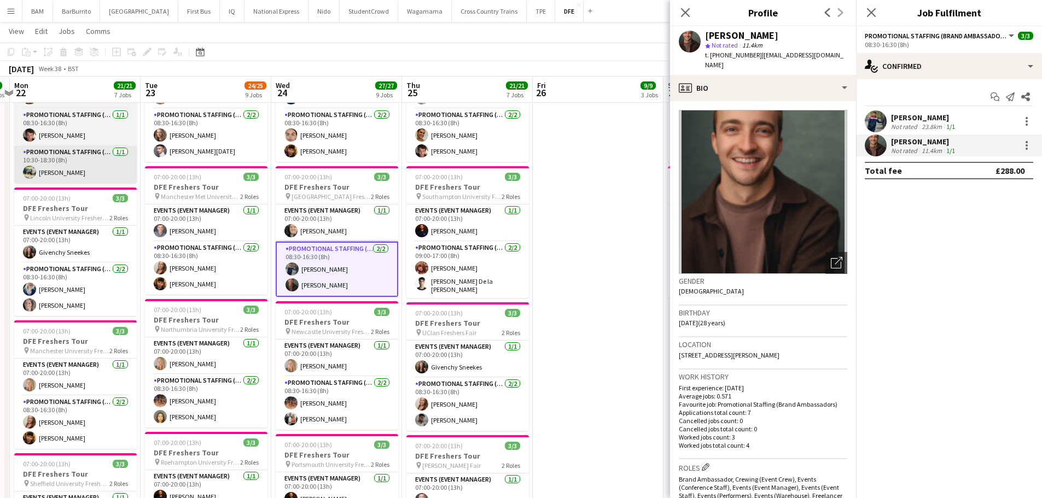
copy div "Colin Marshall"
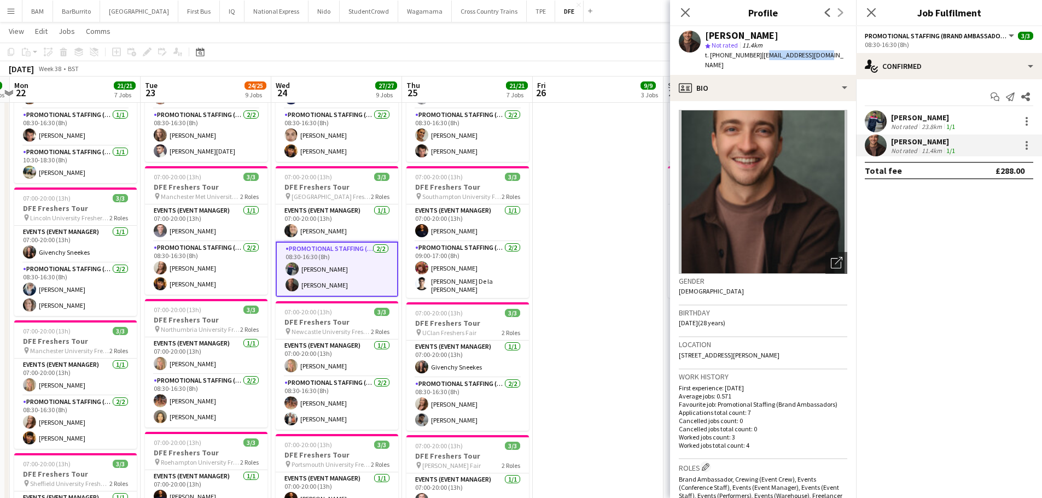
drag, startPoint x: 758, startPoint y: 54, endPoint x: 823, endPoint y: 55, distance: 65.1
click at [816, 55] on span "| colindmarshall@me.com" at bounding box center [774, 60] width 138 height 18
click at [826, 55] on div "Colin Marshall star Not rated 11.4km t. +447951544517 | colindmarshall@me.com" at bounding box center [763, 50] width 186 height 49
drag, startPoint x: 827, startPoint y: 55, endPoint x: 757, endPoint y: 57, distance: 70.0
click at [757, 57] on div "Colin Marshall star Not rated 11.4km t. +447951544517 | colindmarshall@me.com" at bounding box center [763, 50] width 186 height 49
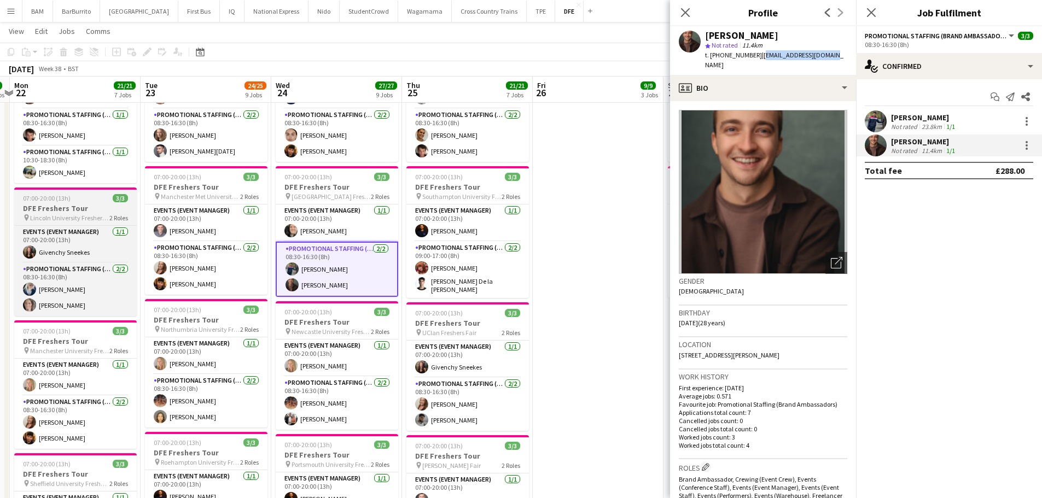
copy span "colindmarshall@me.com"
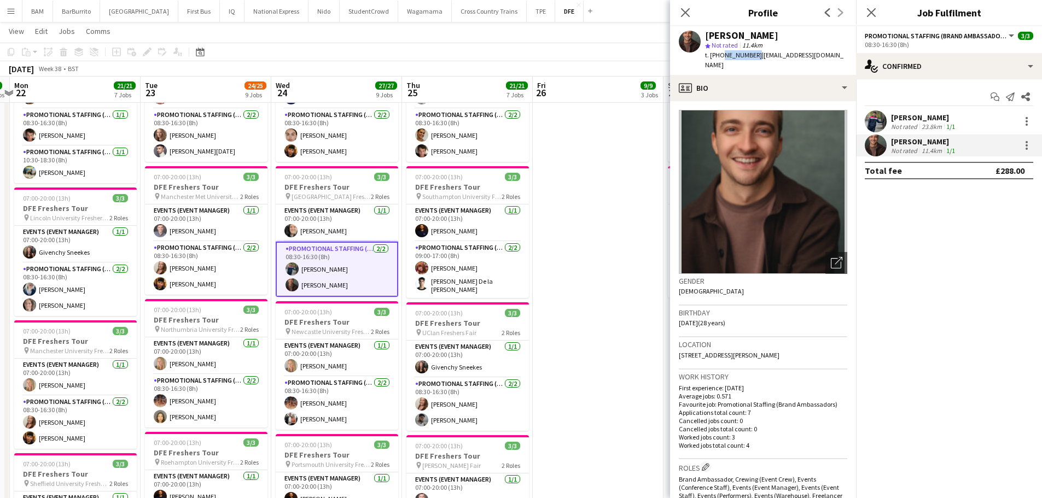
drag, startPoint x: 720, startPoint y: 54, endPoint x: 753, endPoint y: 57, distance: 32.9
click at [753, 57] on span "t. +447951544517" at bounding box center [733, 55] width 57 height 8
click at [541, 46] on app-toolbar "Copy Paste Paste Ctrl+V Paste with crew Ctrl+Shift+V Paste linked Job Delete Gr…" at bounding box center [521, 52] width 1042 height 19
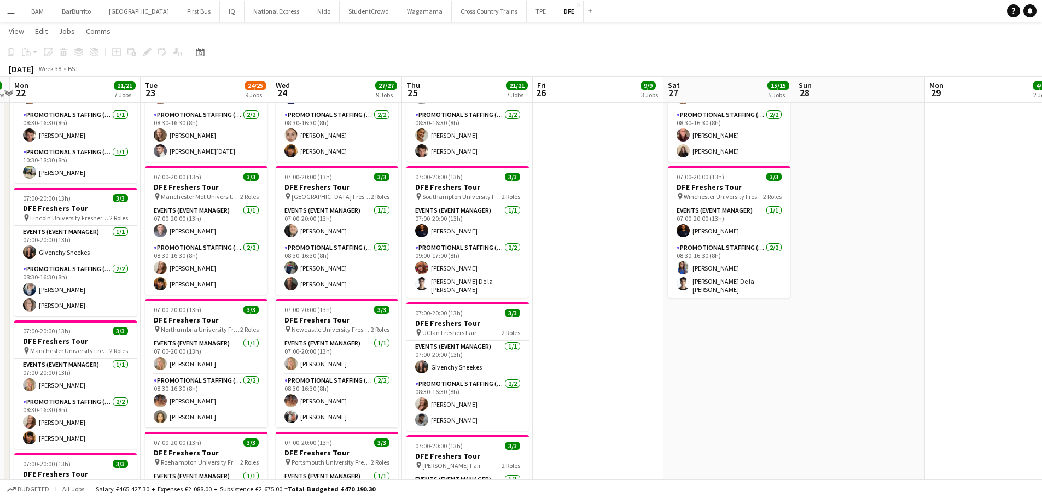
click at [13, 12] on app-icon "Menu" at bounding box center [11, 11] width 9 height 9
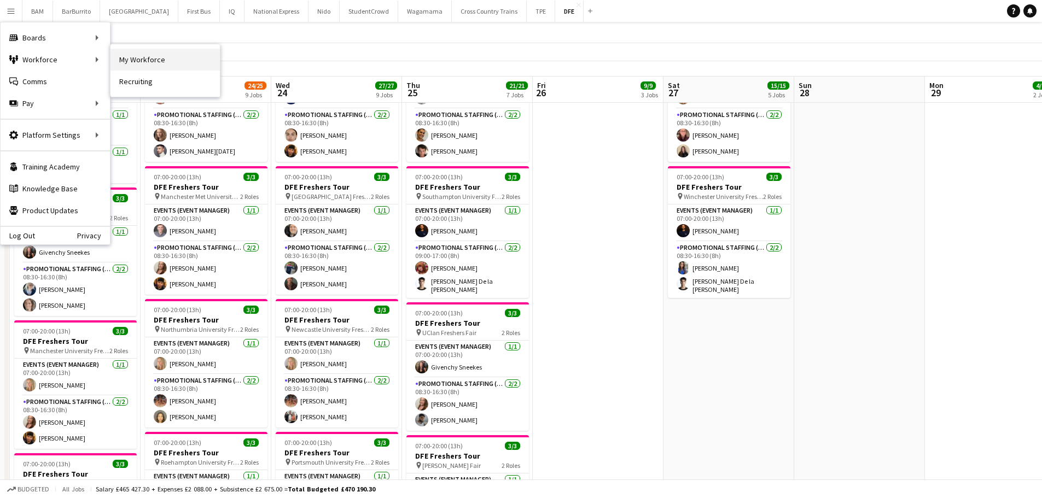
click at [132, 59] on link "My Workforce" at bounding box center [164, 60] width 109 height 22
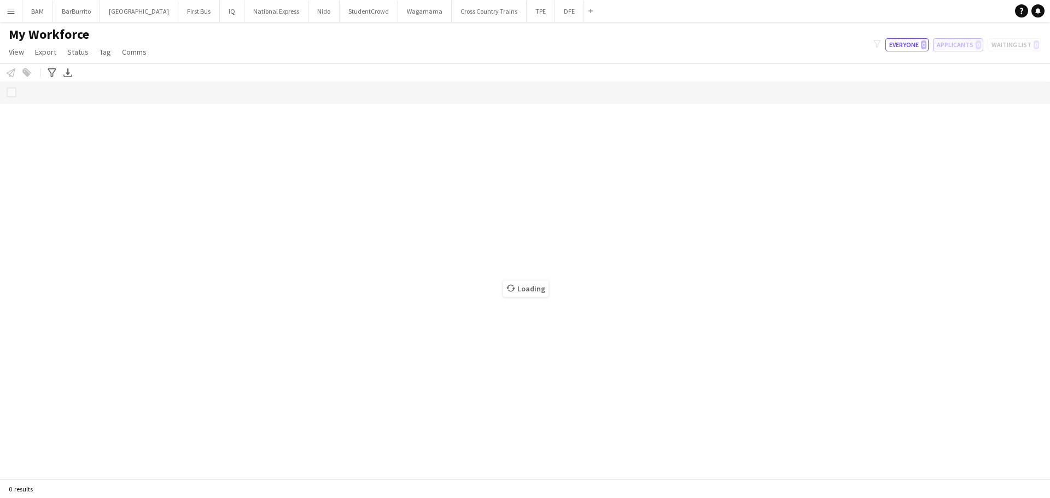
click at [981, 51] on button "Applicants 0" at bounding box center [958, 44] width 50 height 13
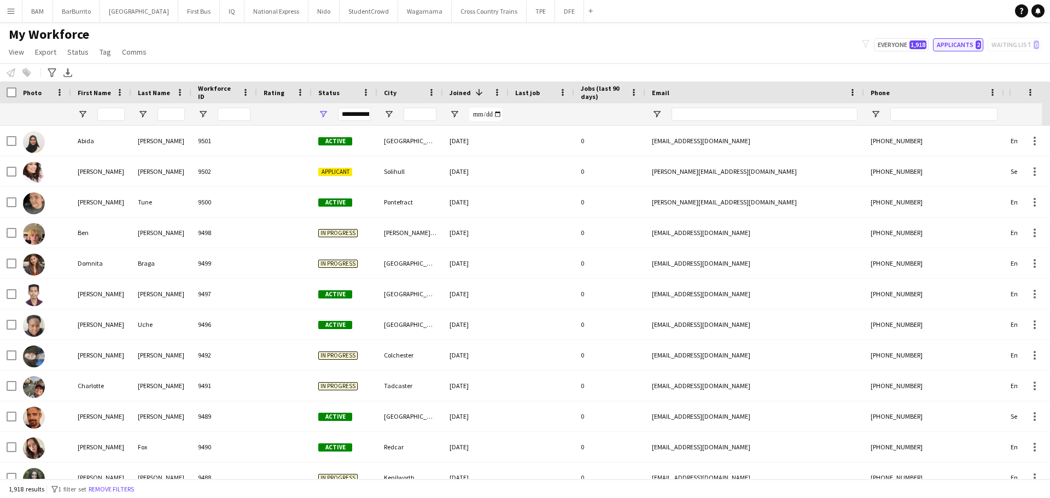
click at [971, 47] on button "Applicants 2" at bounding box center [958, 44] width 50 height 13
type input "**********"
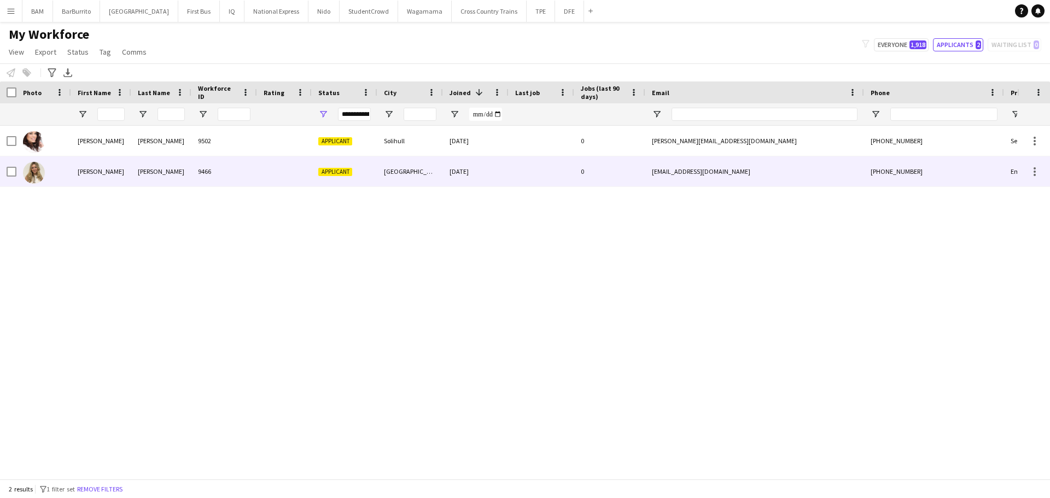
click at [275, 172] on div at bounding box center [284, 171] width 55 height 30
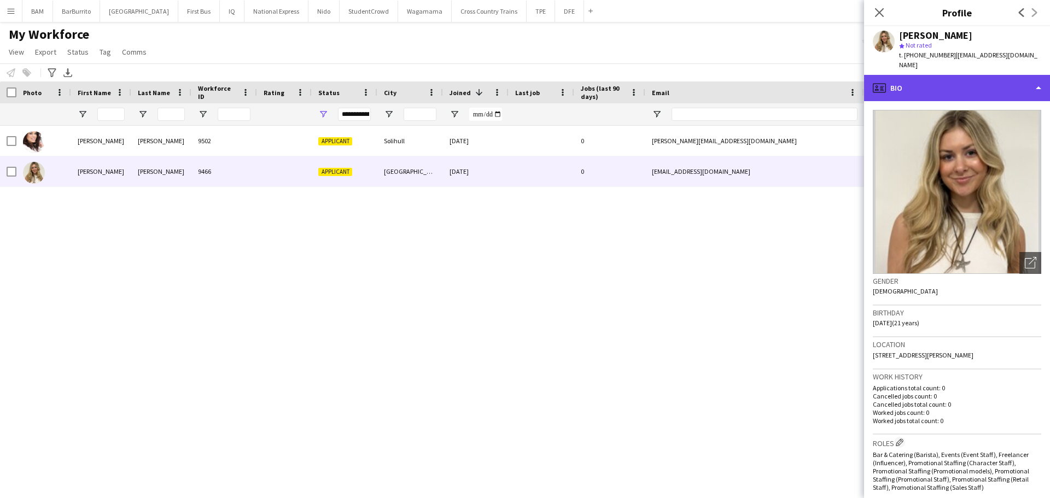
click at [1003, 80] on div "profile Bio" at bounding box center [957, 88] width 186 height 26
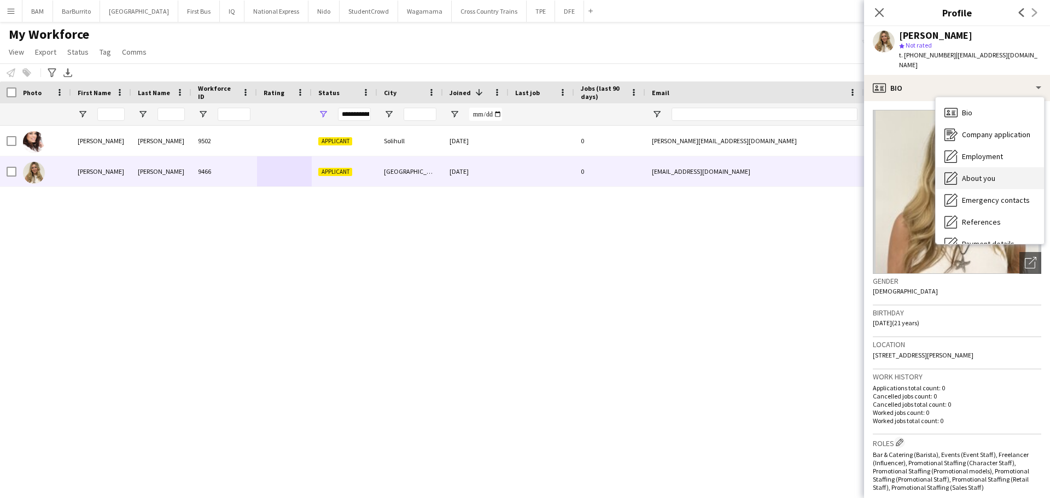
click at [1007, 167] on div "About you About you" at bounding box center [989, 178] width 108 height 22
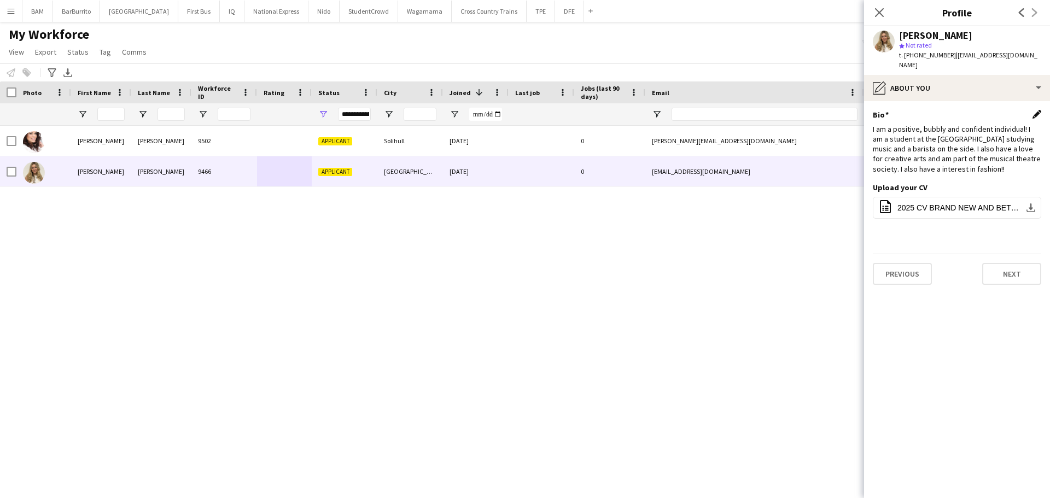
click at [1038, 110] on app-icon "Edit this field" at bounding box center [1036, 114] width 9 height 9
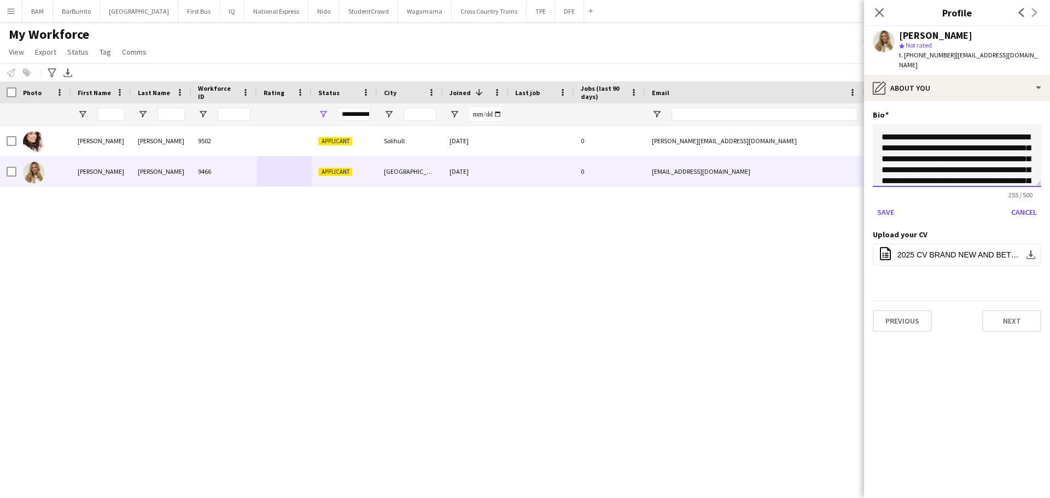
click at [998, 160] on textarea "**********" at bounding box center [957, 155] width 168 height 63
type textarea "**********"
click at [879, 203] on button "Save" at bounding box center [886, 211] width 26 height 17
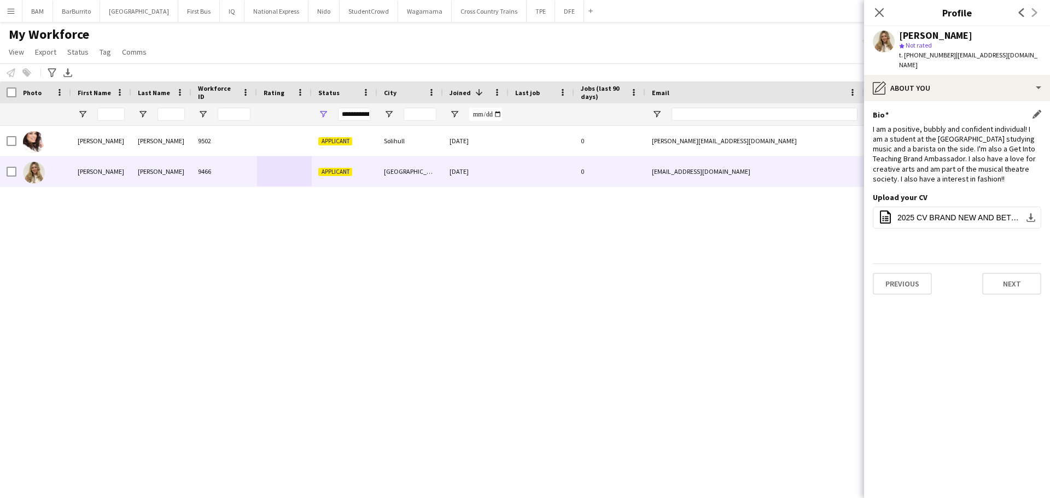
click at [704, 258] on div "Kelly marie Dickson 9502 Applicant Solihull 26-08-2025 0 kellymarie_dickson@icl…" at bounding box center [508, 298] width 1017 height 345
click at [321, 226] on div "Kelly marie Dickson 9502 Applicant Solihull 26-08-2025 0 kellymarie_dickson@icl…" at bounding box center [508, 298] width 1017 height 345
click at [871, 14] on div "Close pop-in" at bounding box center [879, 12] width 31 height 25
click at [876, 11] on icon "Close pop-in" at bounding box center [879, 12] width 10 height 10
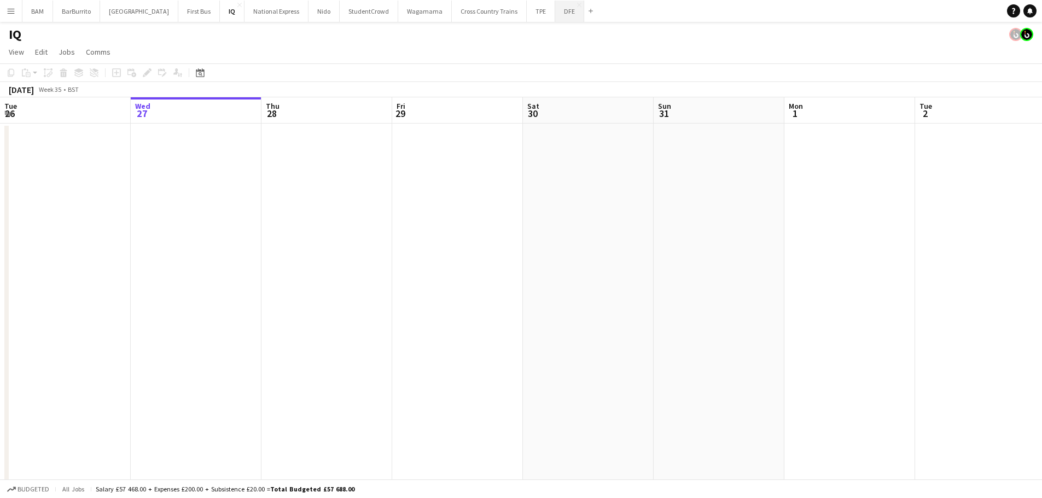
drag, startPoint x: 540, startPoint y: 4, endPoint x: 533, endPoint y: 19, distance: 16.4
click at [555, 4] on button "DFE Close" at bounding box center [569, 11] width 29 height 21
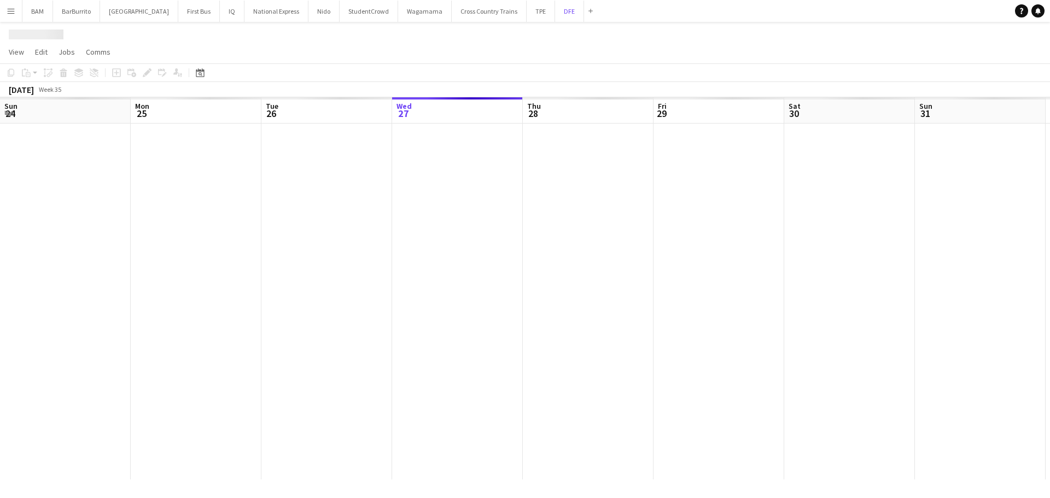
scroll to position [0, 261]
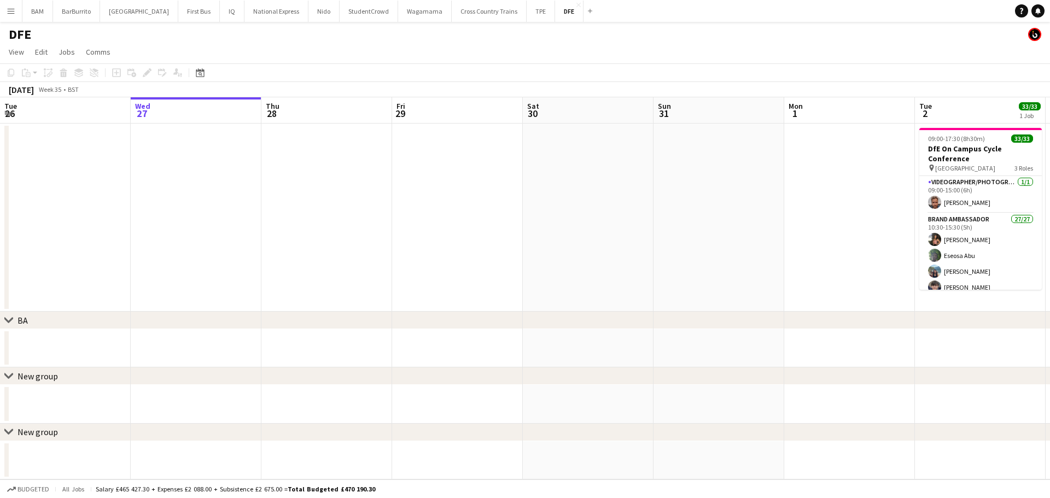
drag, startPoint x: 467, startPoint y: 230, endPoint x: 830, endPoint y: 232, distance: 362.5
click at [248, 231] on app-calendar-viewport "Sun 24 Mon 25 Tue 26 Wed 27 Thu 28 Fri 29 Sat 30 Sun 31 Mon 1 Tue 2 33/33 1 Job…" at bounding box center [525, 288] width 1050 height 382
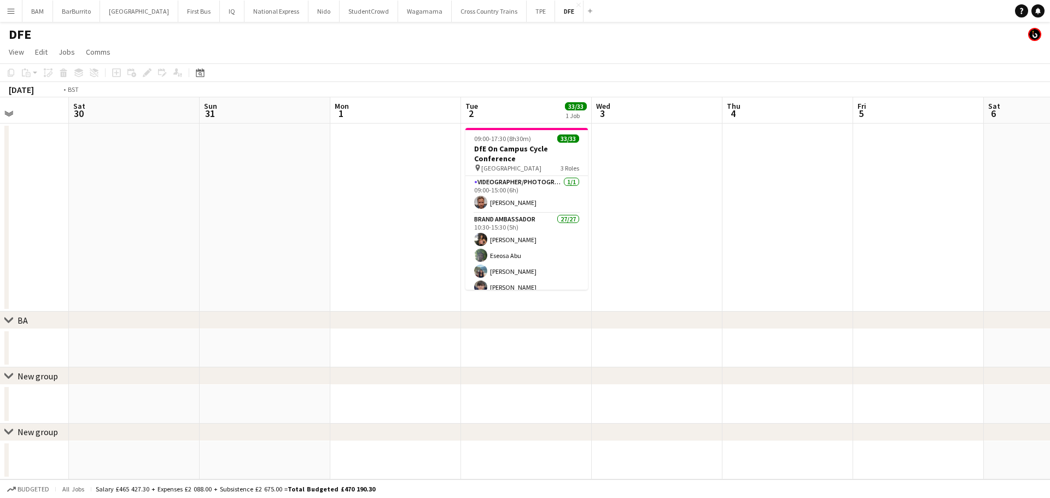
click at [383, 247] on app-calendar-viewport "Wed 27 Thu 28 Fri 29 Sat 30 Sun 31 Mon 1 Tue 2 33/33 1 Job Wed 3 Thu 4 Fri 5 Sa…" at bounding box center [525, 288] width 1050 height 382
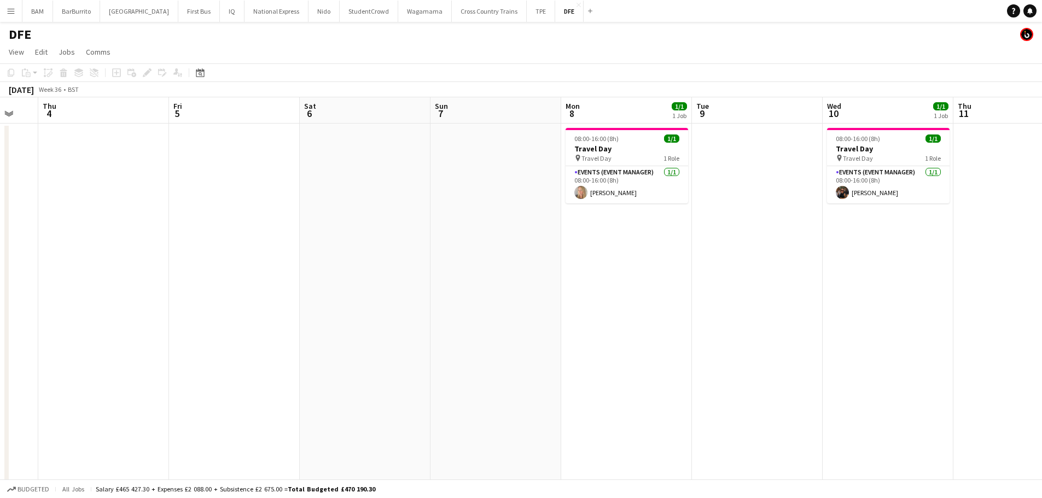
click at [670, 279] on app-calendar-viewport "Mon 1 Tue 2 33/33 1 Job Wed 3 Thu 4 Fri 5 Sat 6 Sun 7 Mon 8 1/1 1 Job Tue 9 Wed…" at bounding box center [521, 384] width 1042 height 575
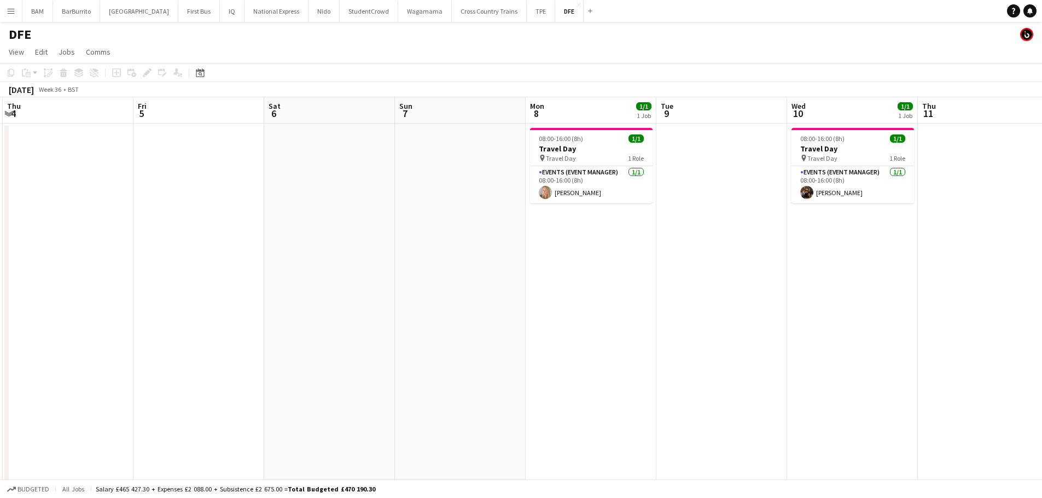
drag, startPoint x: 745, startPoint y: 293, endPoint x: 356, endPoint y: 287, distance: 388.8
click at [363, 290] on app-calendar-viewport "Mon 1 Tue 2 33/33 1 Job Wed 3 Thu 4 Fri 5 Sat 6 Sun 7 Mon 8 1/1 1 Job Tue 9 Wed…" at bounding box center [521, 384] width 1042 height 575
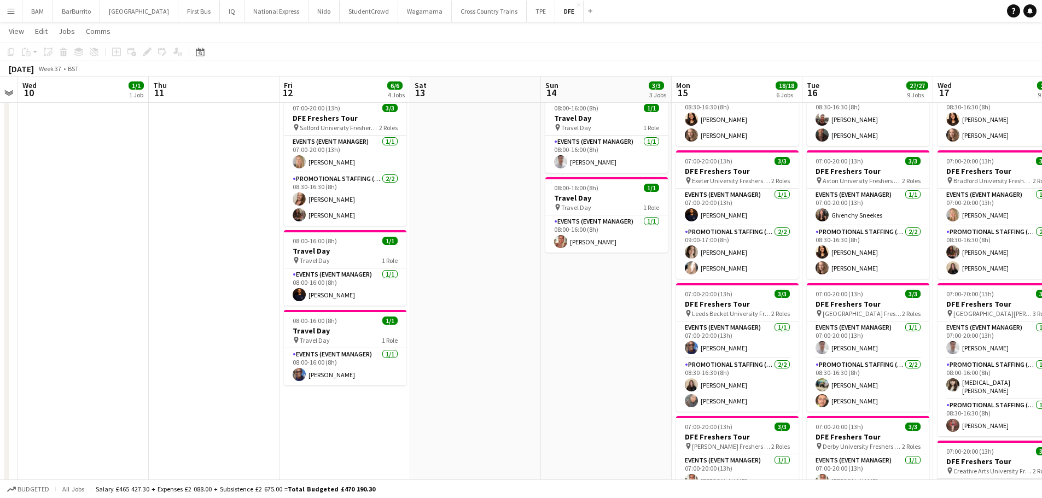
scroll to position [0, 377]
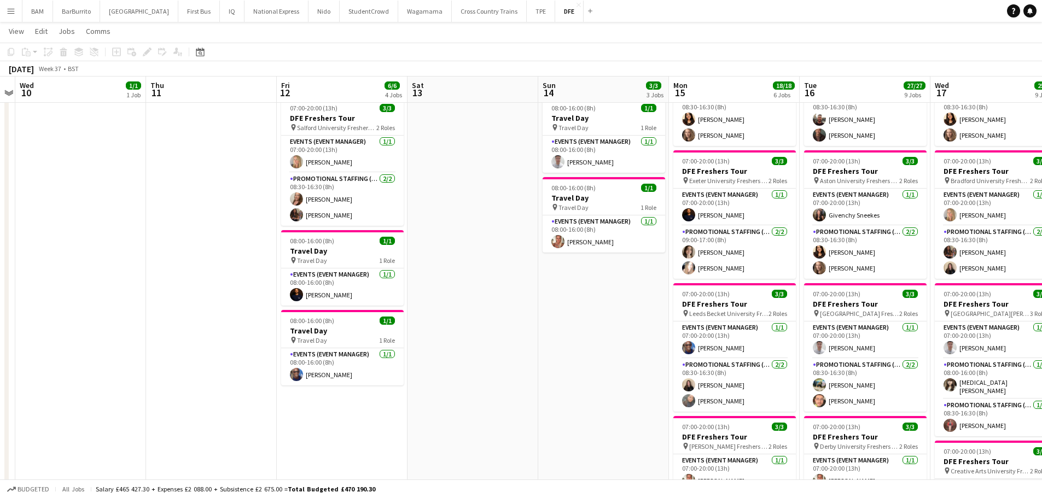
drag, startPoint x: 695, startPoint y: 197, endPoint x: 508, endPoint y: 195, distance: 187.0
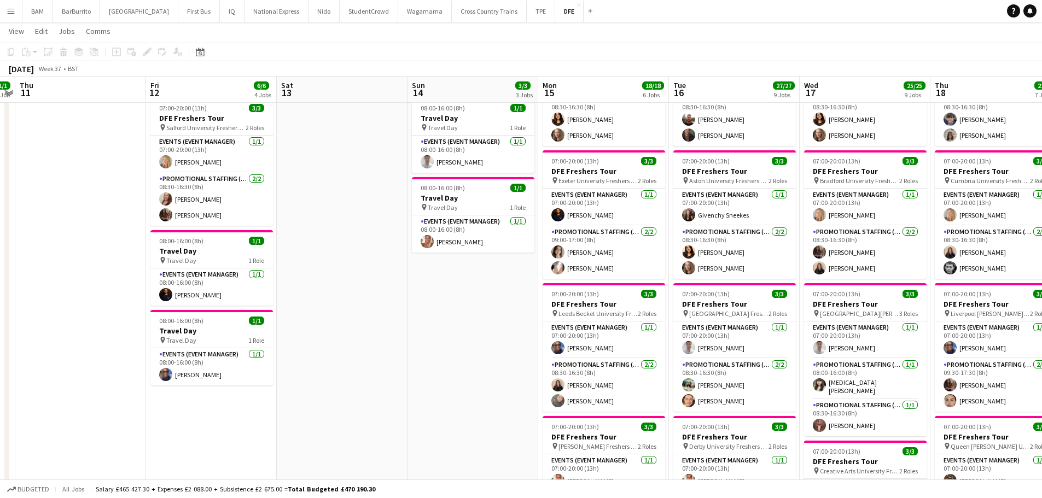
scroll to position [0, 416]
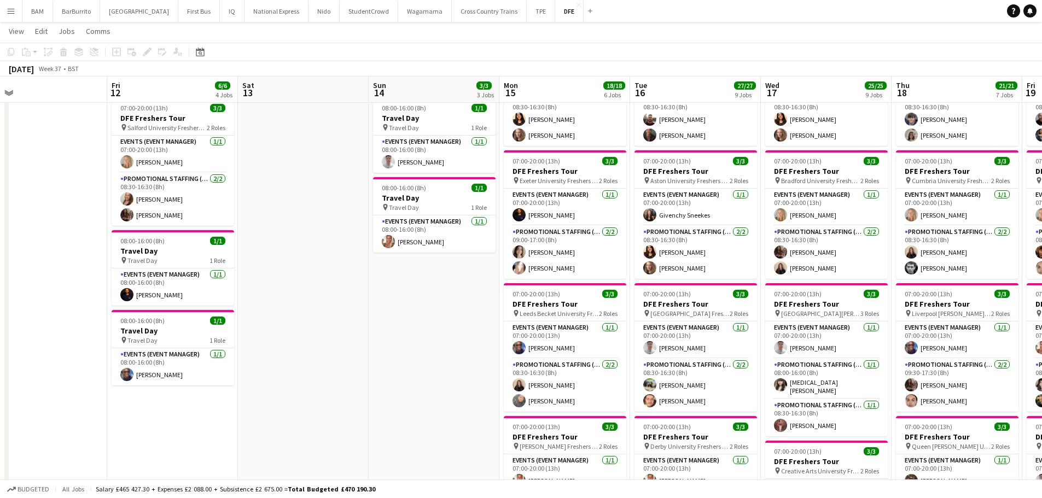
drag, startPoint x: 799, startPoint y: 261, endPoint x: 629, endPoint y: 256, distance: 169.6
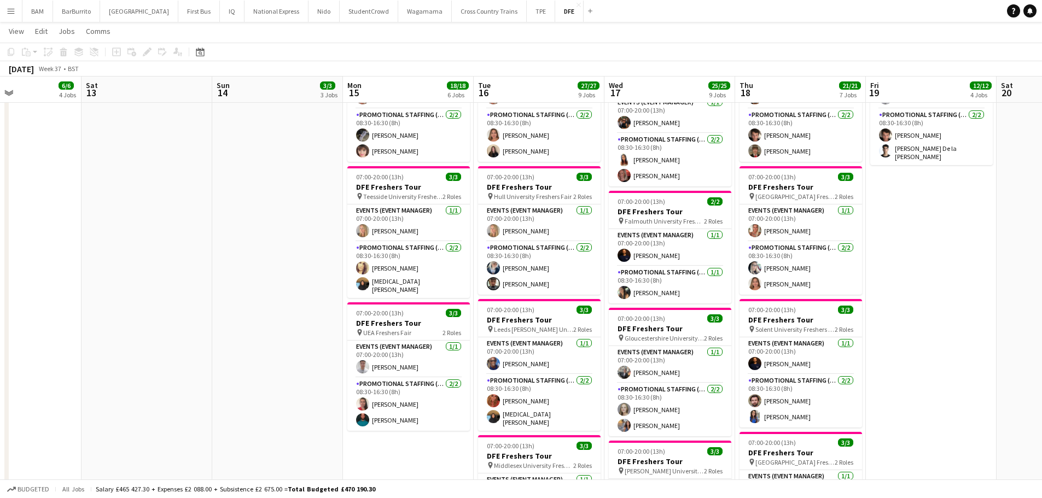
scroll to position [0, 312]
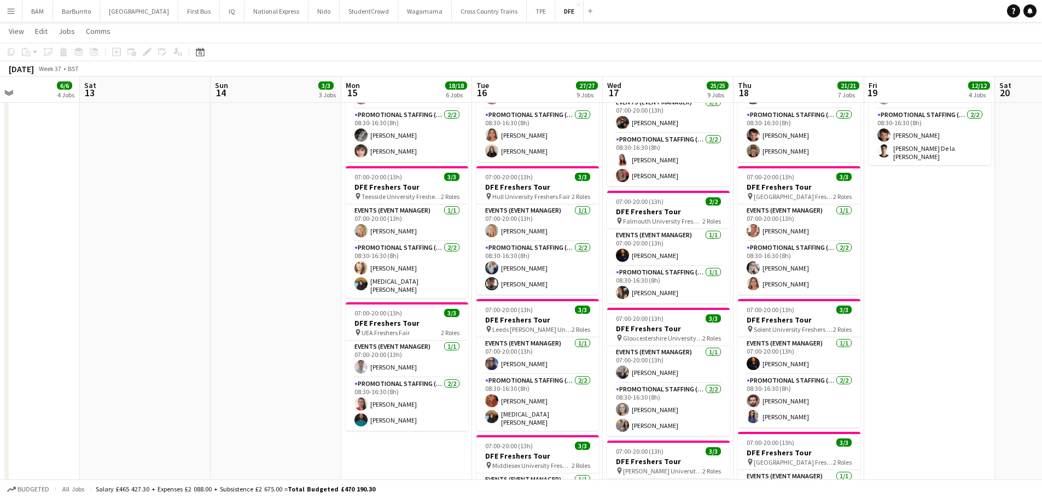
drag, startPoint x: 899, startPoint y: 262, endPoint x: 741, endPoint y: 261, distance: 158.0
click at [741, 261] on app-calendar-viewport "Wed 10 1/1 1 Job Thu 11 Fri 12 6/6 4 Jobs Sat 13 Sun 14 3/3 3 Jobs Mon 15 18/18…" at bounding box center [521, 279] width 1042 height 1456
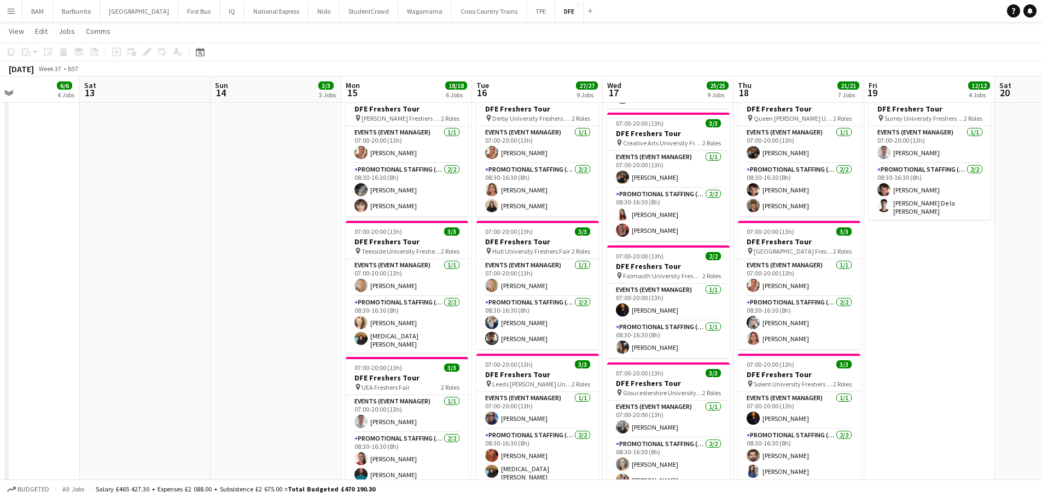
scroll to position [0, 412]
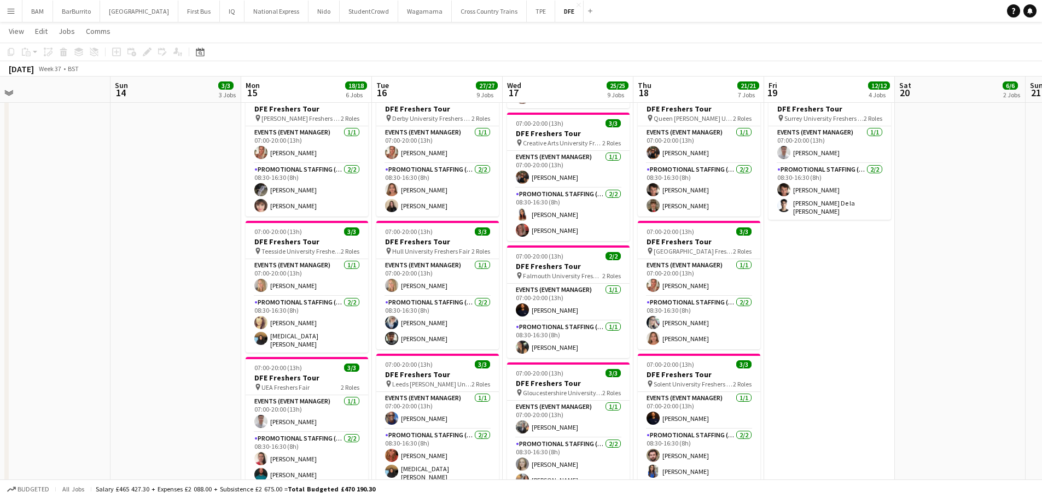
drag, startPoint x: 891, startPoint y: 260, endPoint x: 791, endPoint y: 261, distance: 100.1
click at [791, 261] on app-calendar-viewport "Wed 10 1/1 1 Job Thu 11 Fri 12 6/6 4 Jobs Sat 13 Sun 14 3/3 3 Jobs Mon 15 18/18…" at bounding box center [521, 333] width 1042 height 1456
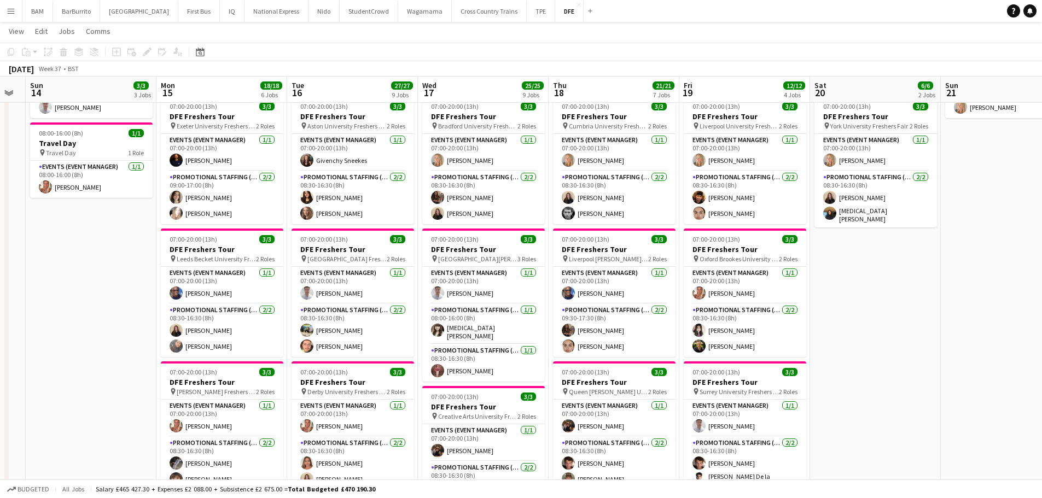
scroll to position [0, 391]
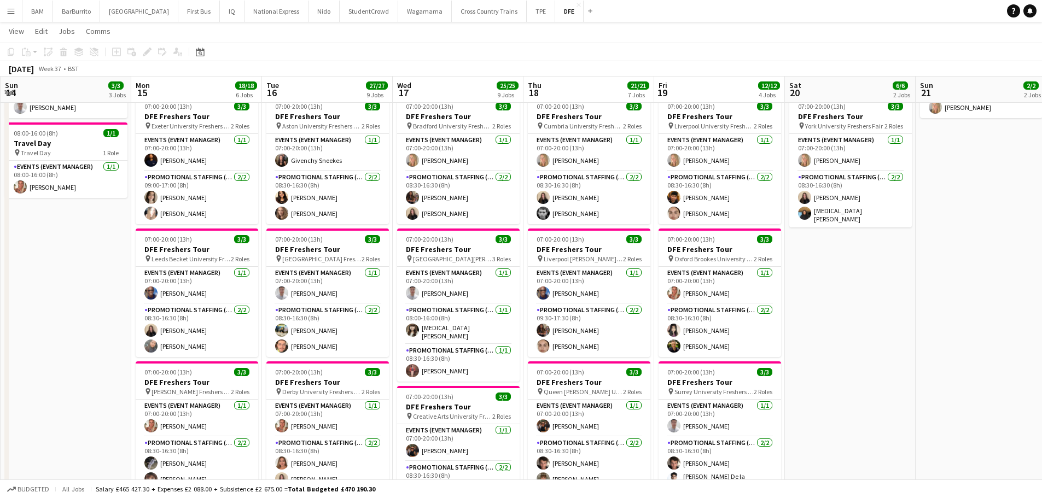
drag, startPoint x: 896, startPoint y: 269, endPoint x: 786, endPoint y: 264, distance: 110.0
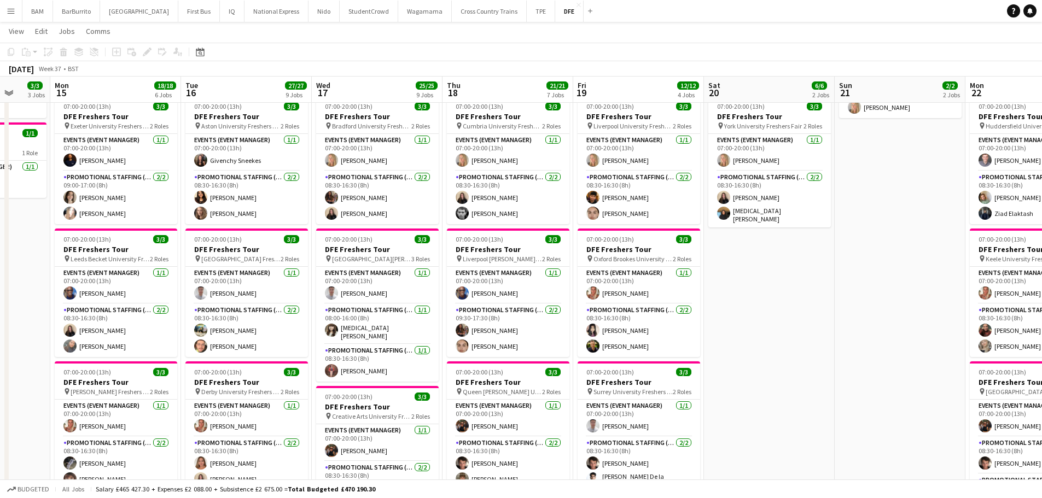
scroll to position [0, 355]
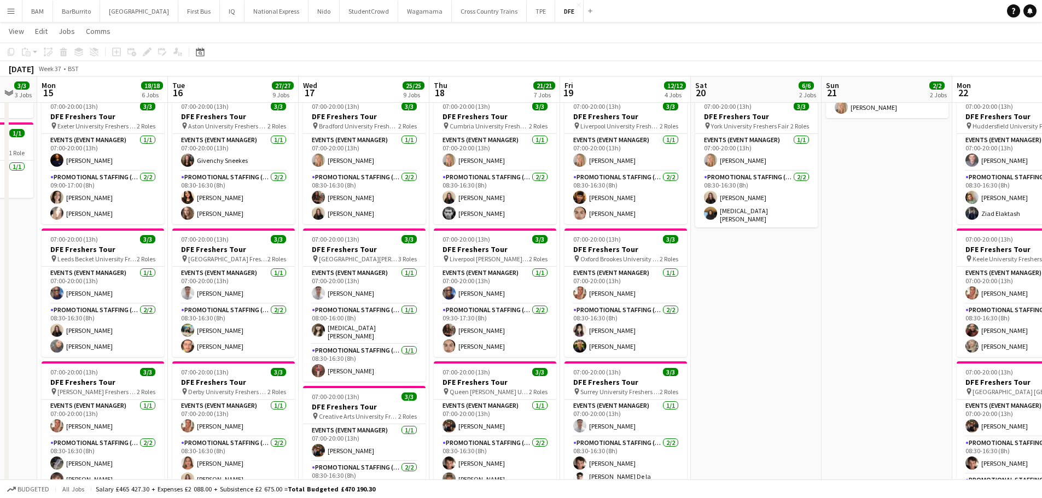
drag, startPoint x: 884, startPoint y: 239, endPoint x: 790, endPoint y: 237, distance: 94.1
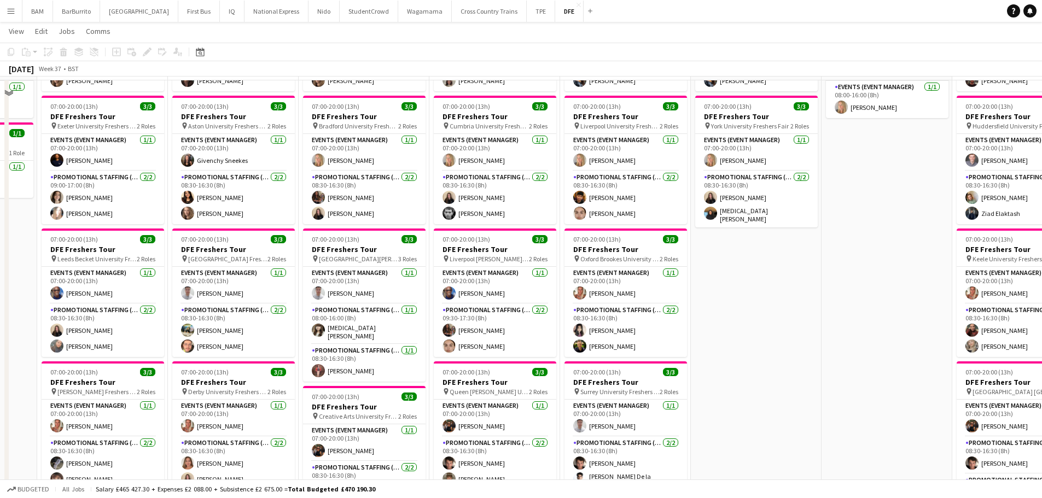
scroll to position [109, 0]
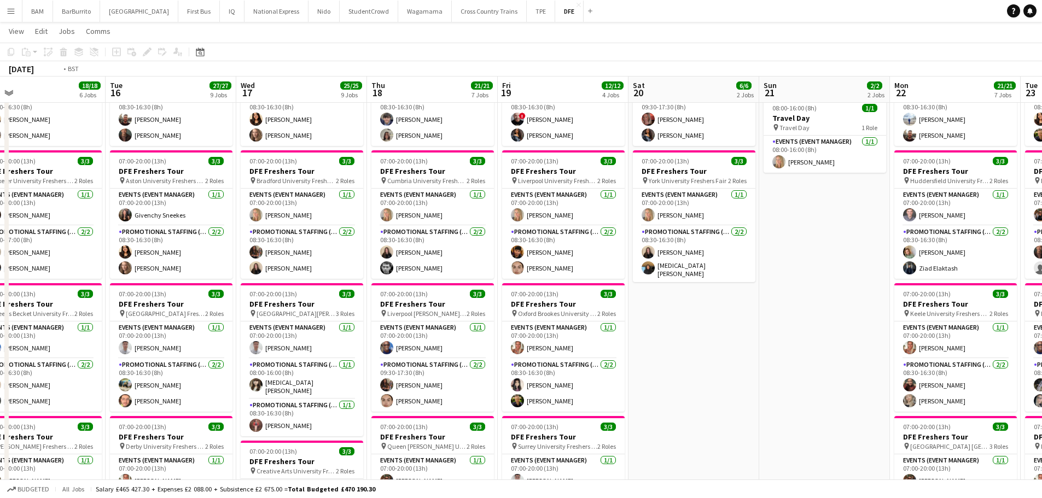
drag, startPoint x: 886, startPoint y: 218, endPoint x: 791, endPoint y: 219, distance: 95.1
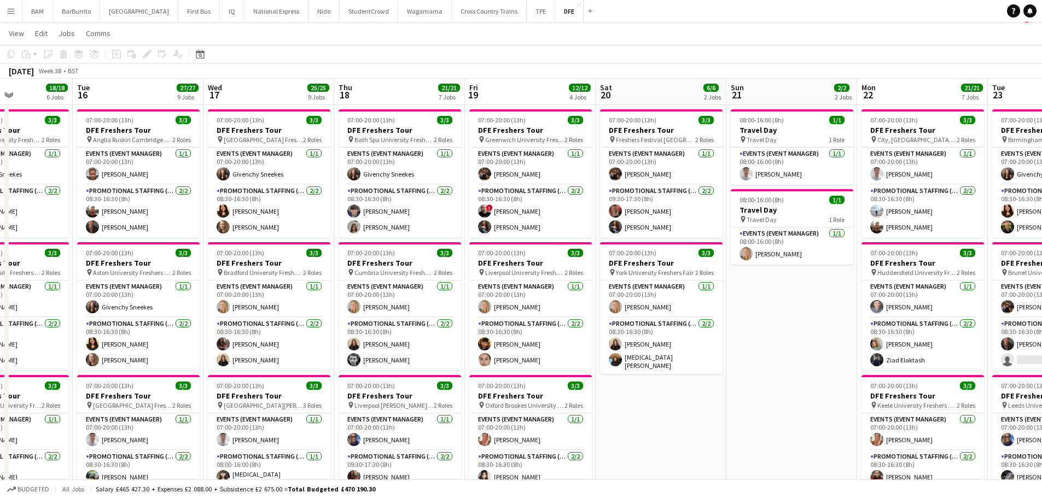
scroll to position [0, 0]
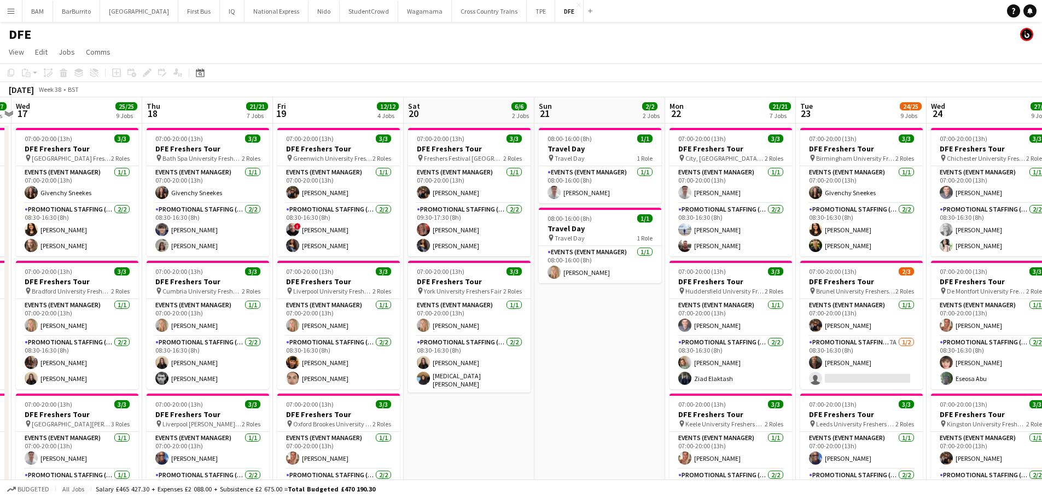
drag, startPoint x: 779, startPoint y: 284, endPoint x: 694, endPoint y: 280, distance: 85.4
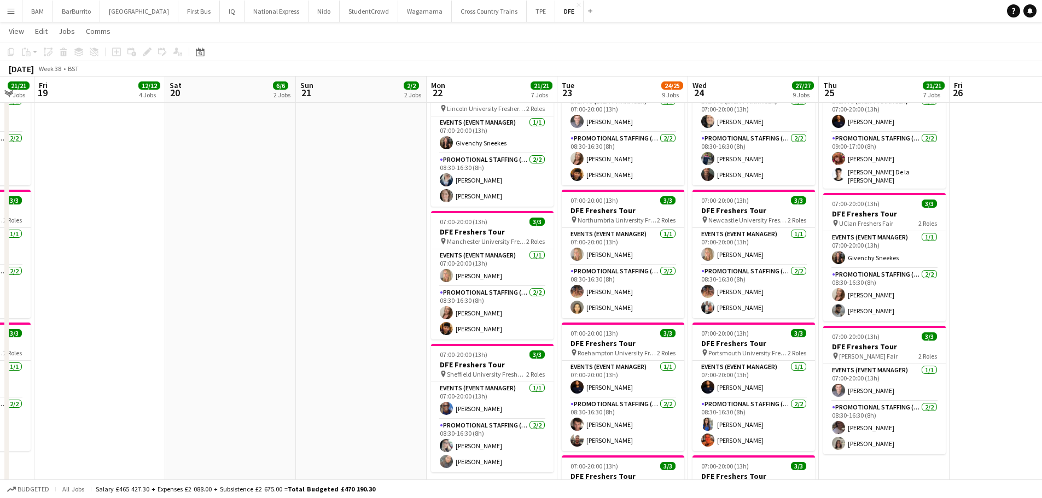
scroll to position [0, 367]
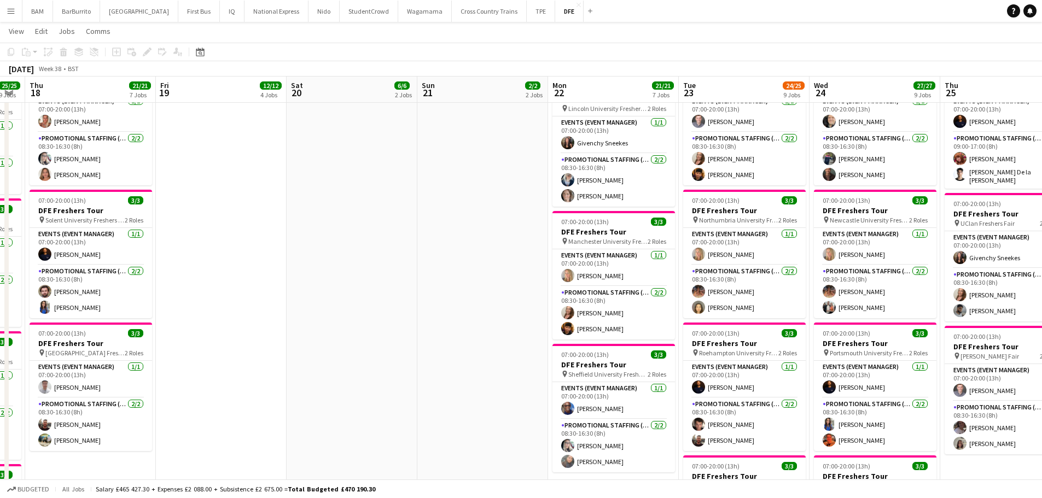
drag, startPoint x: 846, startPoint y: 248, endPoint x: 599, endPoint y: 241, distance: 247.2
click at [599, 241] on app-calendar-viewport "Mon 15 18/18 6 Jobs Tue 16 27/27 9 Jobs Wed 17 25/25 9 Jobs Thu 18 21/21 7 Jobs…" at bounding box center [521, 169] width 1042 height 1456
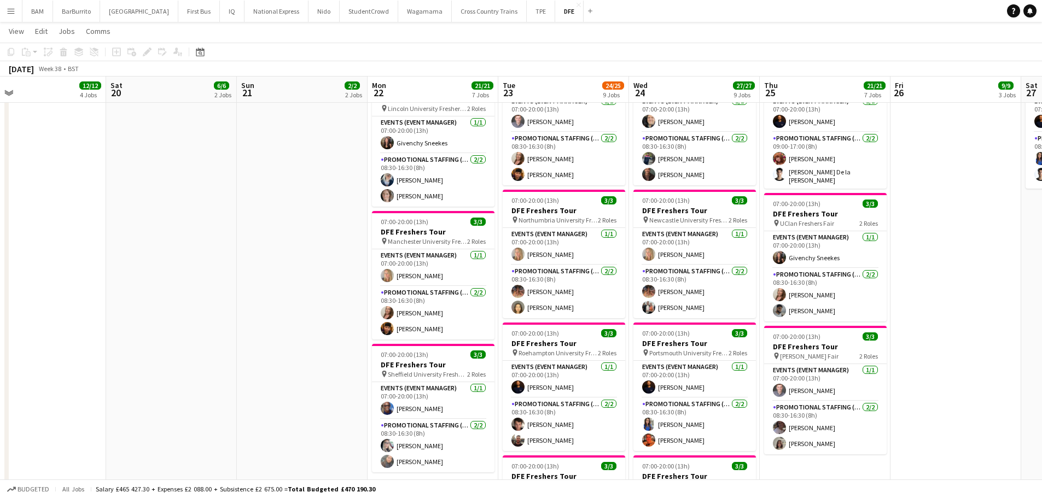
scroll to position [0, 424]
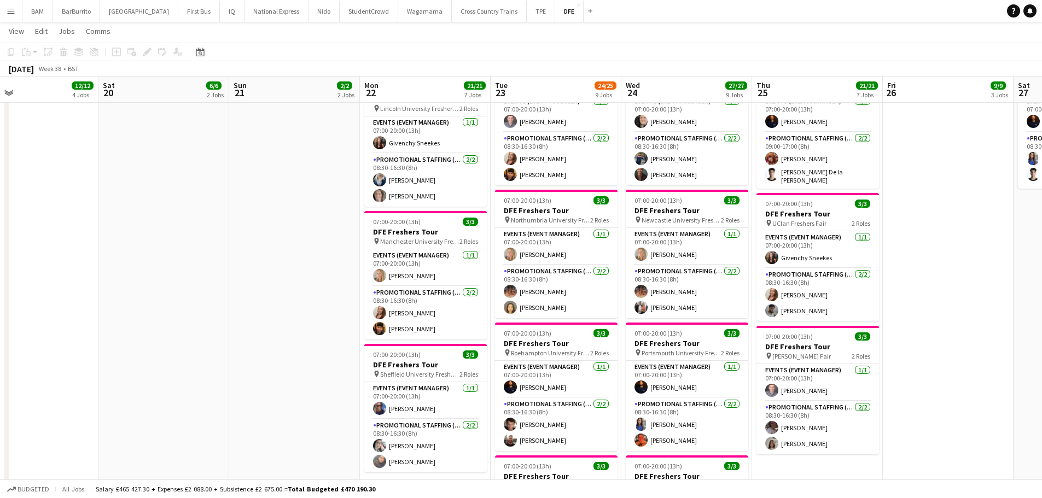
drag, startPoint x: 915, startPoint y: 238, endPoint x: 857, endPoint y: 239, distance: 57.4
click at [857, 239] on app-calendar-viewport "Tue 16 27/27 9 Jobs Wed 17 25/25 9 Jobs Thu 18 21/21 7 Jobs Fri 19 12/12 4 Jobs…" at bounding box center [521, 169] width 1042 height 1456
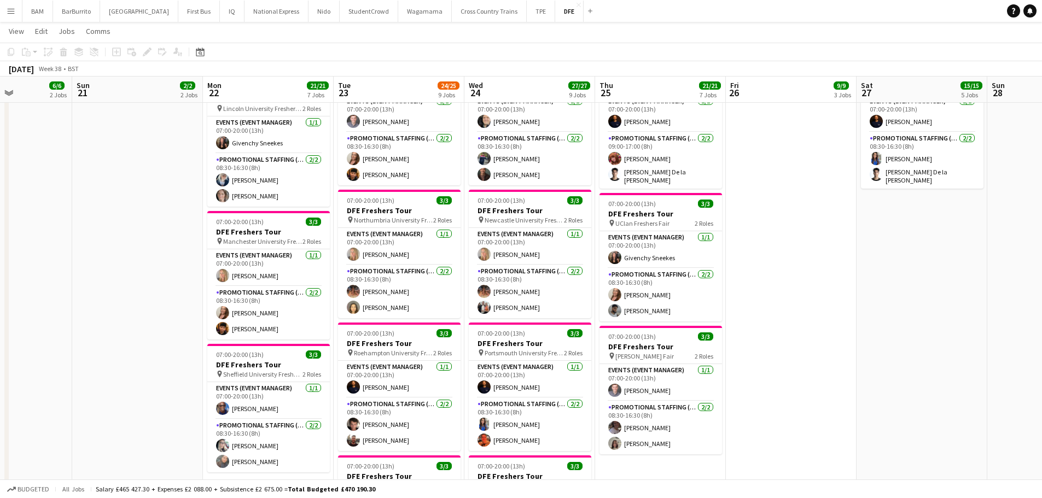
drag, startPoint x: 869, startPoint y: 254, endPoint x: 704, endPoint y: 247, distance: 165.3
click at [704, 247] on app-calendar-viewport "Wed 17 25/25 9 Jobs Thu 18 21/21 7 Jobs Fri 19 12/12 4 Jobs Sat 20 6/6 2 Jobs S…" at bounding box center [521, 169] width 1042 height 1456
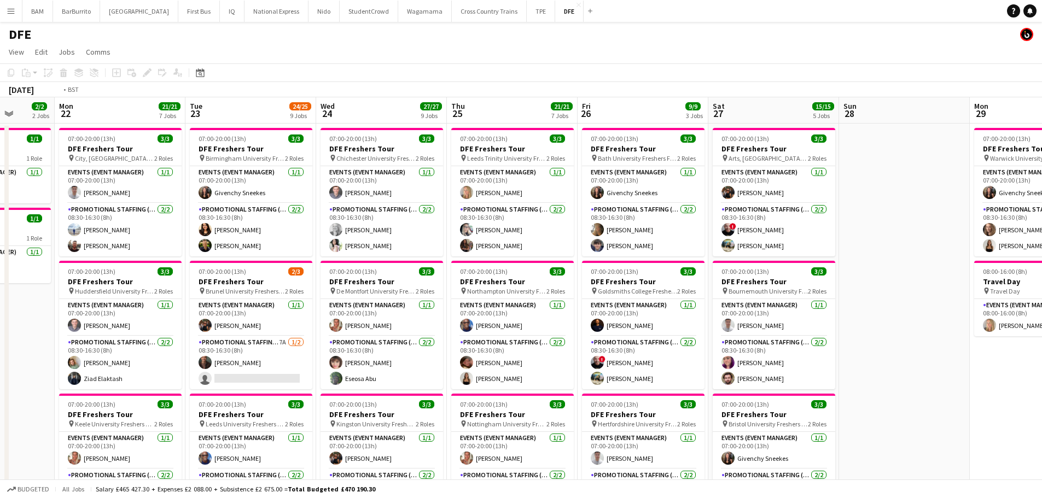
scroll to position [0, 393]
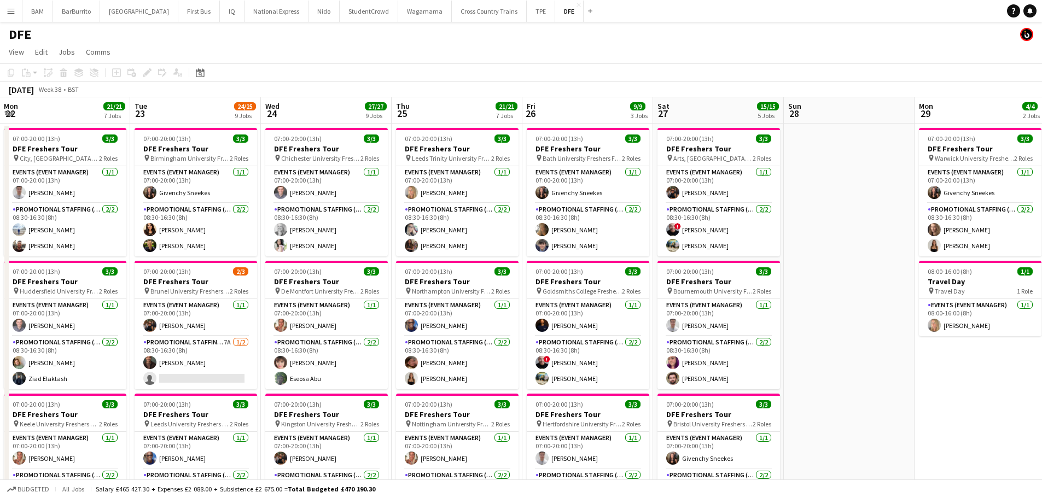
drag, startPoint x: 932, startPoint y: 208, endPoint x: 737, endPoint y: 200, distance: 195.4
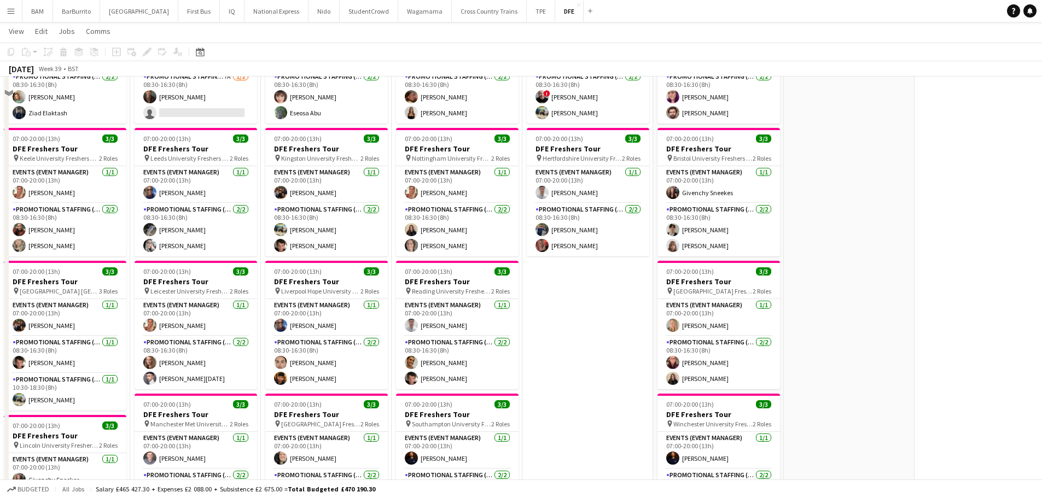
scroll to position [219, 0]
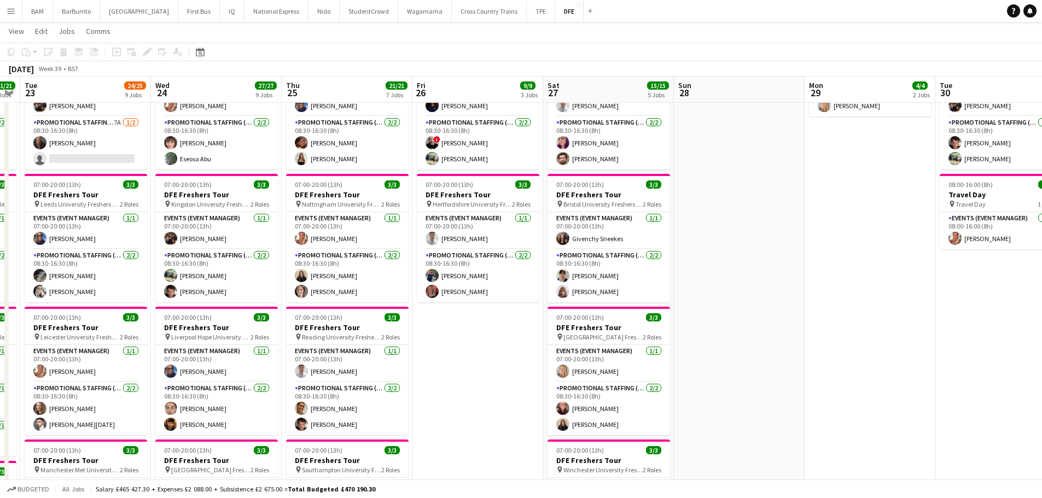
drag, startPoint x: 880, startPoint y: 276, endPoint x: 767, endPoint y: 277, distance: 113.2
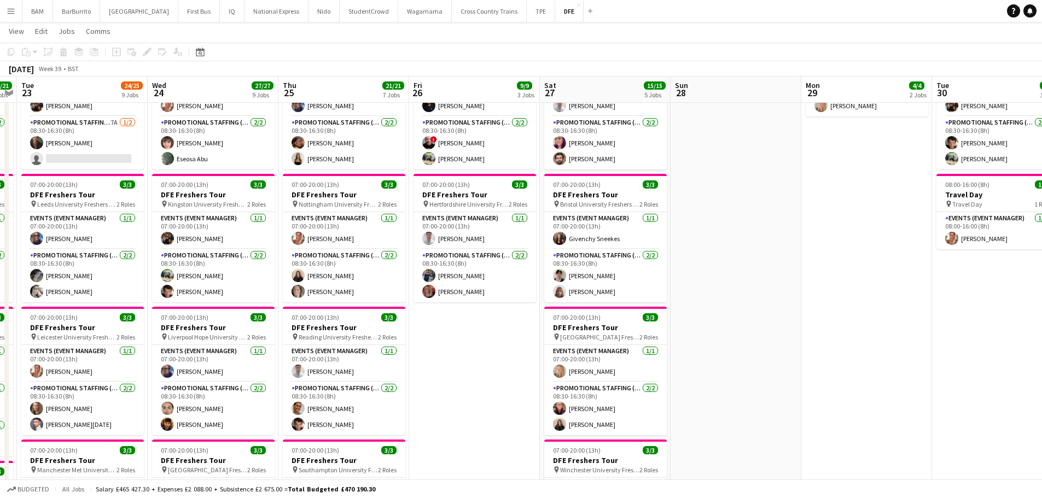
scroll to position [0, 377]
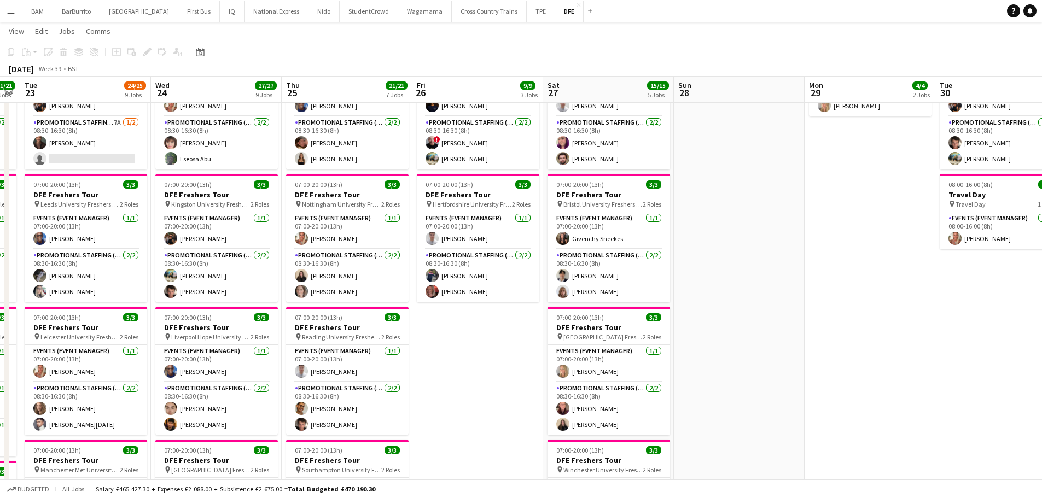
drag, startPoint x: 712, startPoint y: 295, endPoint x: 704, endPoint y: 291, distance: 8.6
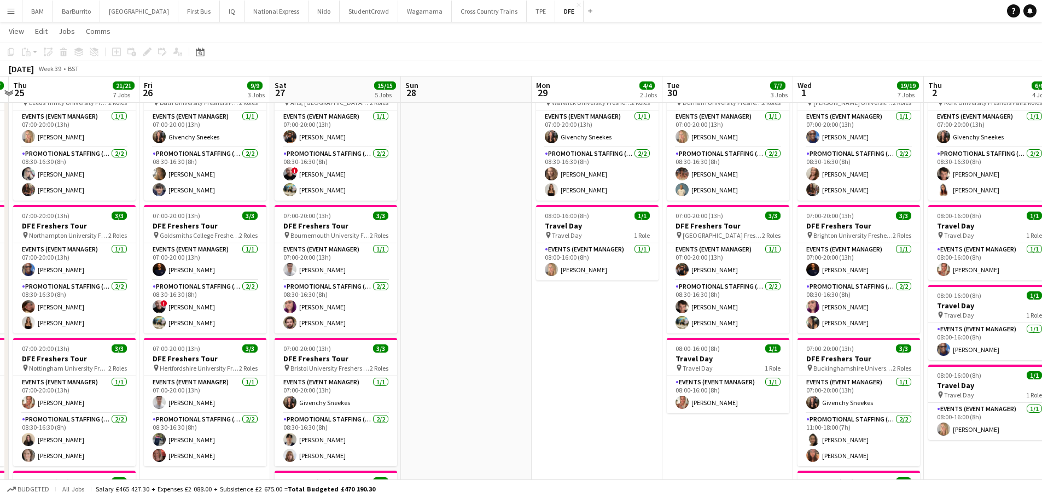
scroll to position [0, 432]
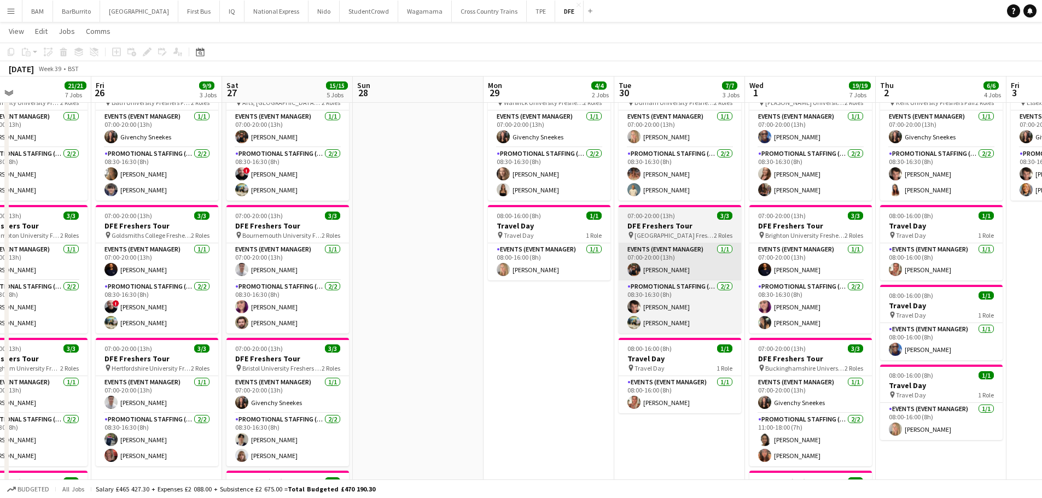
drag, startPoint x: 794, startPoint y: 265, endPoint x: 618, endPoint y: 256, distance: 176.3
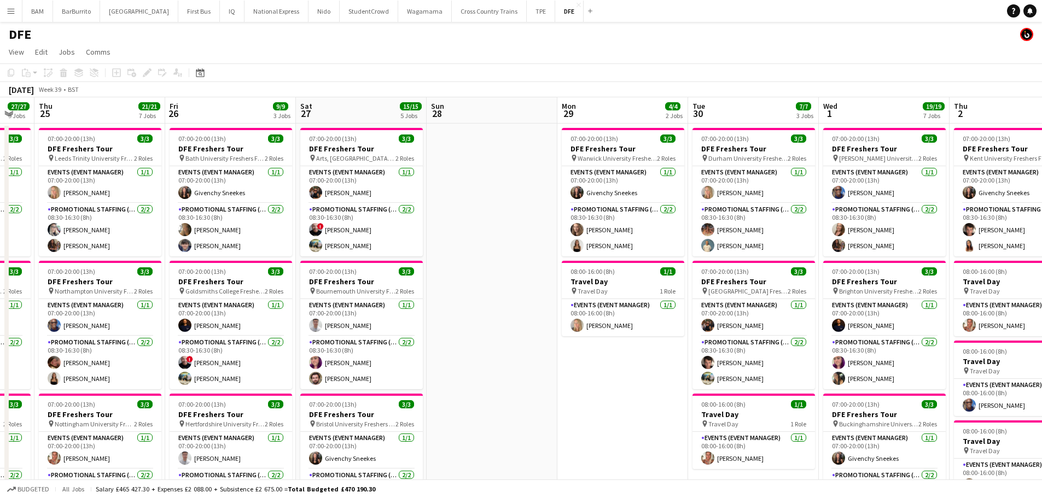
scroll to position [0, 376]
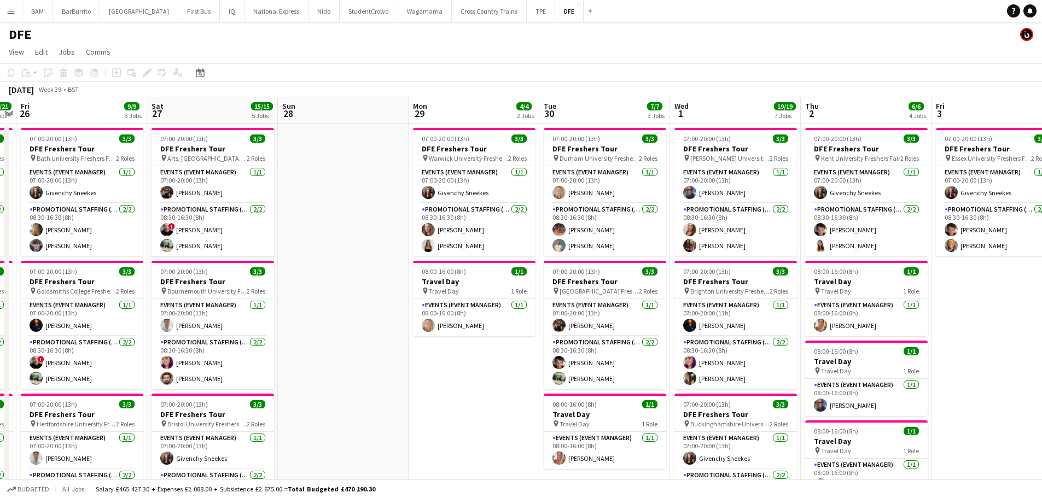
drag, startPoint x: 869, startPoint y: 278, endPoint x: 809, endPoint y: 279, distance: 59.6
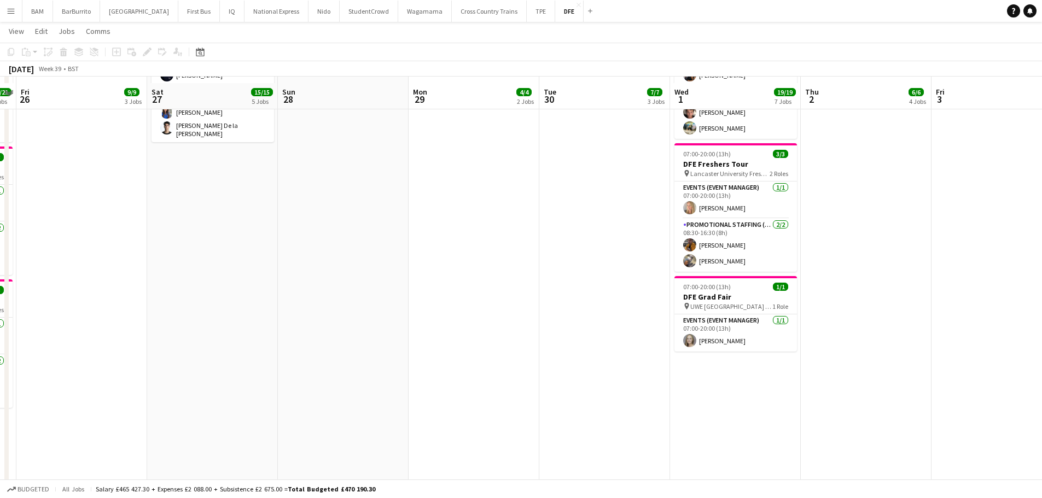
scroll to position [656, 0]
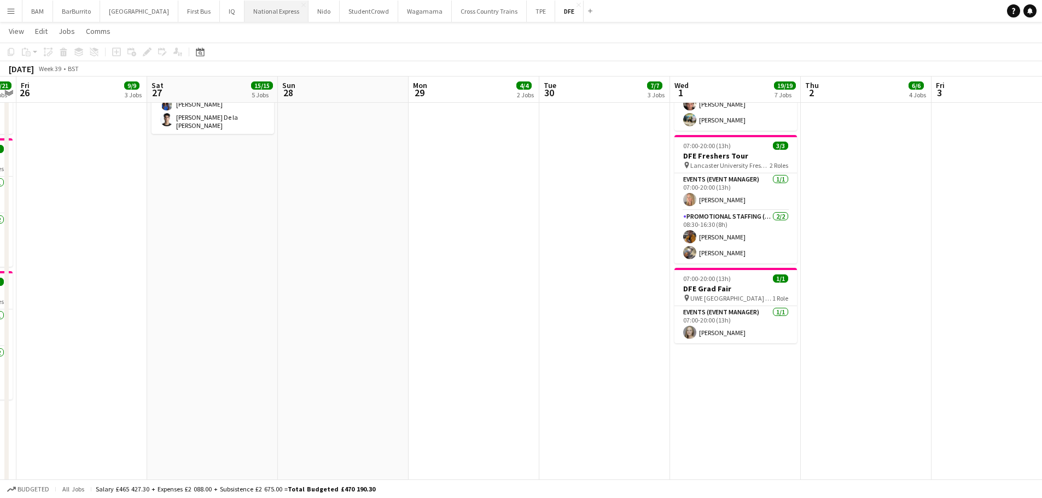
click at [244, 17] on button "National Express Close" at bounding box center [276, 11] width 64 height 21
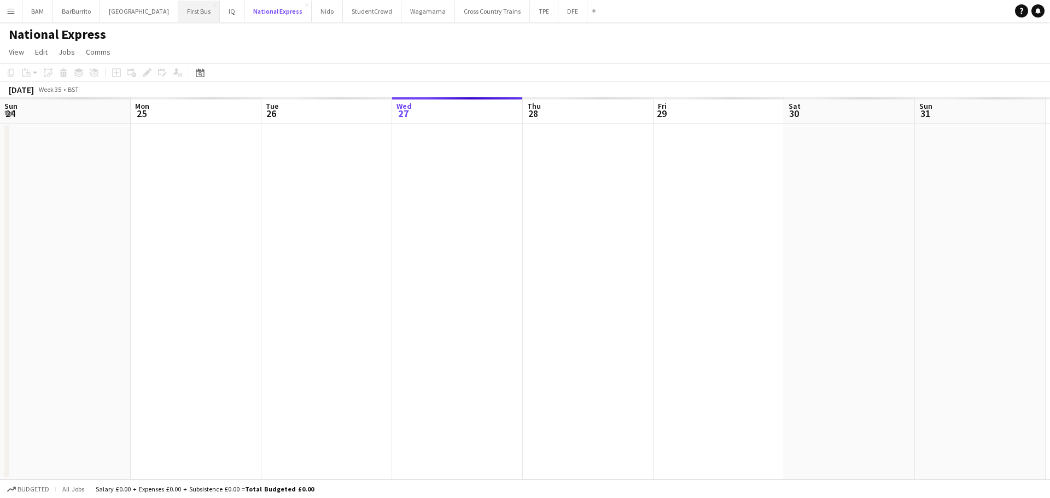
scroll to position [0, 261]
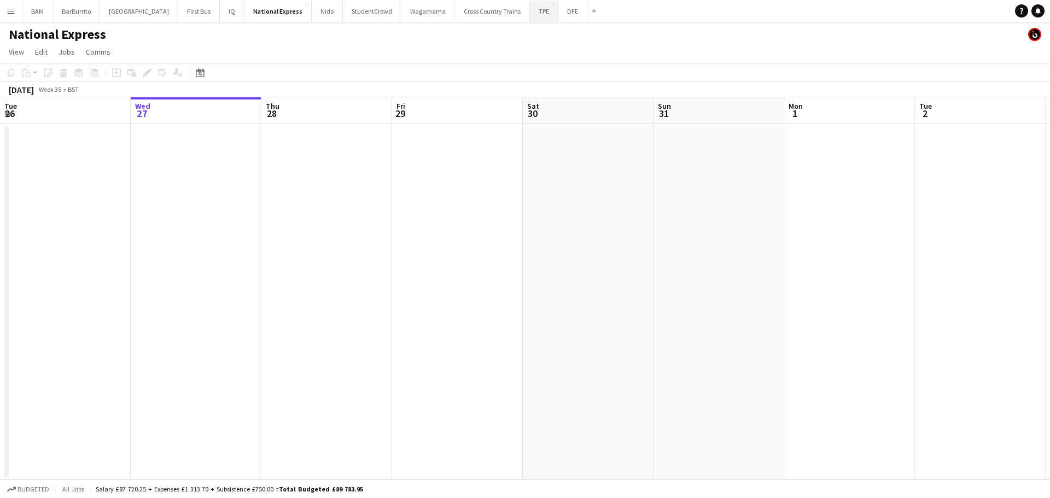
click at [530, 14] on button "TPE Close" at bounding box center [544, 11] width 28 height 21
drag, startPoint x: 388, startPoint y: 172, endPoint x: 131, endPoint y: 143, distance: 258.5
click at [181, 155] on app-calendar-viewport "Sun 24 Mon 25 Tue 26 Wed 27 Thu 28 Fri 29 Sat 30 Sun 31 Mon 1 Tue 2 Wed 3 Thu 4…" at bounding box center [525, 288] width 1050 height 382
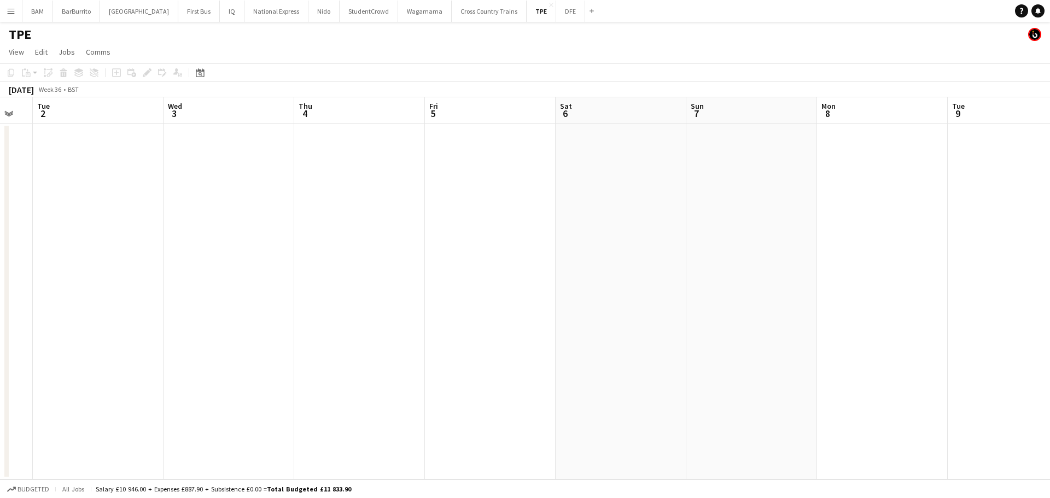
drag, startPoint x: 360, startPoint y: 206, endPoint x: 564, endPoint y: 211, distance: 203.4
click at [299, 196] on app-calendar-viewport "Sat 30 Sun 31 Mon 1 Tue 2 Wed 3 Thu 4 Fri 5 Sat 6 Sun 7 Mon 8 Tue 9 Wed 10 Thu …" at bounding box center [525, 288] width 1050 height 382
drag, startPoint x: 857, startPoint y: 250, endPoint x: 504, endPoint y: 208, distance: 355.6
click at [366, 212] on app-calendar-viewport "Sun 31 Mon 1 Tue 2 Wed 3 Thu 4 Fri 5 Sat 6 Sun 7 Mon 8 Tue 9 Wed 10 Thu 11 Fri …" at bounding box center [525, 288] width 1050 height 382
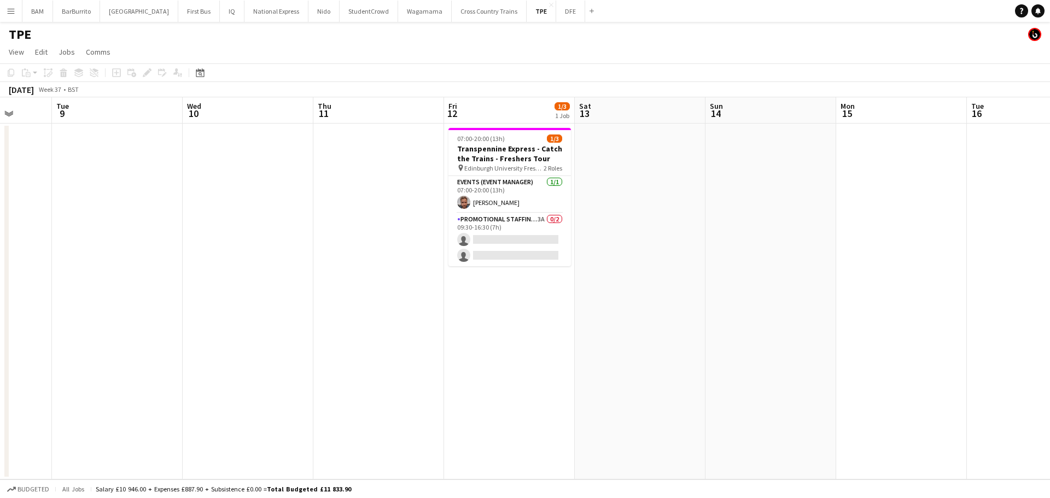
drag, startPoint x: 877, startPoint y: 247, endPoint x: 640, endPoint y: 90, distance: 284.3
click at [560, 219] on app-calendar-viewport "Sat 6 Sun 7 Mon 8 Tue 9 Wed 10 Thu 11 Fri 12 1/3 1 Job Sat 13 Sun 14 Mon 15 Tue…" at bounding box center [525, 288] width 1050 height 382
click at [556, 15] on button "DFE Close" at bounding box center [570, 11] width 29 height 21
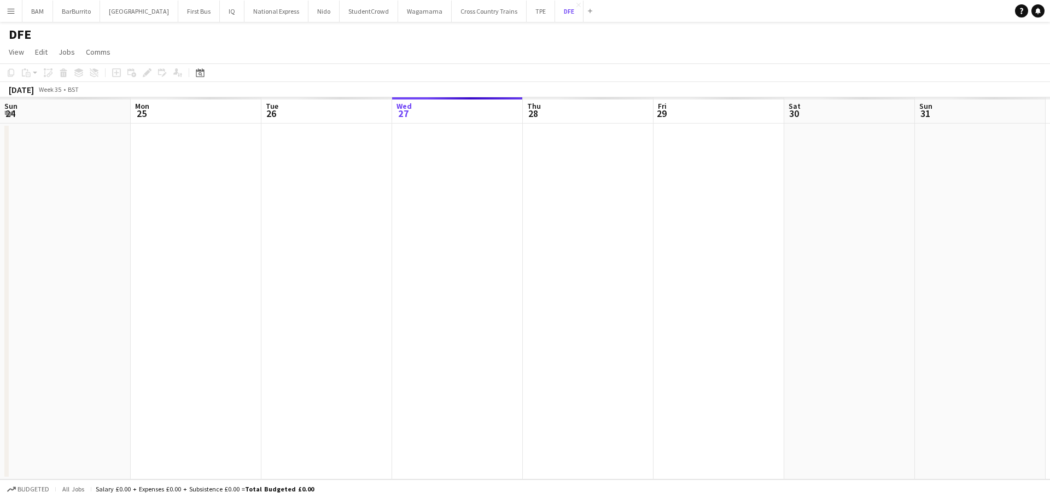
scroll to position [0, 261]
